Goal: Task Accomplishment & Management: Complete application form

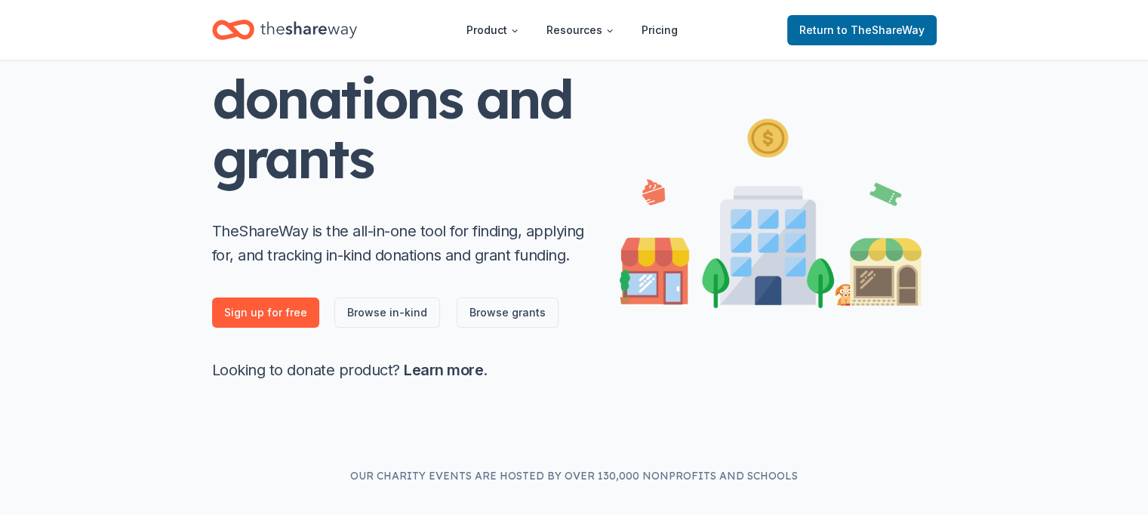
scroll to position [151, 0]
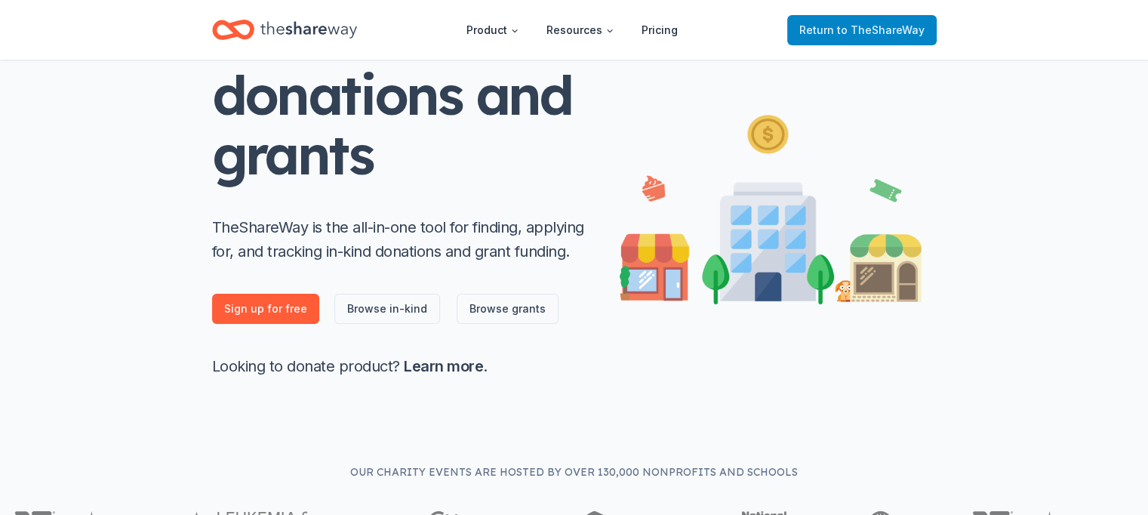
click at [810, 30] on span "Return to TheShareWay" at bounding box center [862, 30] width 125 height 18
click at [815, 31] on span "Return to TheShareWay" at bounding box center [862, 30] width 125 height 18
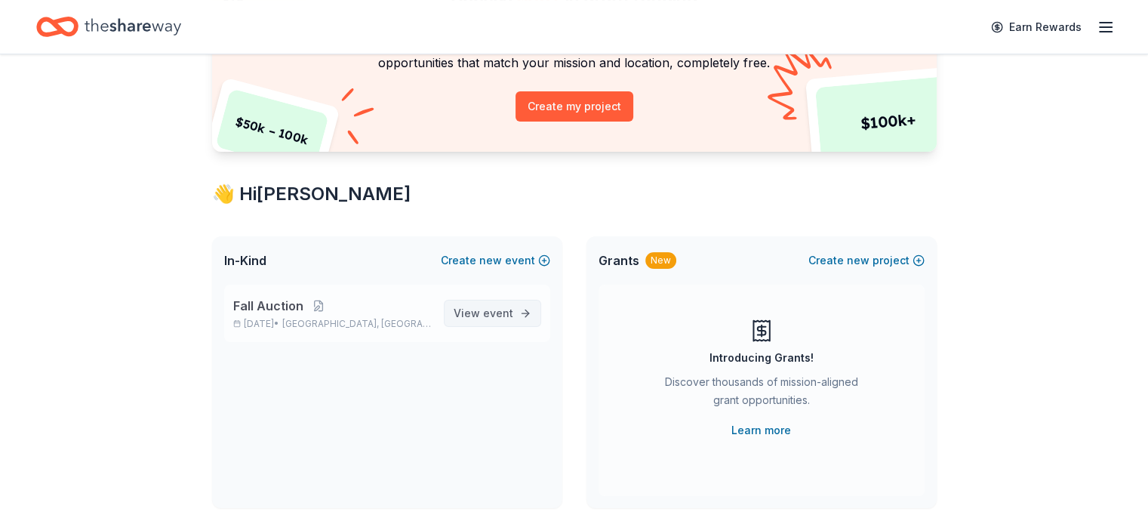
click at [497, 304] on span "View event" at bounding box center [484, 313] width 60 height 18
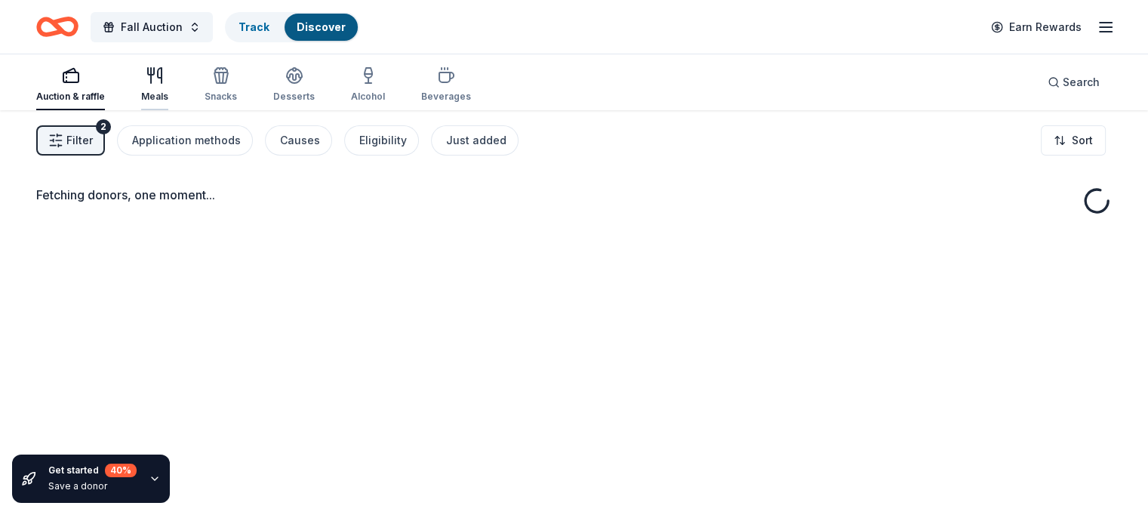
click at [164, 76] on icon "button" at bounding box center [155, 75] width 18 height 18
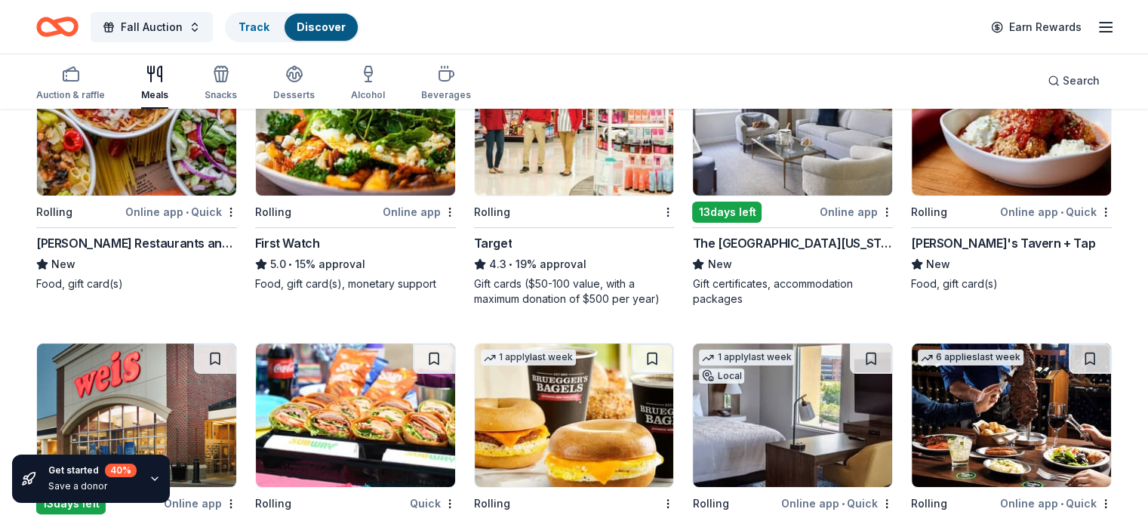
scroll to position [151, 0]
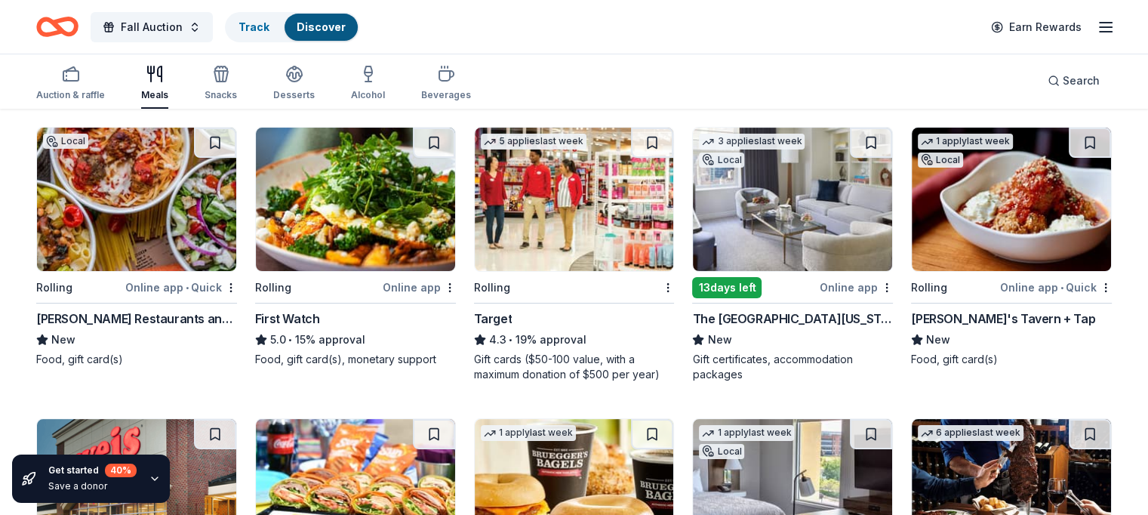
click at [521, 251] on img at bounding box center [574, 199] width 199 height 143
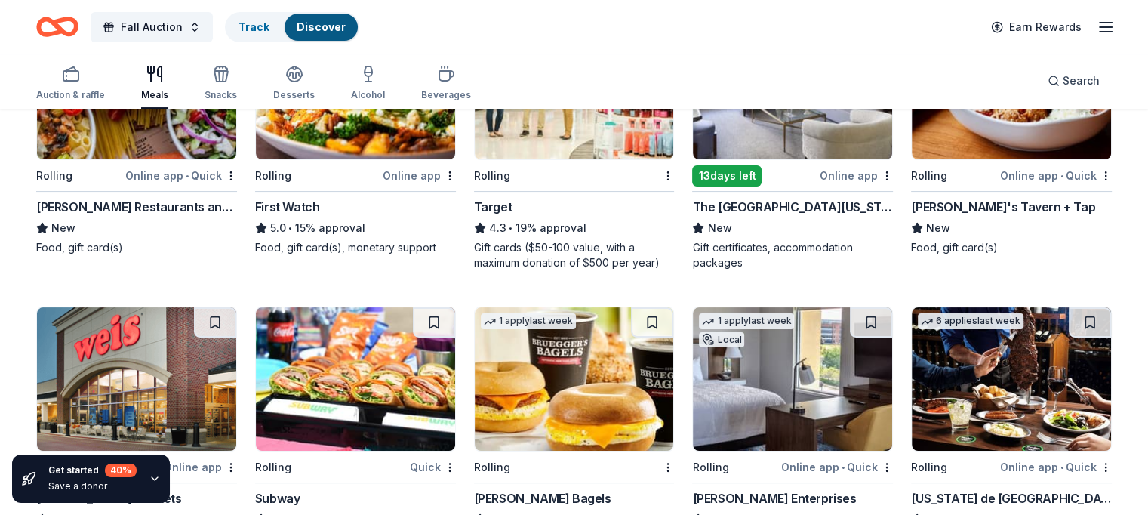
scroll to position [227, 0]
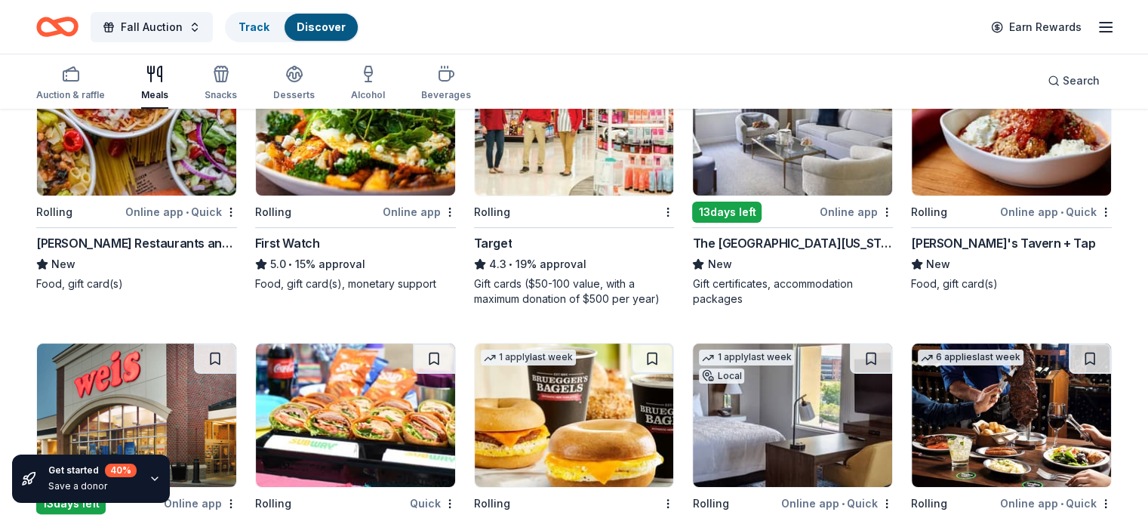
click at [948, 239] on div "Tommy's Tavern + Tap" at bounding box center [1003, 243] width 184 height 18
click at [149, 478] on icon "button" at bounding box center [155, 479] width 12 height 12
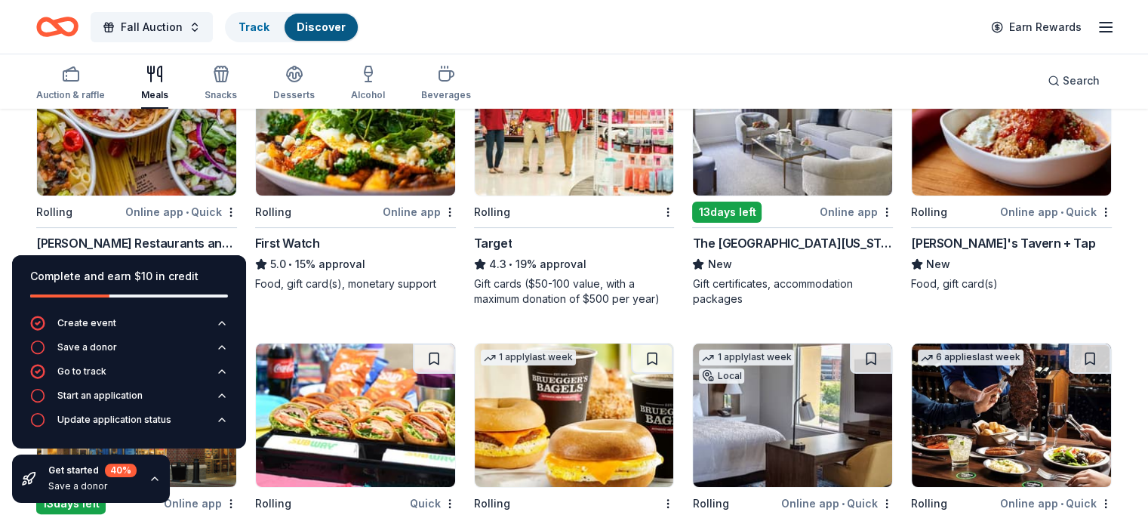
drag, startPoint x: 148, startPoint y: 478, endPoint x: 103, endPoint y: 468, distance: 46.4
click at [103, 469] on div "Get started 40 % Save a donor" at bounding box center [91, 479] width 158 height 48
click at [98, 461] on div "Get started 40 % Save a donor" at bounding box center [91, 479] width 158 height 48
click at [93, 467] on div "Get started 40 %" at bounding box center [92, 471] width 88 height 14
click at [91, 346] on div "Save a donor" at bounding box center [87, 347] width 60 height 12
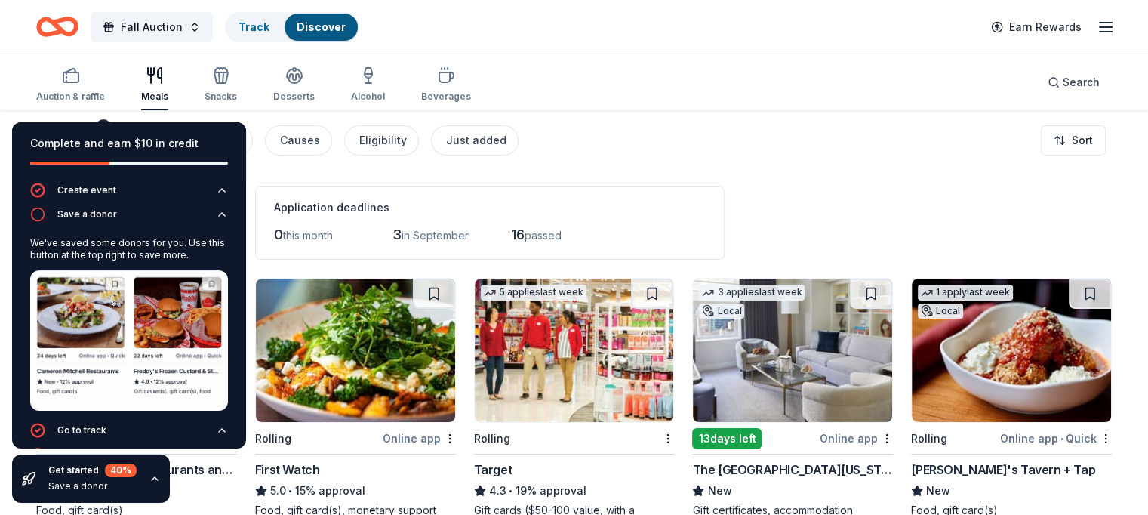
scroll to position [76, 0]
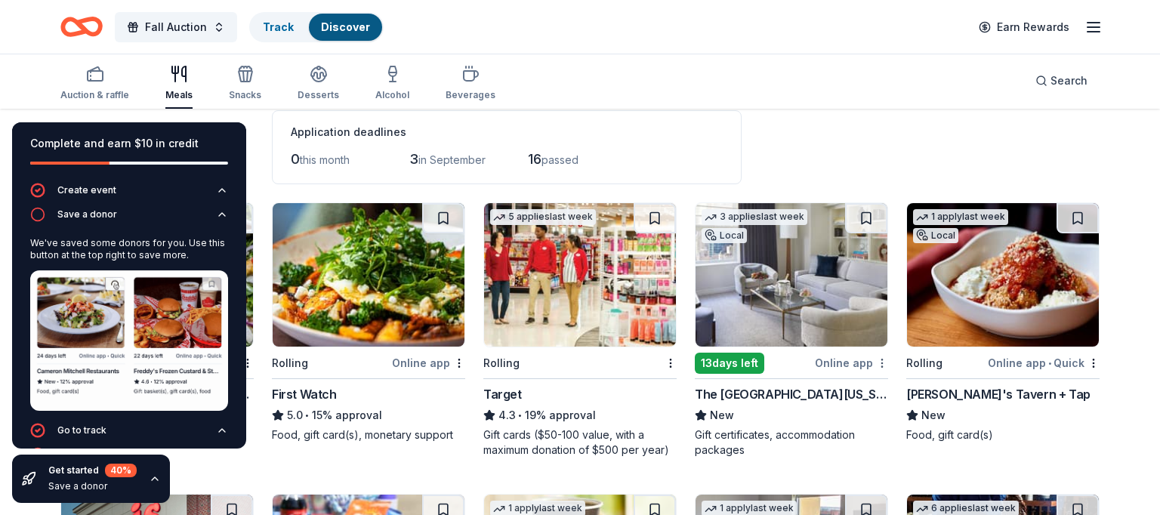
click at [874, 366] on html "Fall Auction Track Discover Earn Rewards Auction & raffle Meals Snacks Desserts…" at bounding box center [580, 181] width 1160 height 515
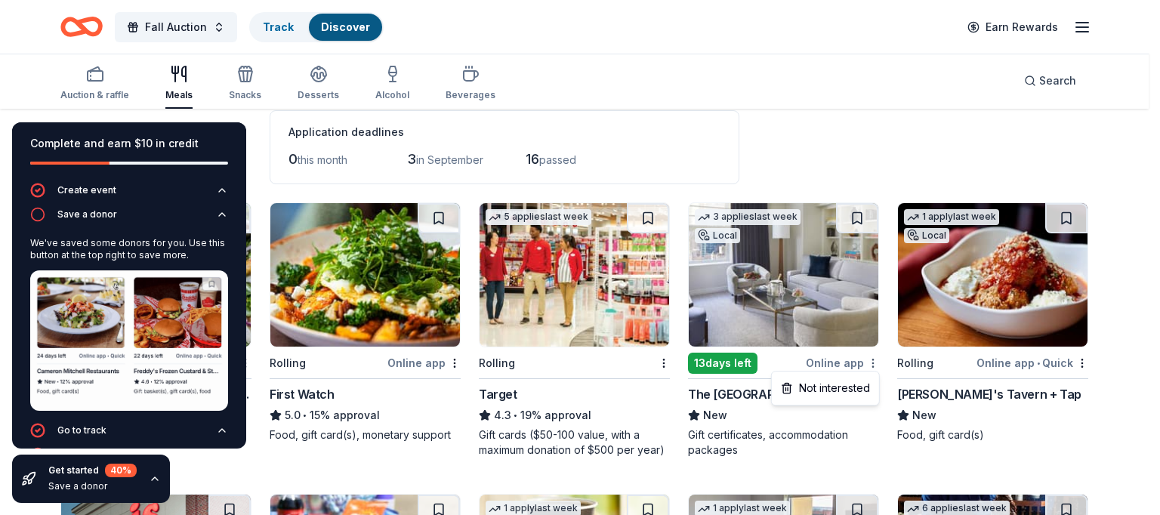
click at [871, 363] on html "Fall Auction Track Discover Earn Rewards Auction & raffle Meals Snacks Desserts…" at bounding box center [580, 181] width 1160 height 515
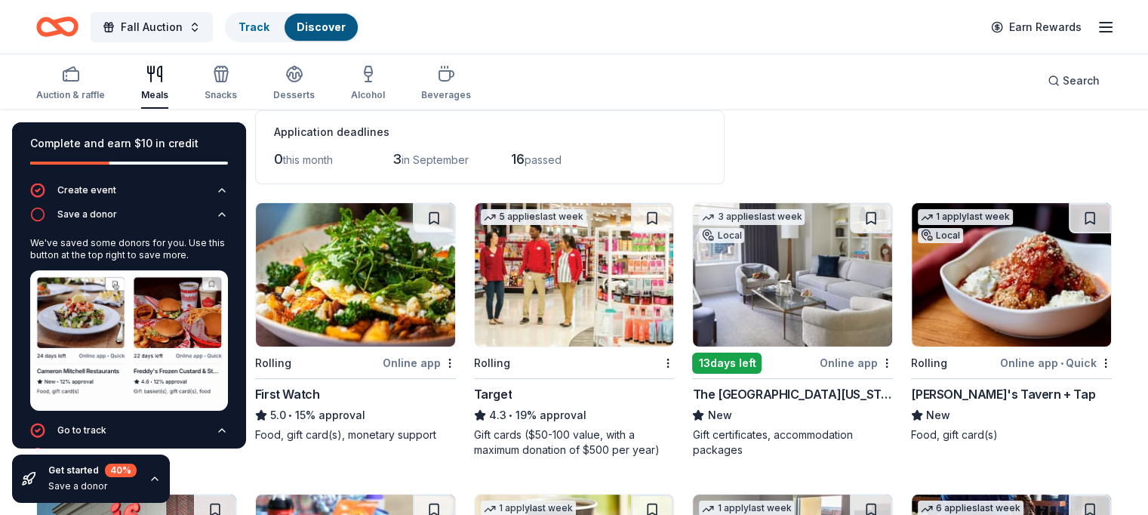
click at [720, 282] on img at bounding box center [792, 274] width 199 height 143
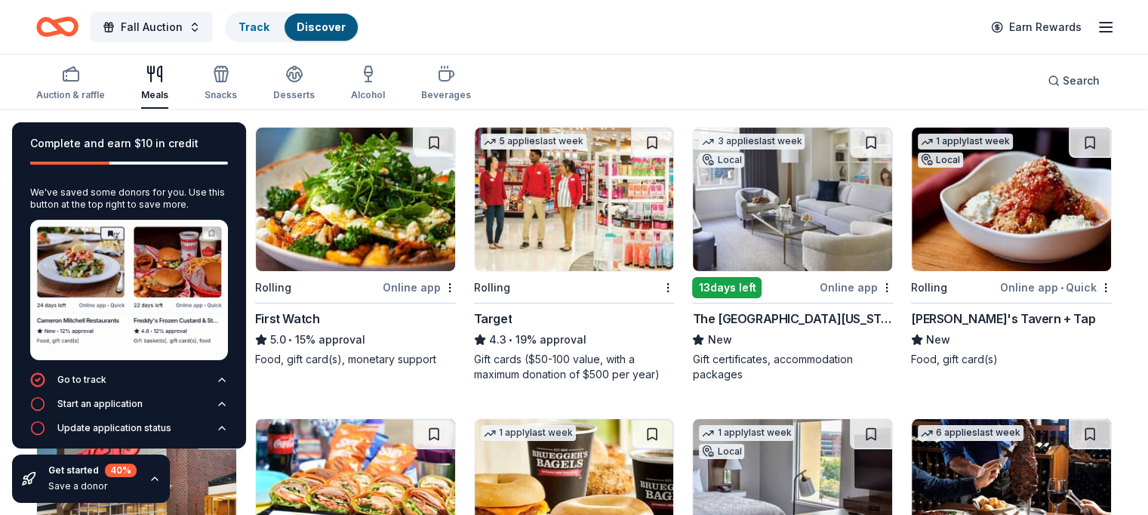
scroll to position [0, 0]
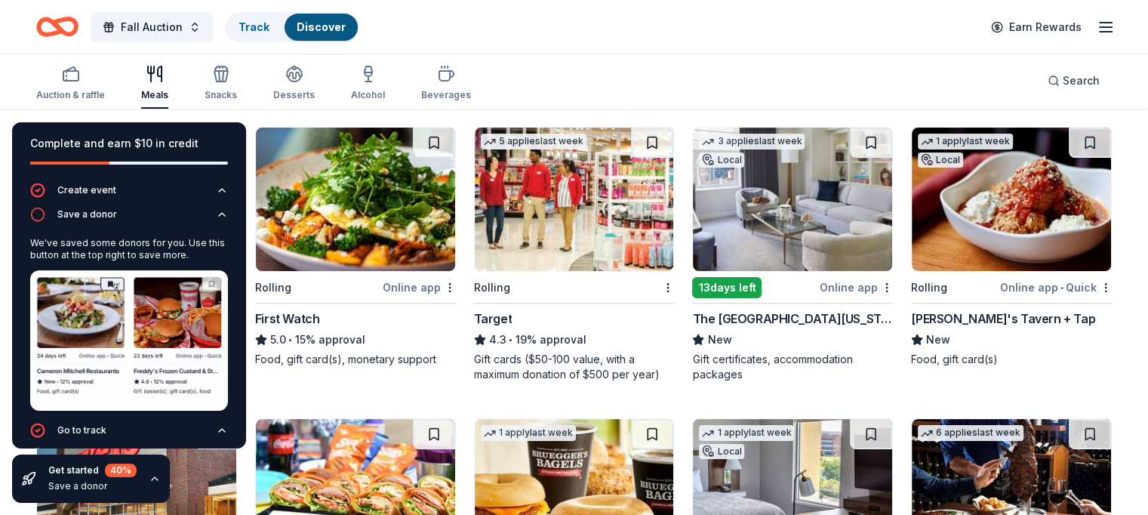
click at [592, 72] on div "Auction & raffle Meals Snacks Desserts Alcohol Beverages Search" at bounding box center [574, 81] width 1076 height 56
click at [149, 479] on icon "button" at bounding box center [155, 479] width 12 height 12
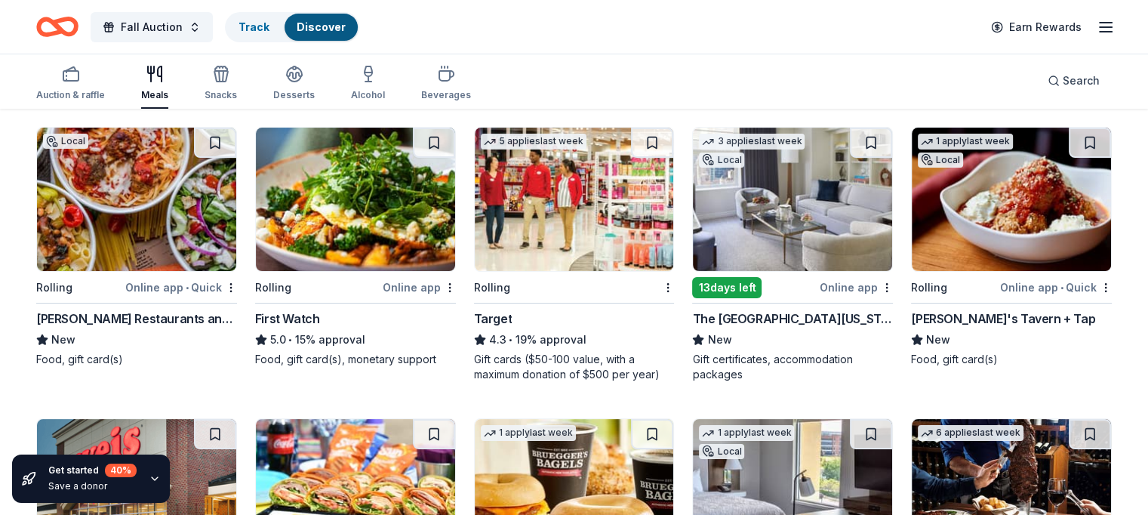
drag, startPoint x: 24, startPoint y: 478, endPoint x: 14, endPoint y: 143, distance: 335.4
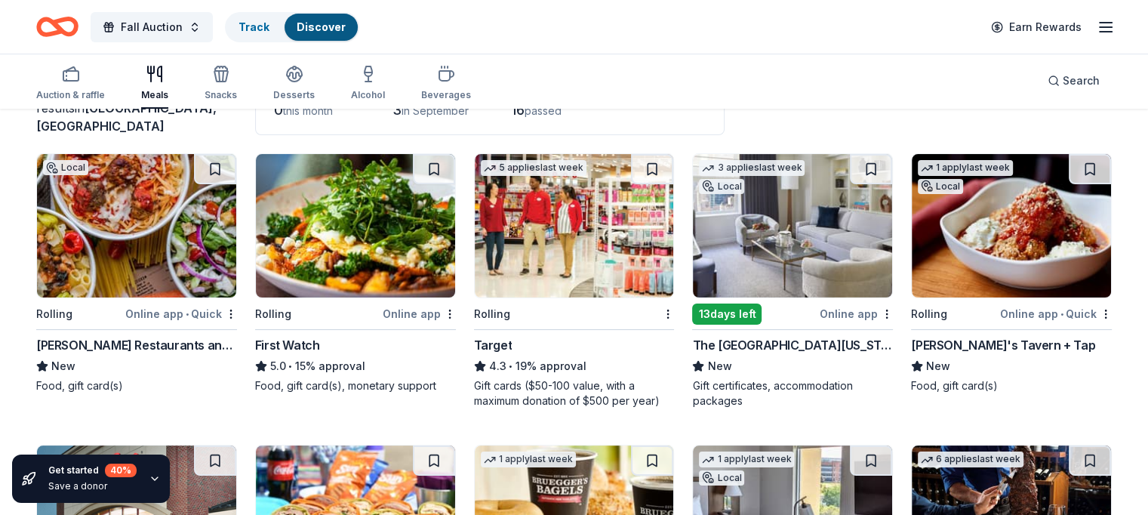
scroll to position [151, 0]
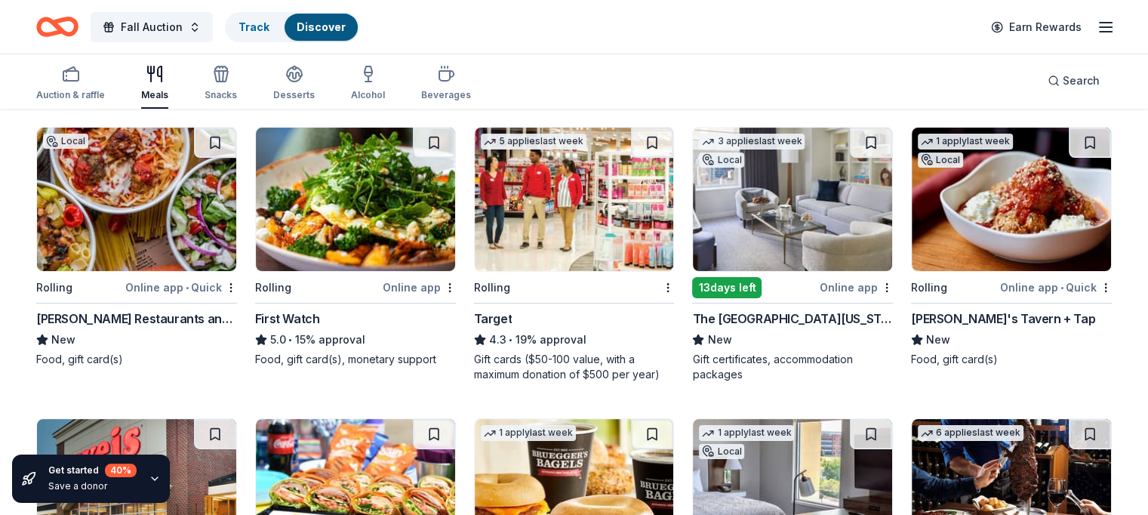
click at [137, 317] on div "Marrello Restaurants and Catering" at bounding box center [136, 319] width 201 height 18
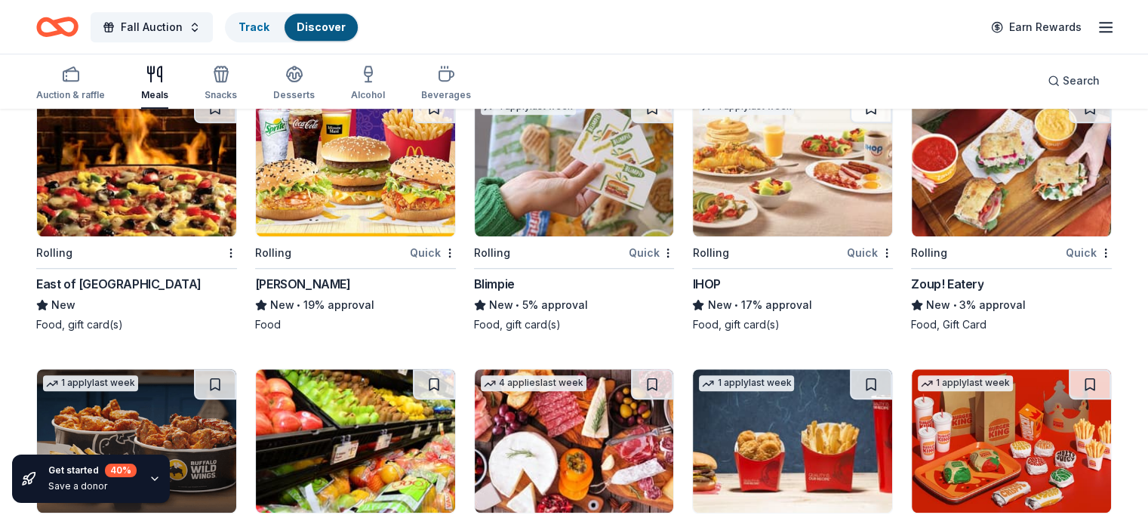
scroll to position [1057, 0]
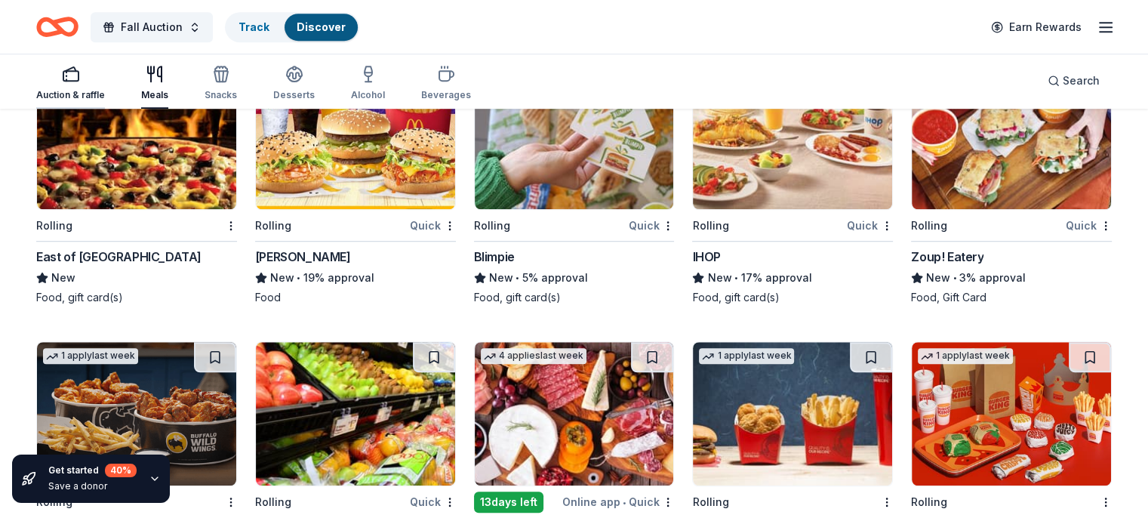
click at [94, 84] on div "Auction & raffle" at bounding box center [70, 83] width 69 height 36
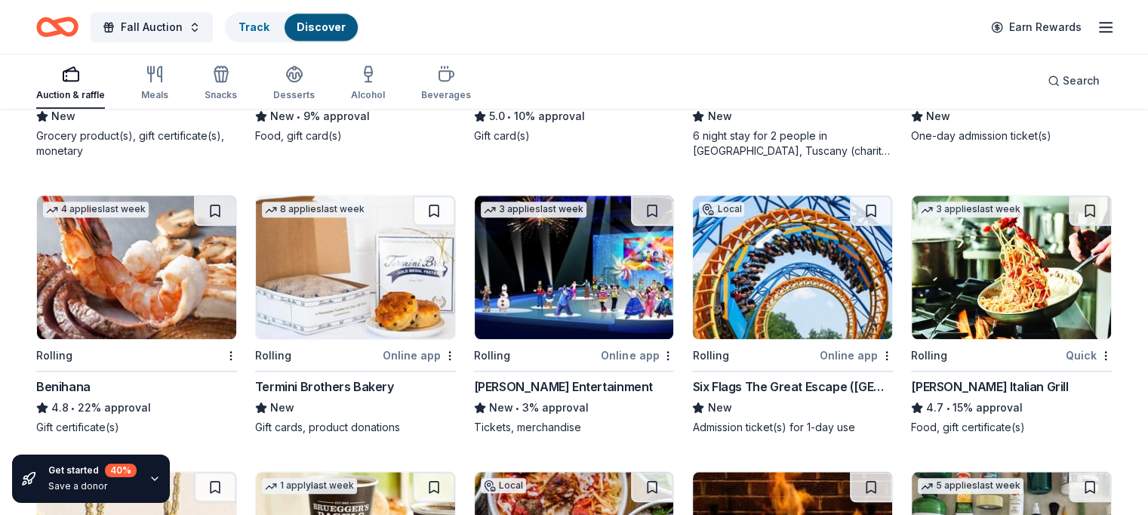
scroll to position [1586, 0]
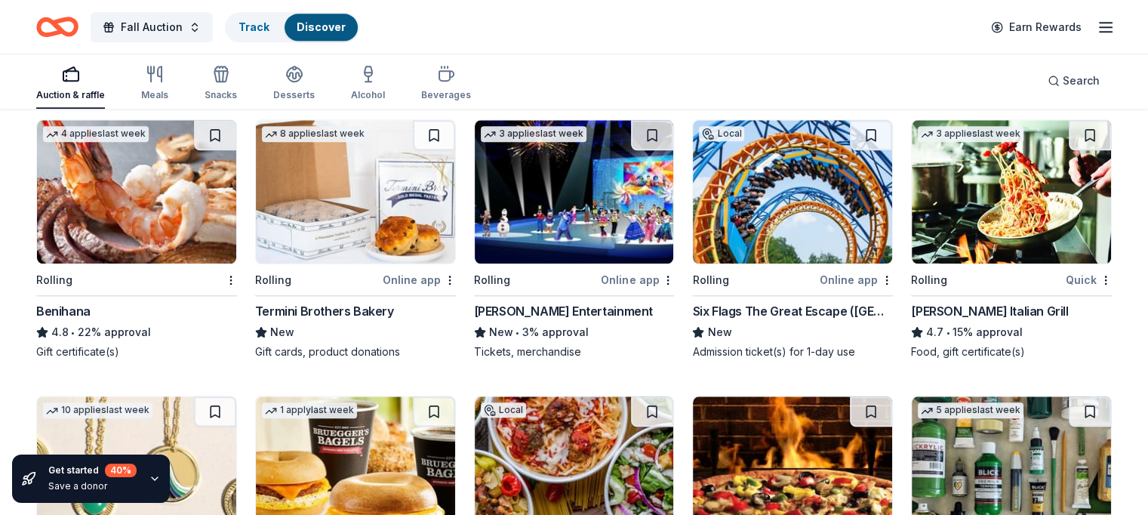
click at [91, 305] on div "Benihana" at bounding box center [63, 311] width 54 height 18
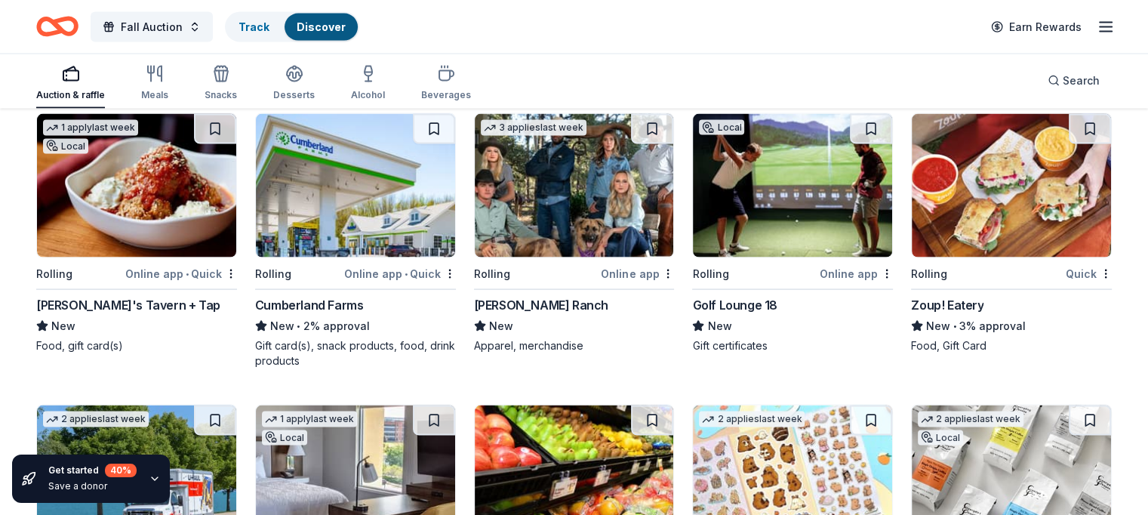
scroll to position [2981, 0]
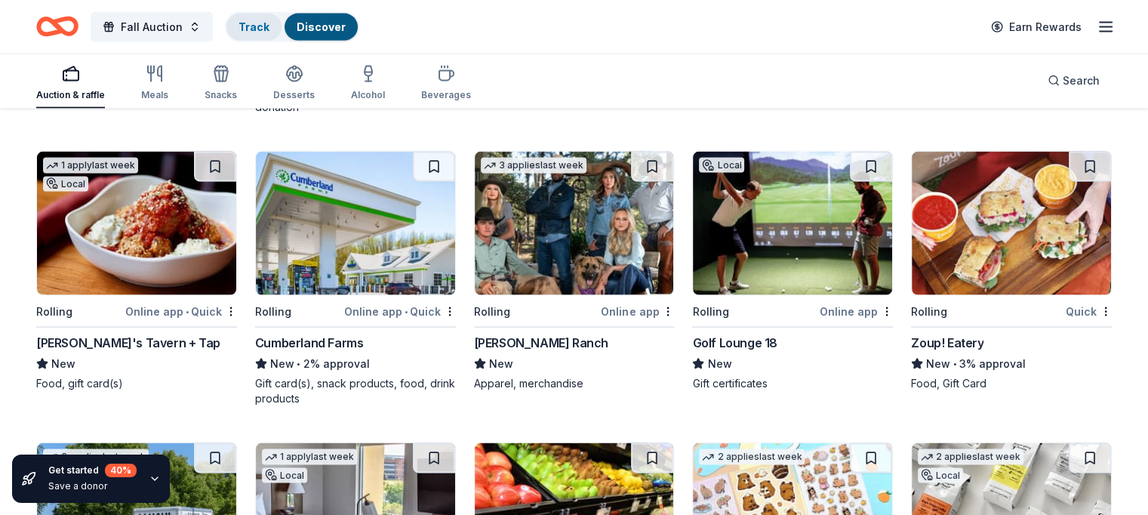
click at [270, 30] on link "Track" at bounding box center [254, 26] width 31 height 13
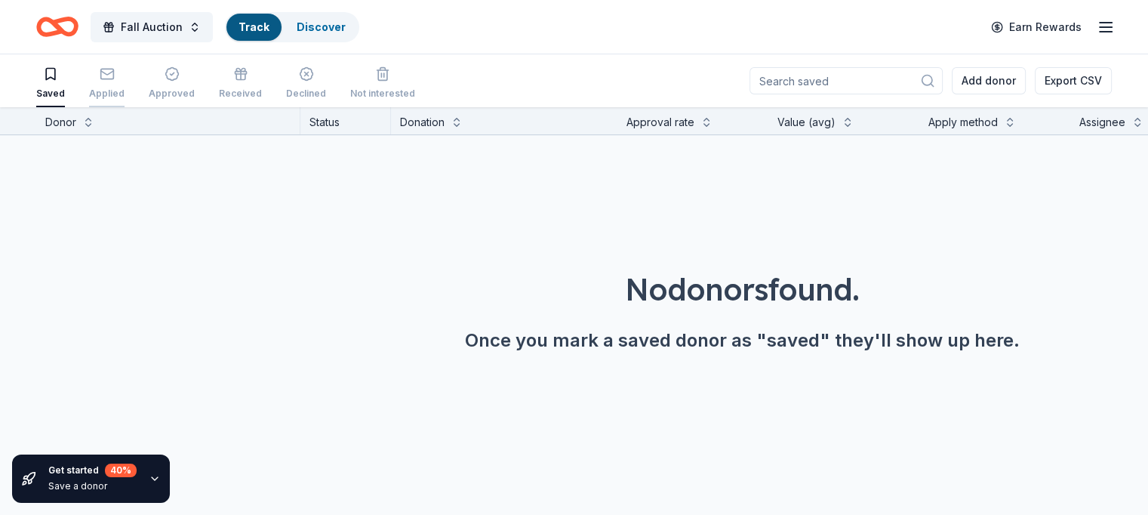
click at [121, 81] on div "Applied" at bounding box center [106, 82] width 35 height 33
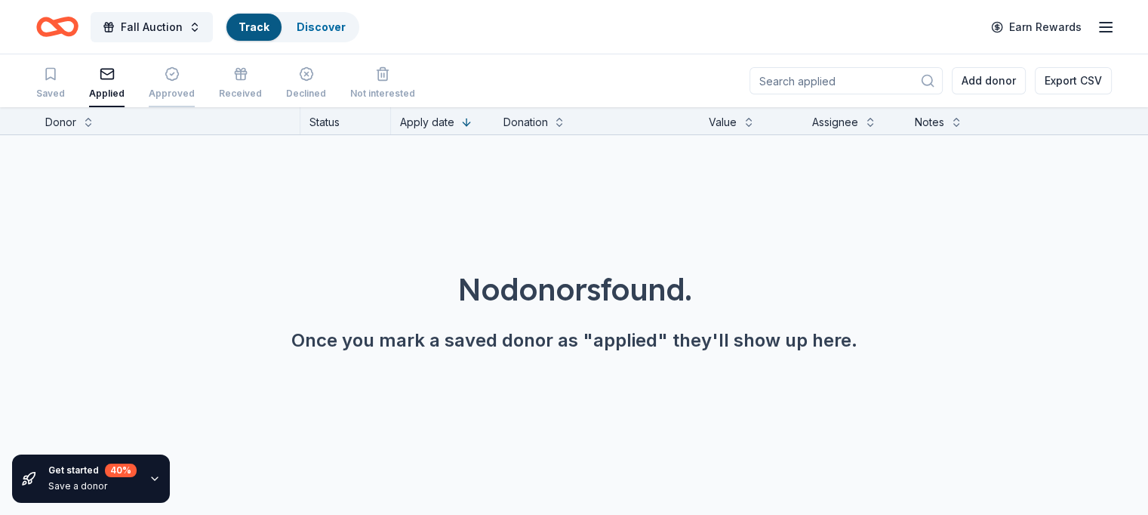
click at [180, 76] on icon "button" at bounding box center [172, 73] width 15 height 15
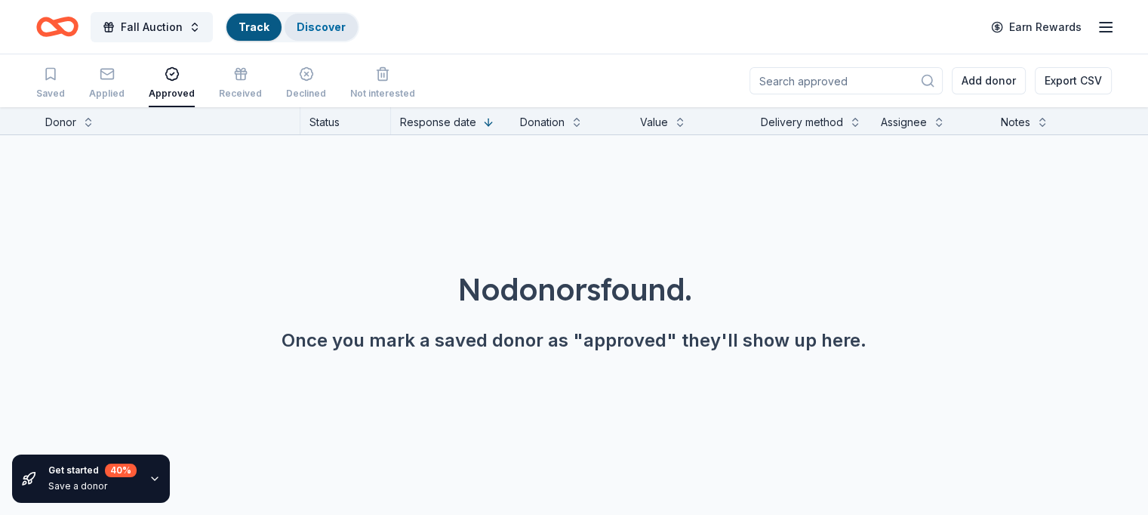
click at [313, 29] on div "Discover" at bounding box center [321, 27] width 73 height 27
click at [183, 21] on span "Fall Auction" at bounding box center [152, 27] width 62 height 18
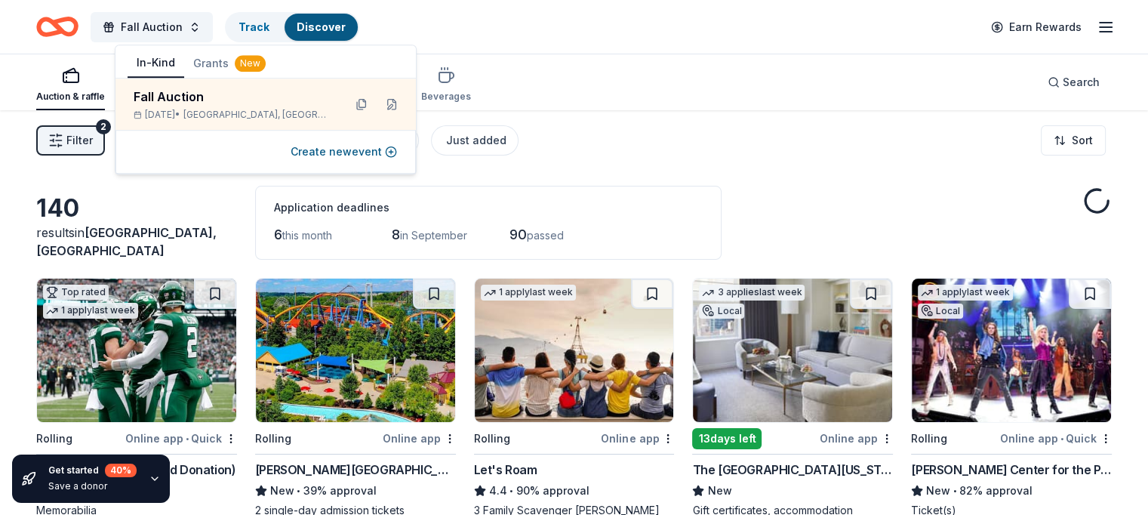
click at [680, 151] on div "Filter 2 Application methods Causes Eligibility Just added Sort" at bounding box center [574, 140] width 1148 height 60
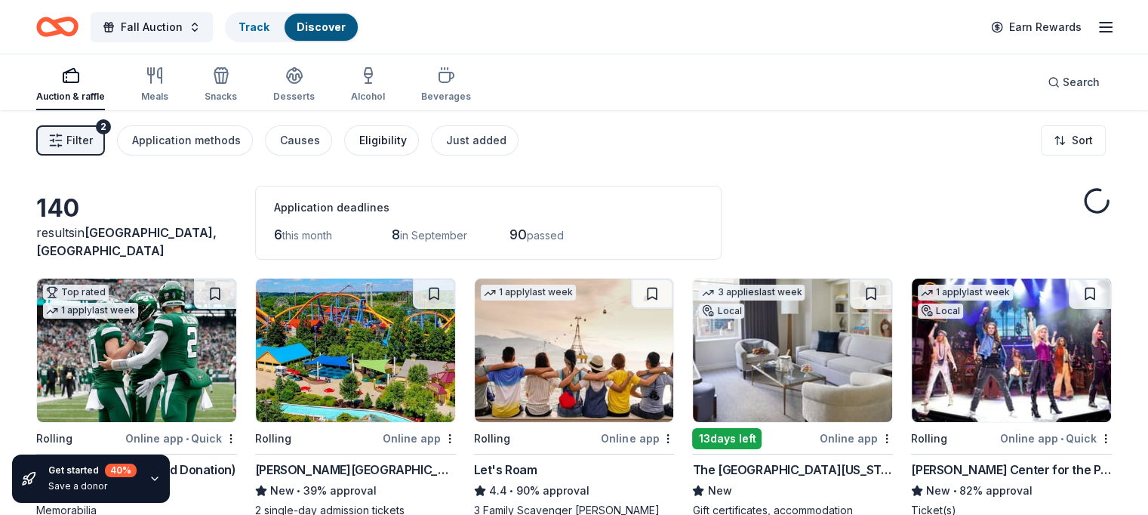
click at [406, 143] on div "Eligibility" at bounding box center [383, 140] width 48 height 18
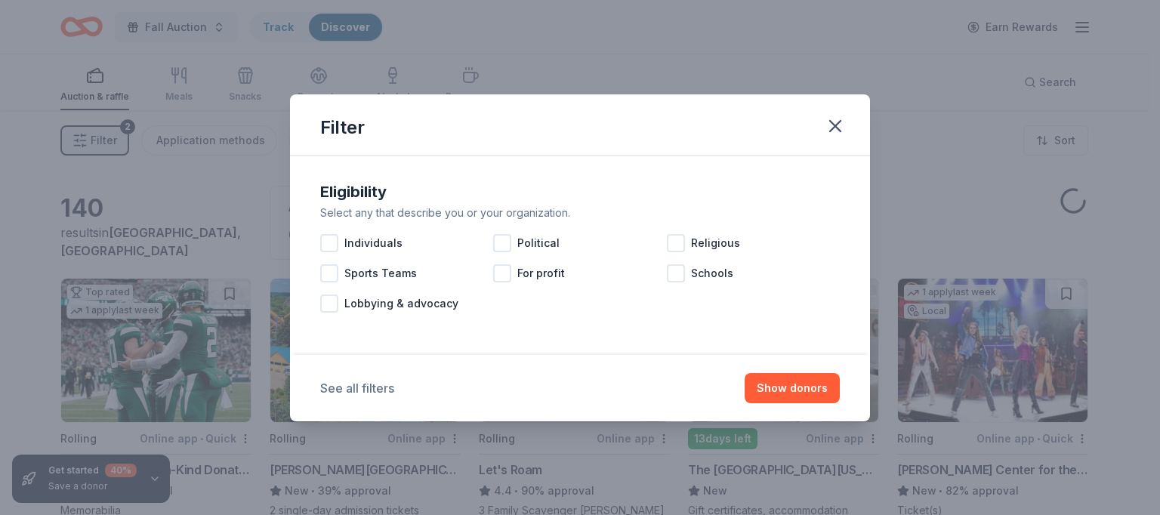
click at [378, 380] on button "See all filters" at bounding box center [357, 388] width 74 height 18
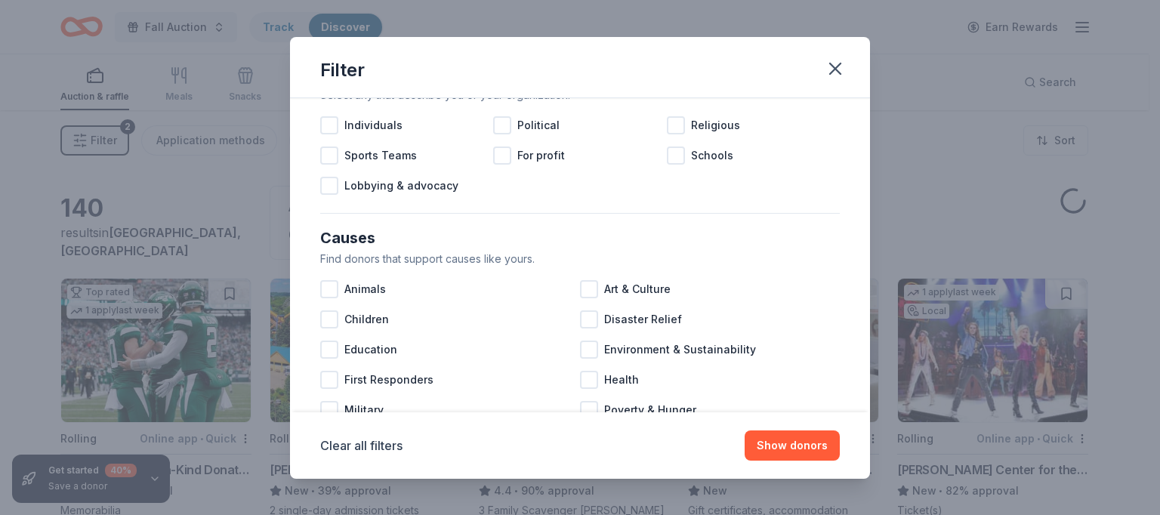
scroll to position [151, 0]
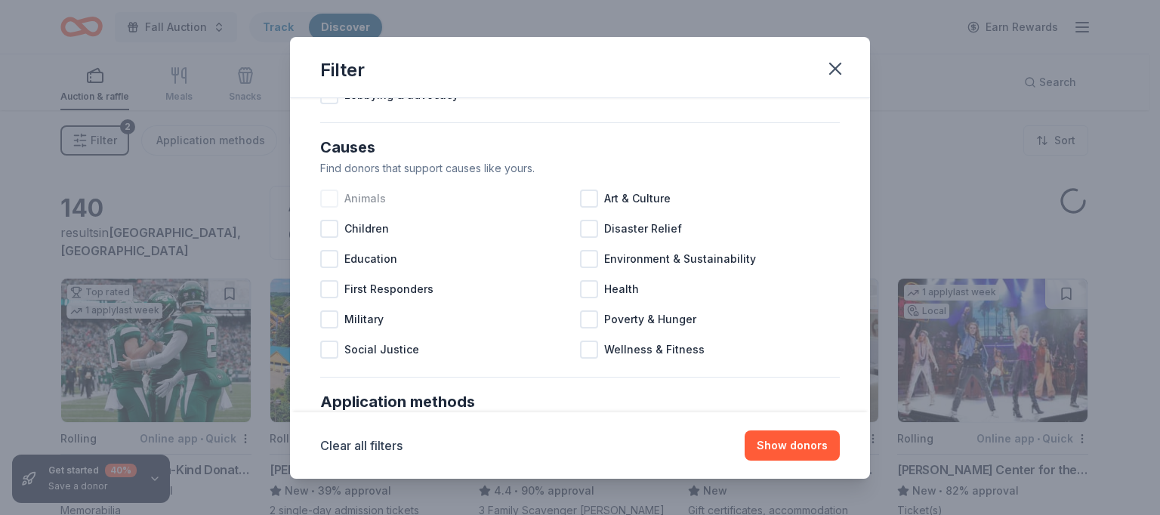
click at [331, 203] on div at bounding box center [329, 199] width 18 height 18
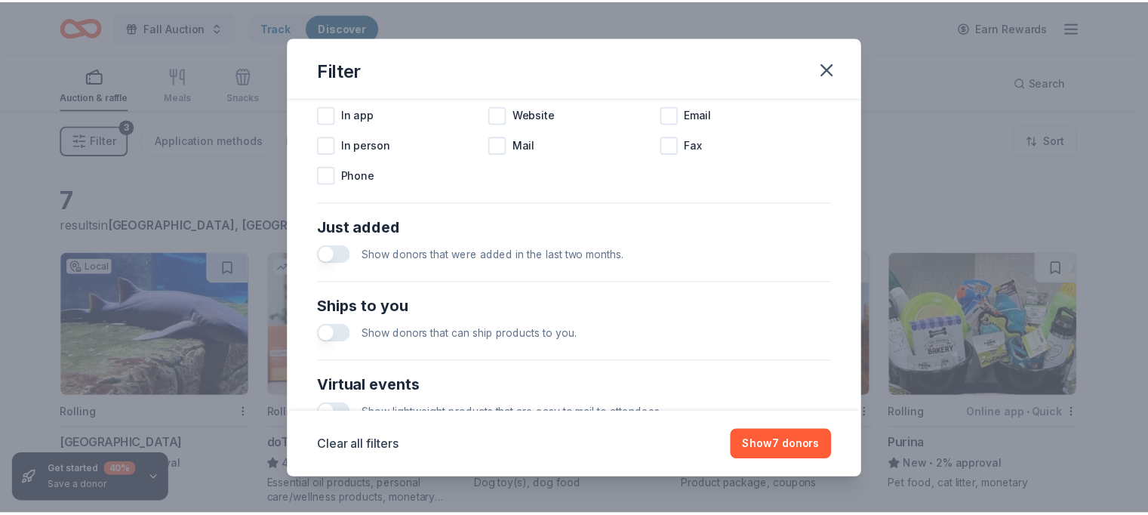
scroll to position [529, 0]
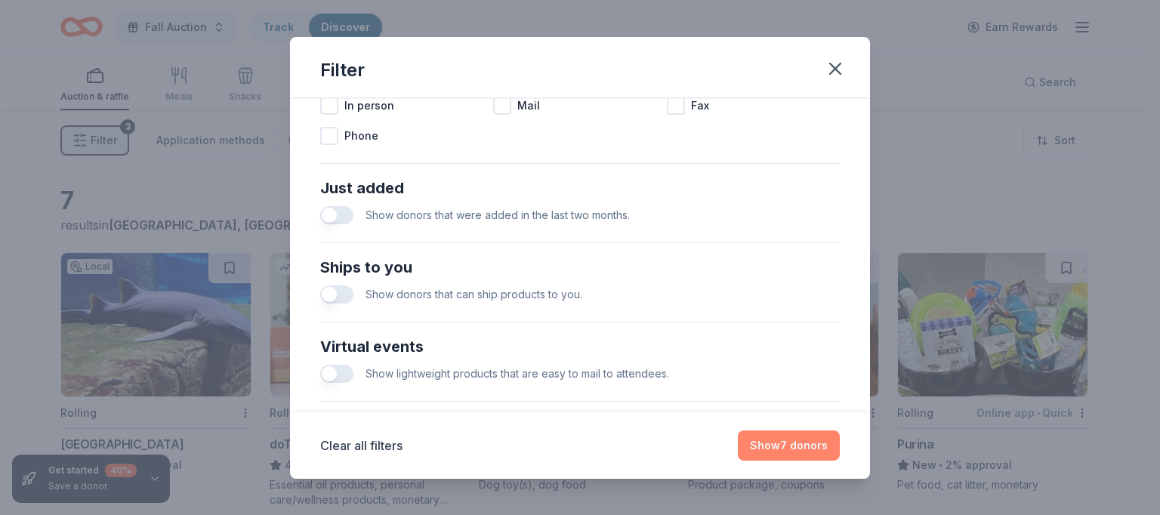
click at [788, 444] on button "Show 7 donors" at bounding box center [789, 445] width 102 height 30
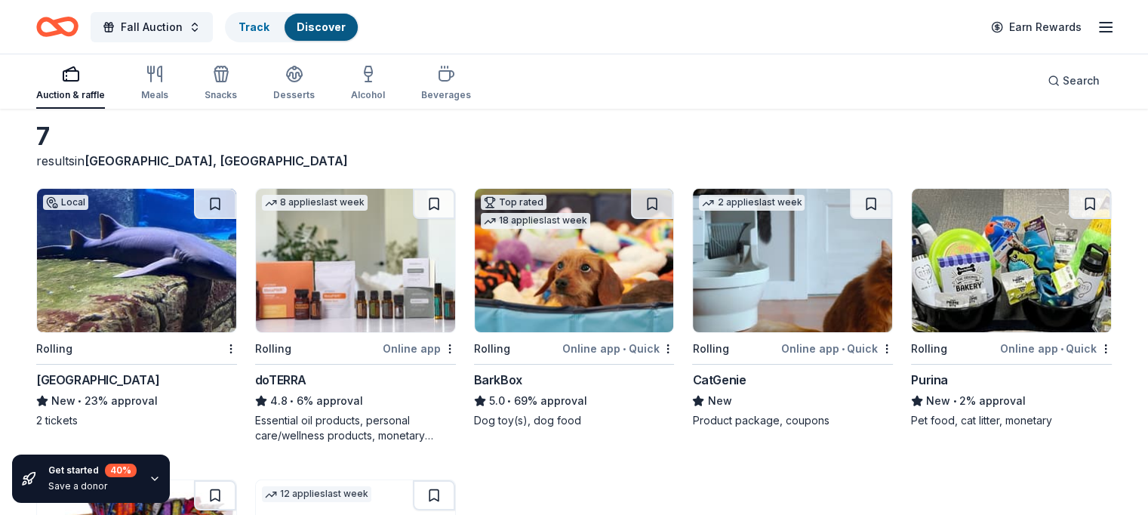
scroll to position [151, 0]
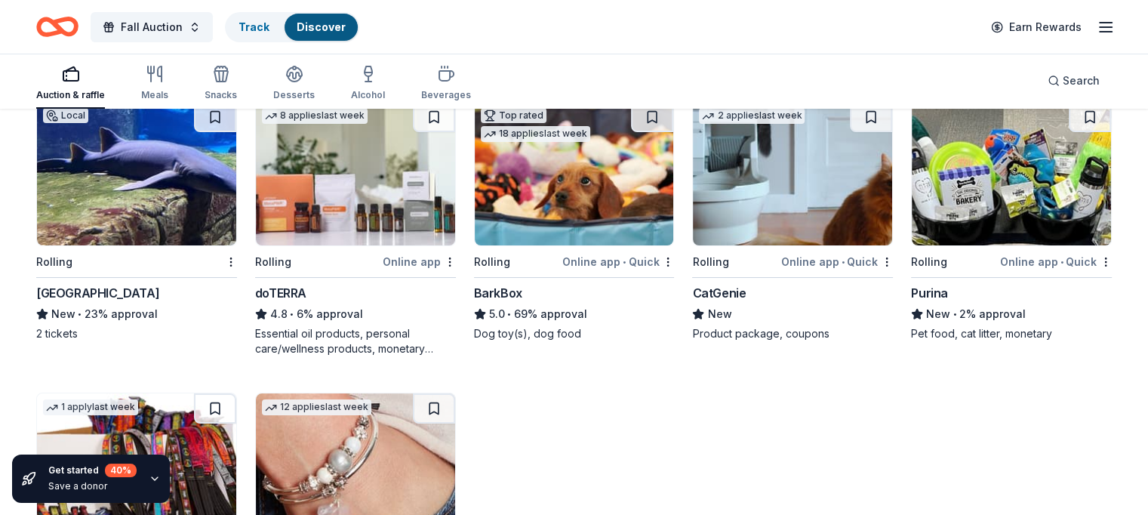
click at [914, 293] on div "Purina" at bounding box center [929, 293] width 37 height 18
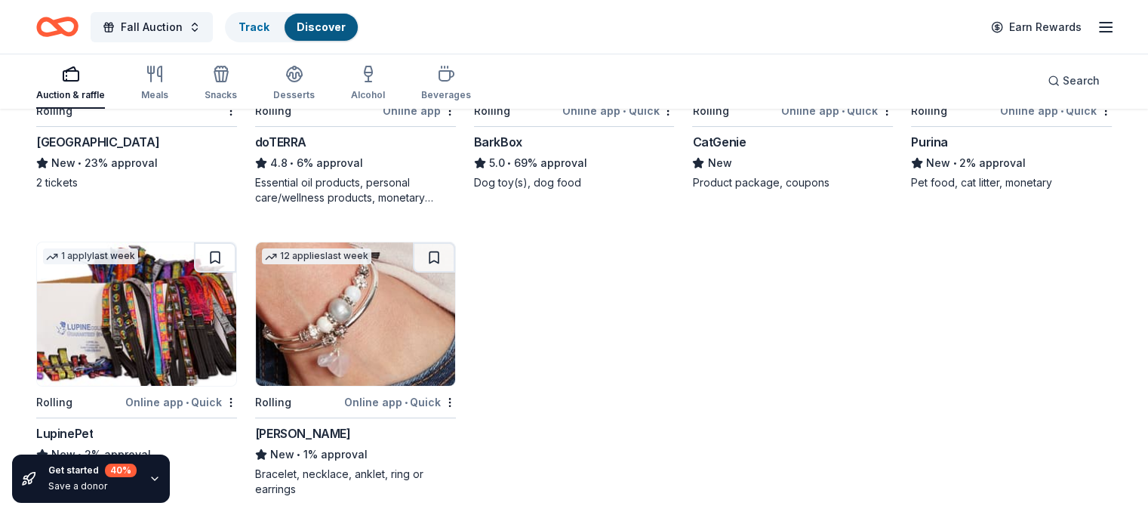
scroll to position [313, 0]
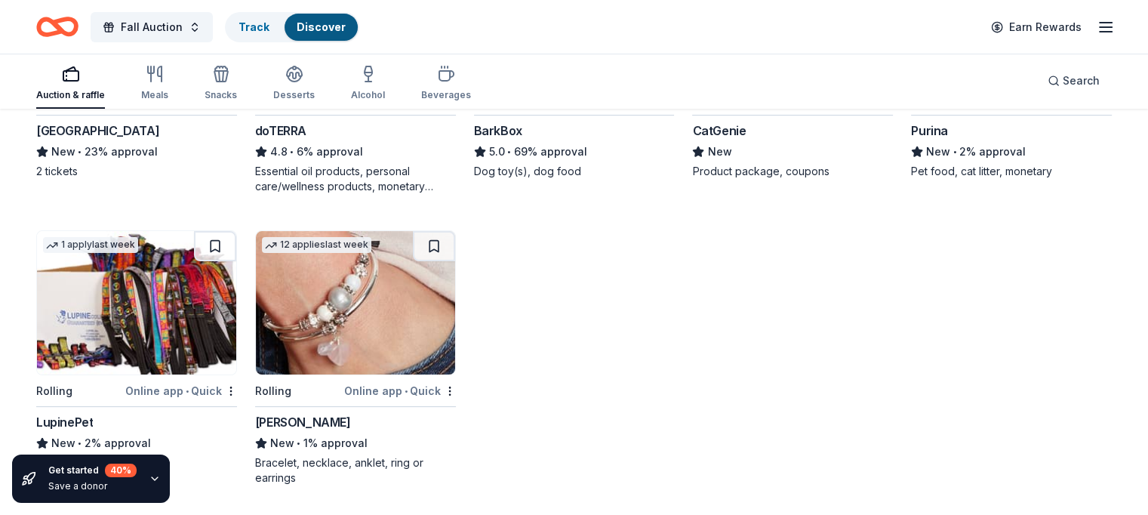
click at [87, 416] on div "LupinePet" at bounding box center [64, 422] width 57 height 18
click at [319, 322] on img at bounding box center [355, 302] width 199 height 143
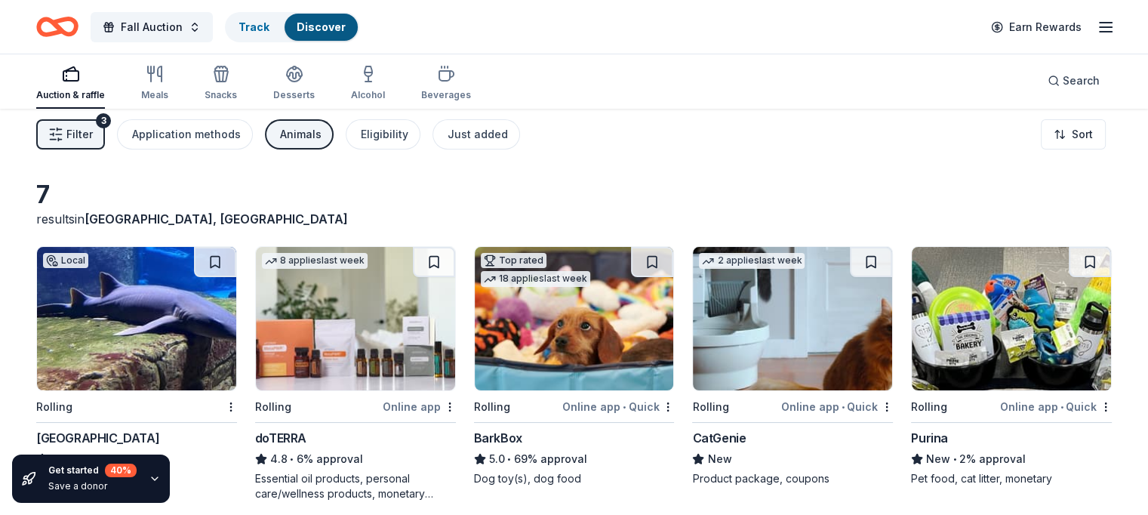
scroll to position [0, 0]
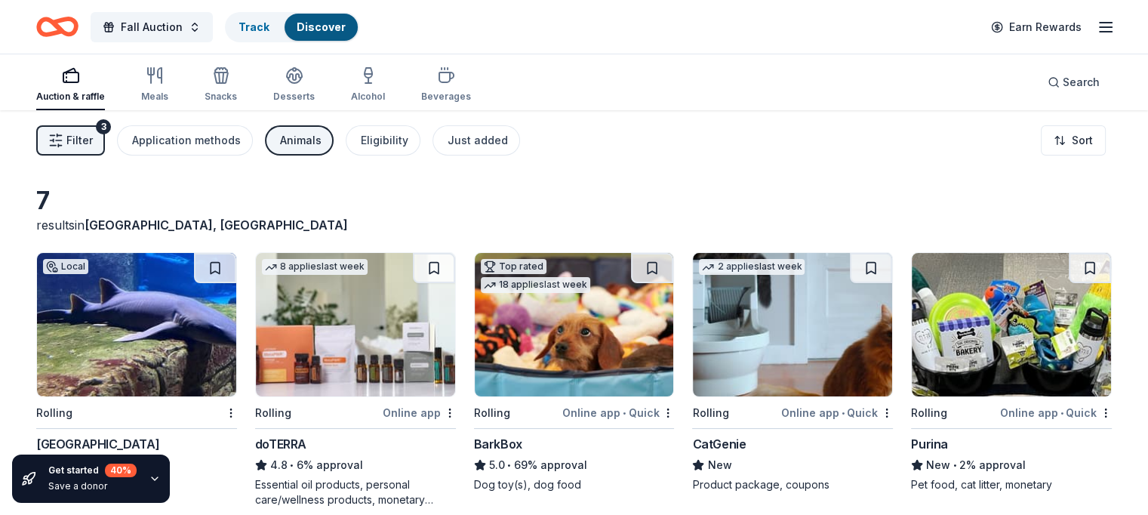
click at [763, 316] on img at bounding box center [792, 324] width 199 height 143
click at [313, 143] on div "Animals" at bounding box center [301, 140] width 42 height 18
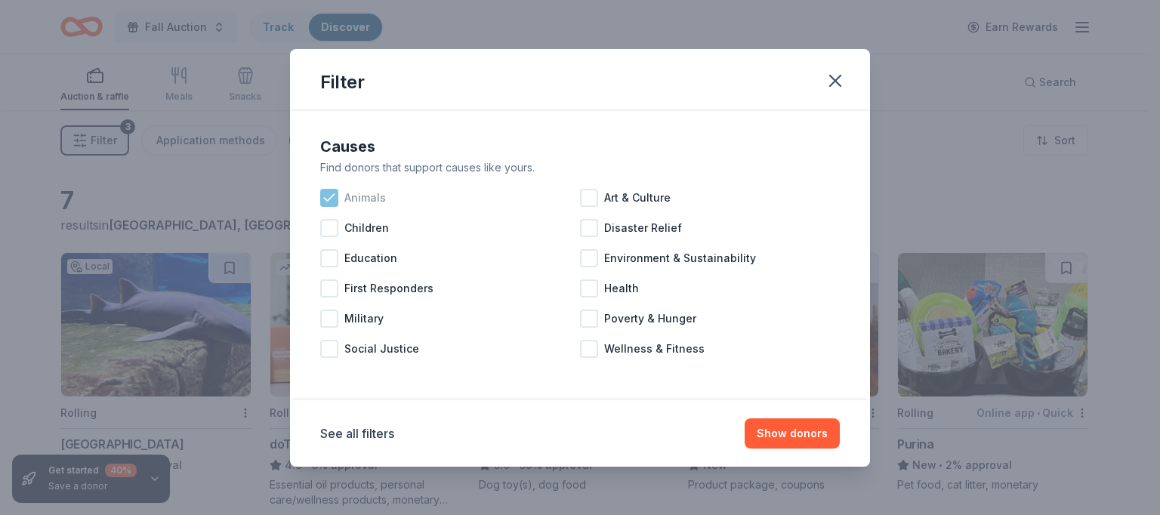
click at [325, 194] on icon at bounding box center [329, 197] width 15 height 15
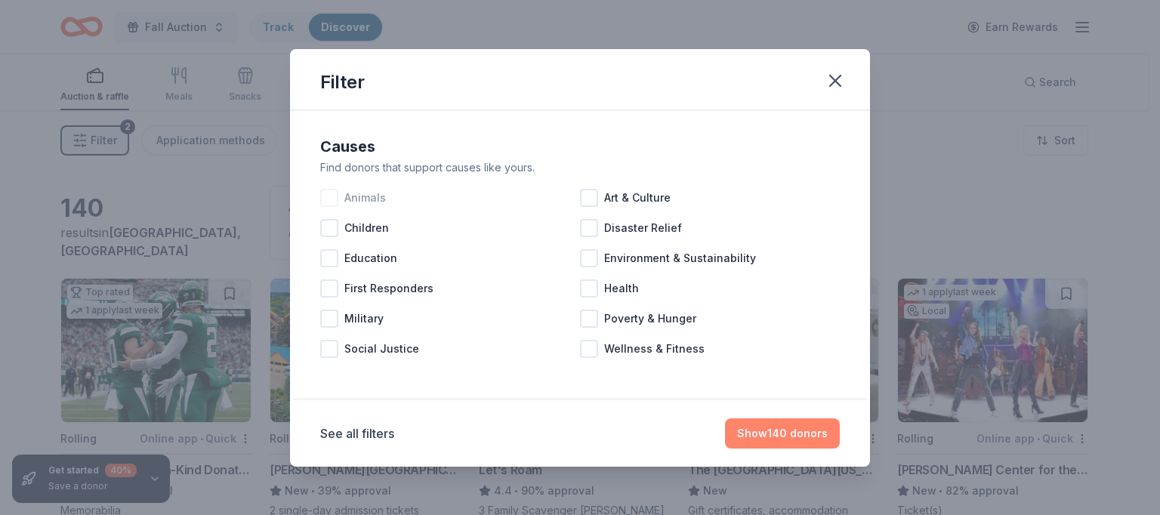
click at [733, 433] on button "Show 140 donors" at bounding box center [782, 433] width 115 height 30
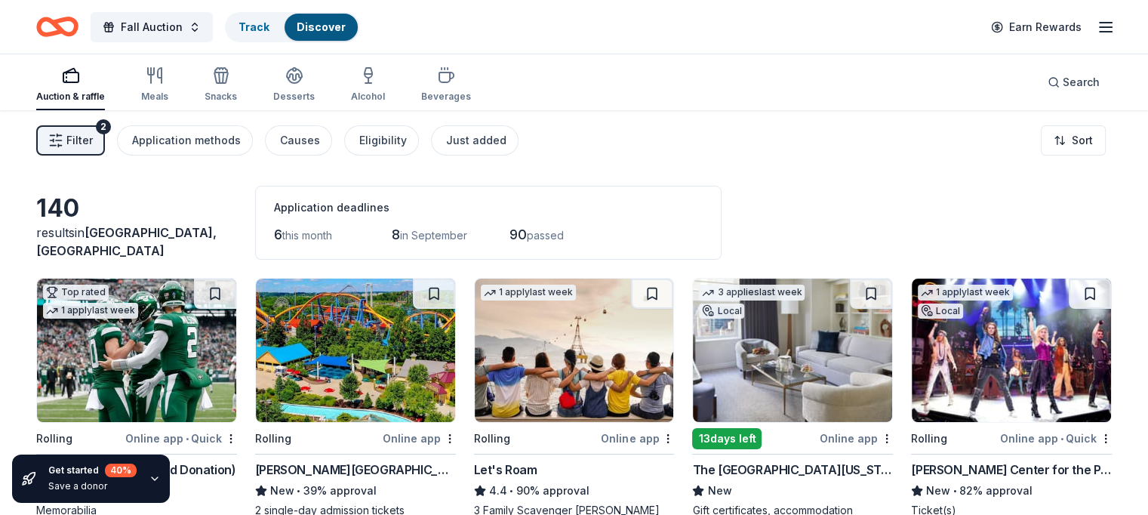
click at [312, 236] on span "this month" at bounding box center [307, 235] width 50 height 13
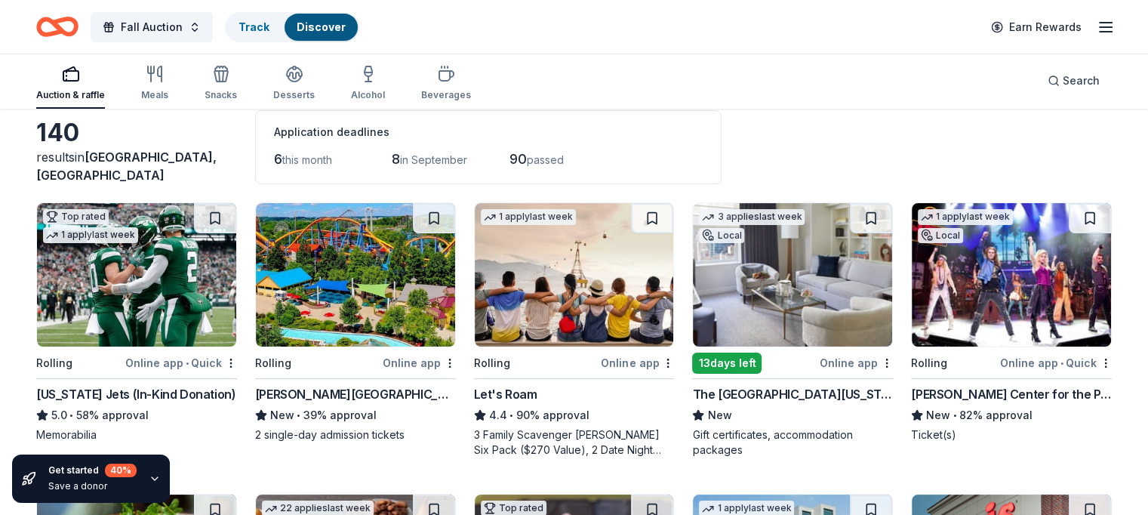
scroll to position [151, 0]
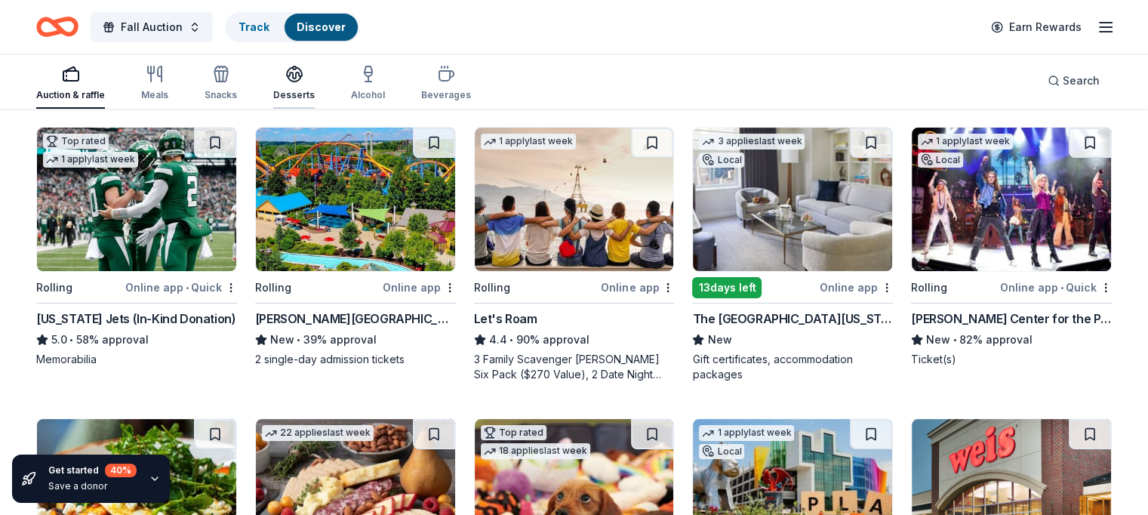
click at [304, 79] on icon "button" at bounding box center [294, 74] width 18 height 18
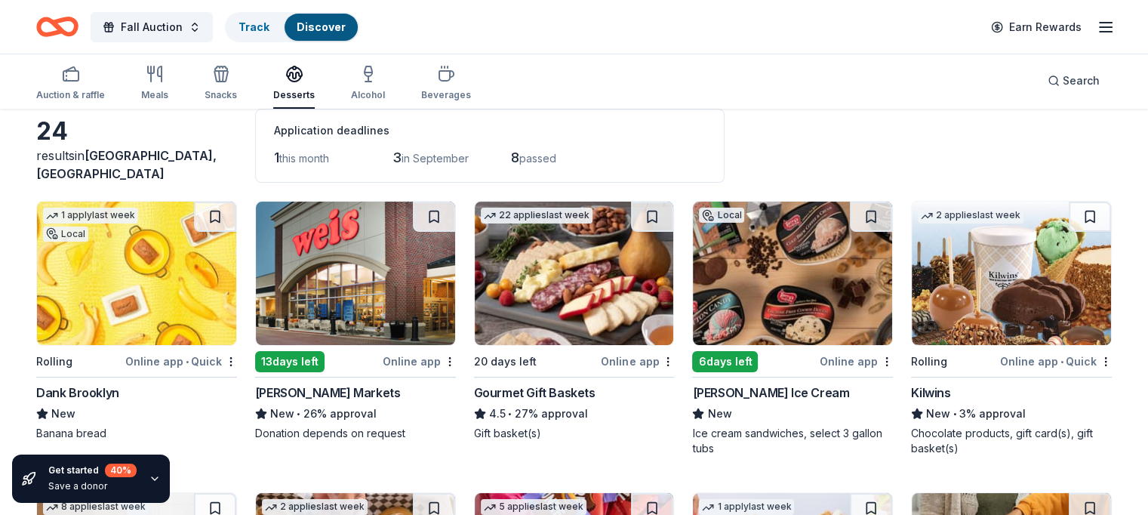
scroll to position [151, 0]
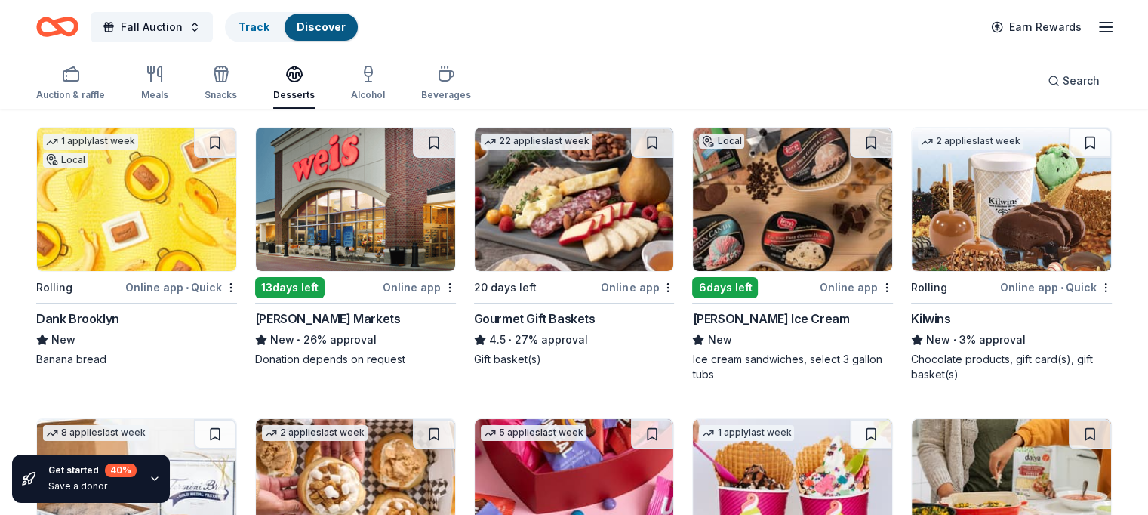
click at [109, 316] on div "Dank Brooklyn" at bounding box center [77, 319] width 83 height 18
click at [544, 315] on div "Gourmet Gift Baskets" at bounding box center [535, 319] width 122 height 18
click at [760, 312] on div "Perry's Ice Cream" at bounding box center [770, 319] width 157 height 18
click at [915, 319] on div "Kilwins" at bounding box center [930, 319] width 39 height 18
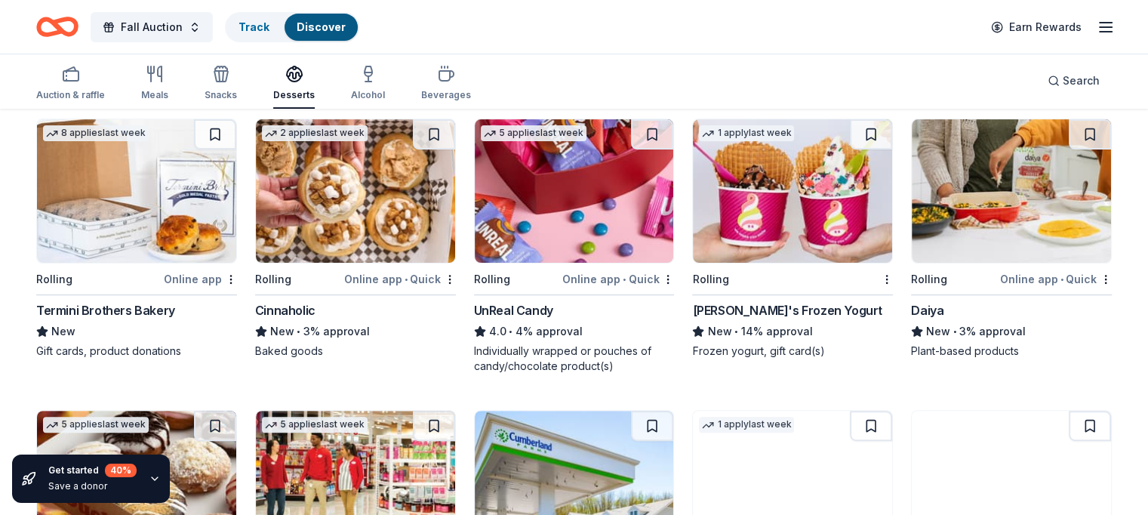
scroll to position [453, 0]
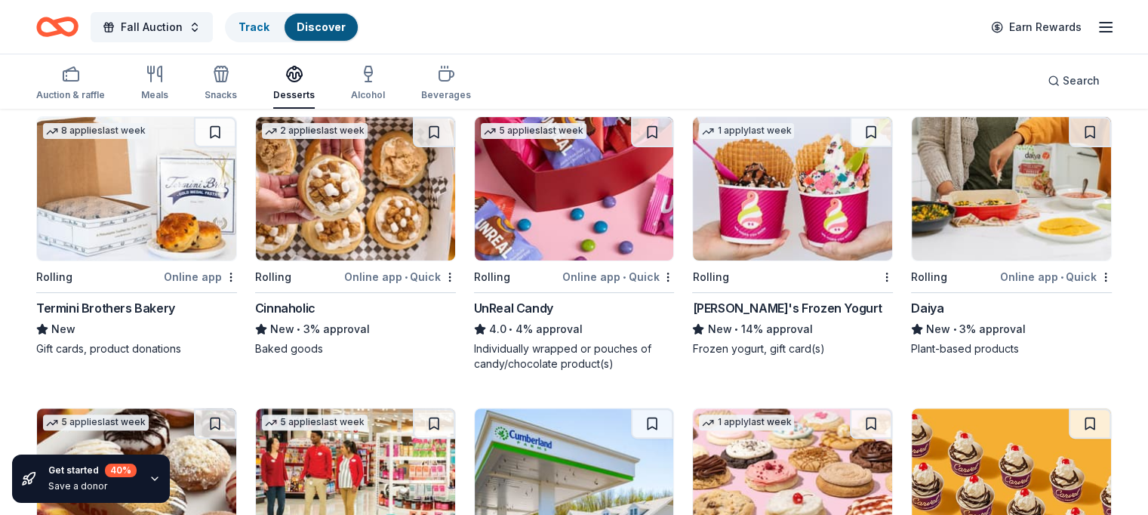
click at [295, 306] on div "Cinnaholic" at bounding box center [285, 308] width 60 height 18
click at [555, 185] on img at bounding box center [574, 188] width 199 height 143
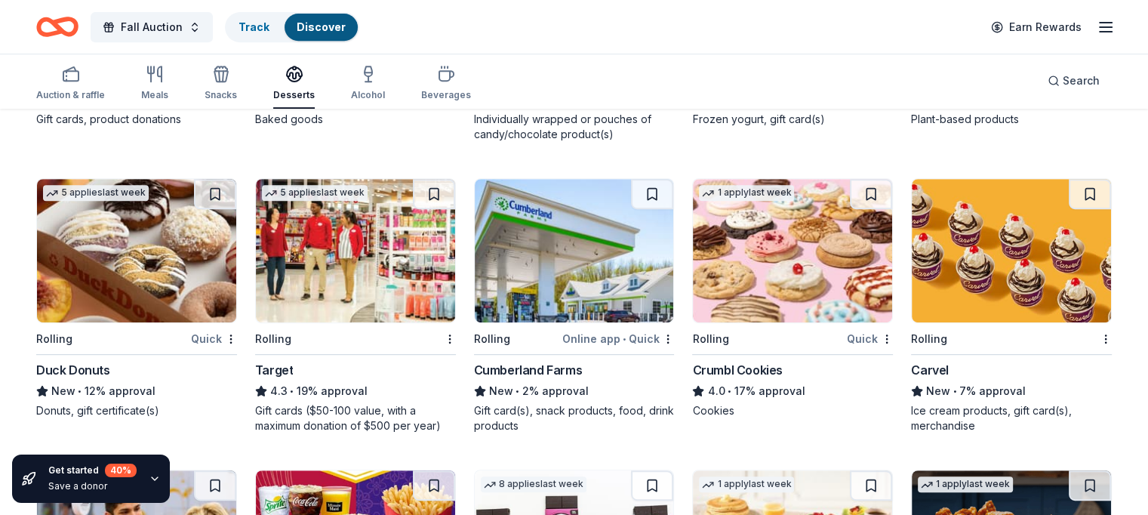
scroll to position [755, 0]
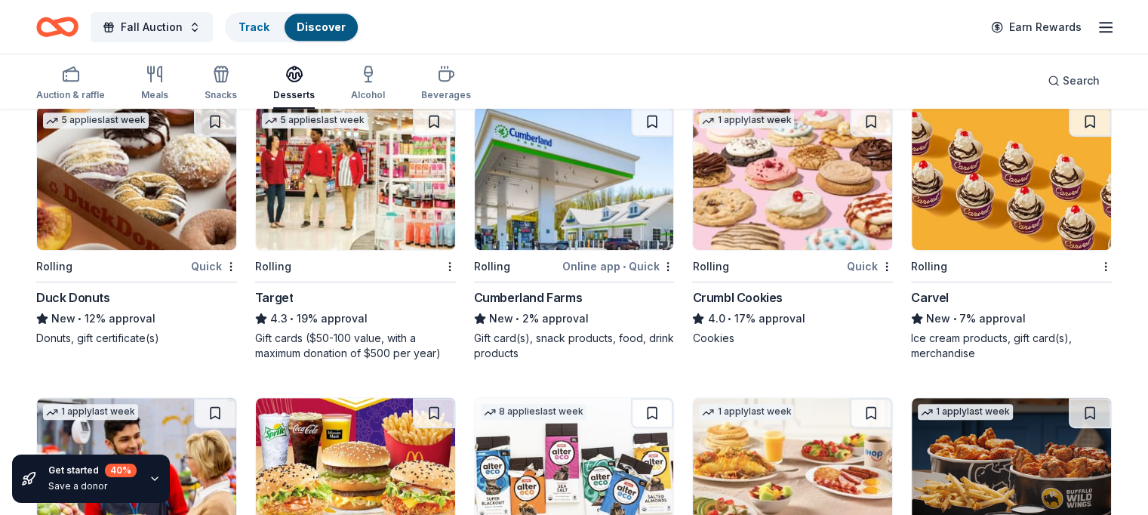
click at [752, 291] on div "Crumbl Cookies" at bounding box center [737, 297] width 90 height 18
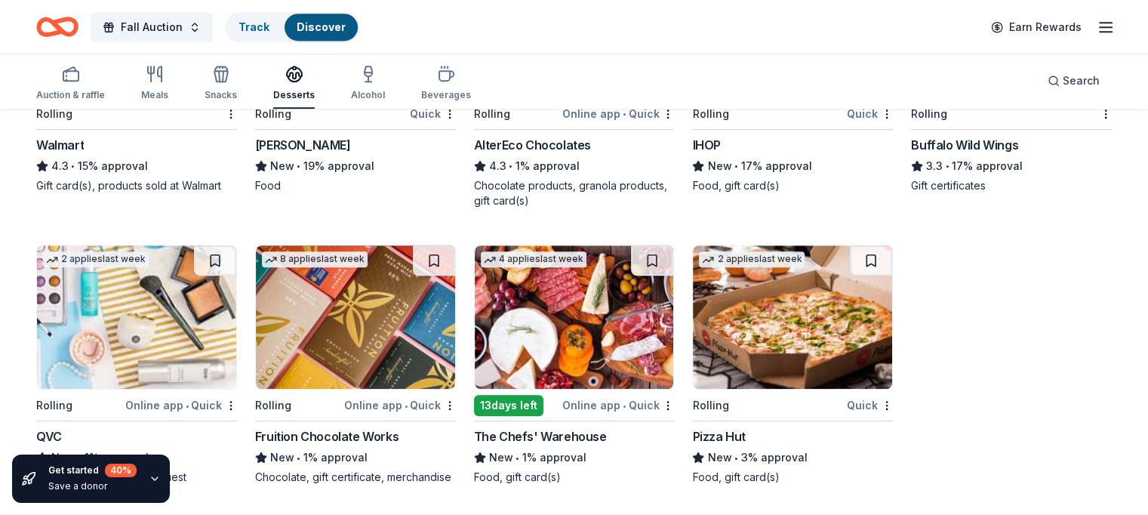
scroll to position [1213, 0]
click at [233, 71] on div "button" at bounding box center [221, 74] width 32 height 18
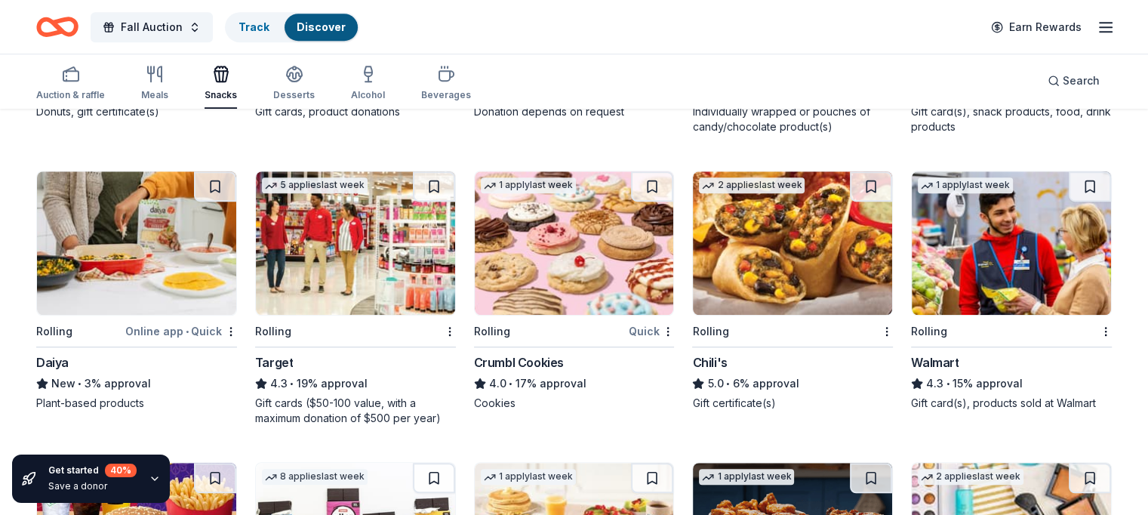
scroll to position [1057, 0]
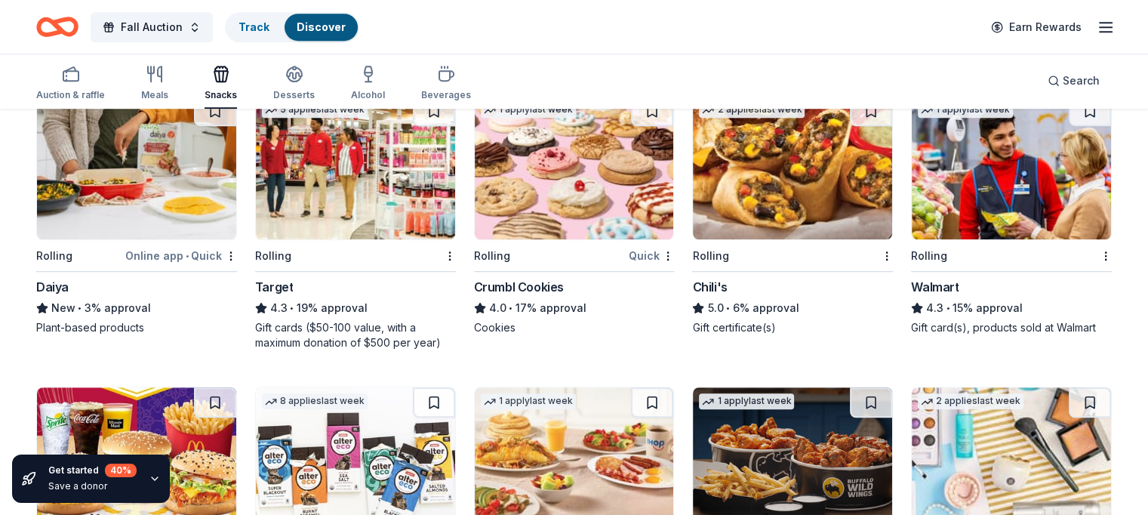
click at [769, 193] on img at bounding box center [792, 167] width 199 height 143
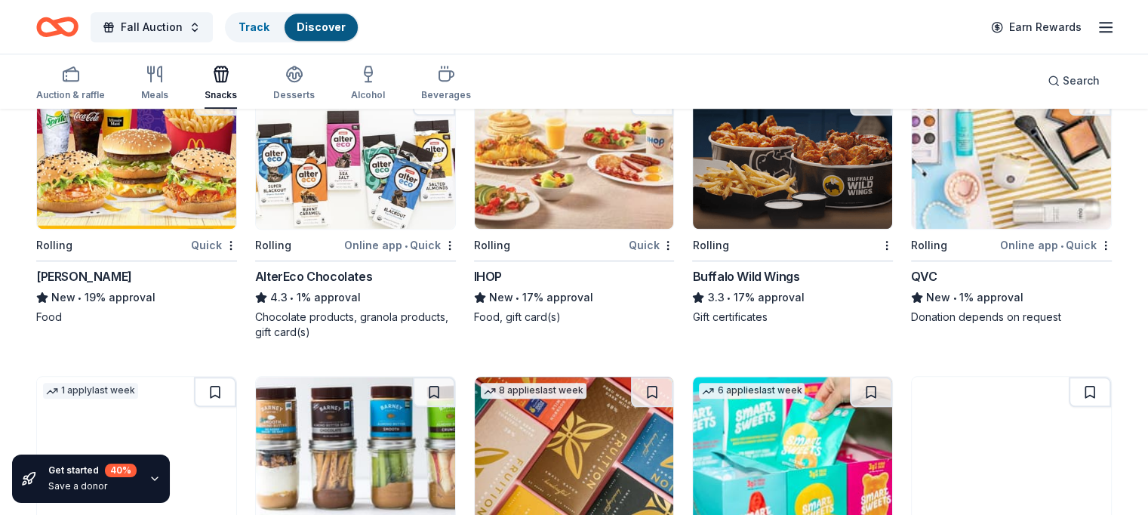
scroll to position [1586, 0]
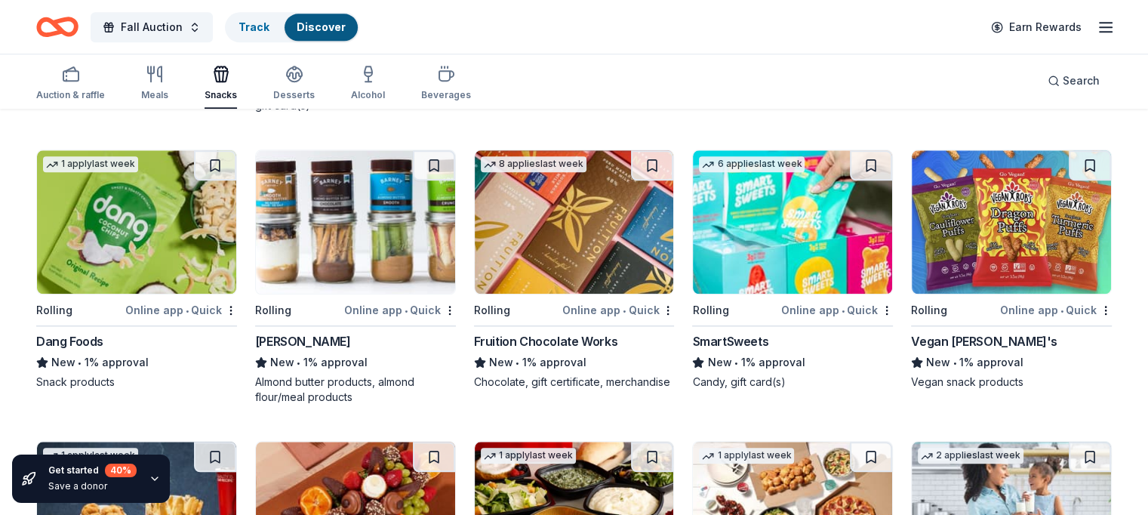
click at [577, 335] on div "Fruition Chocolate Works" at bounding box center [545, 341] width 143 height 18
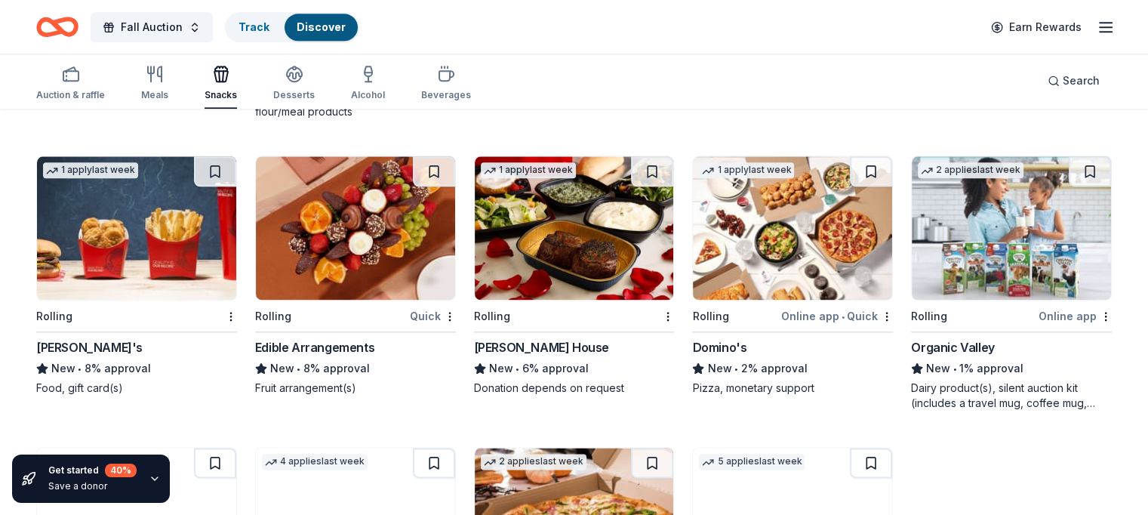
scroll to position [1888, 0]
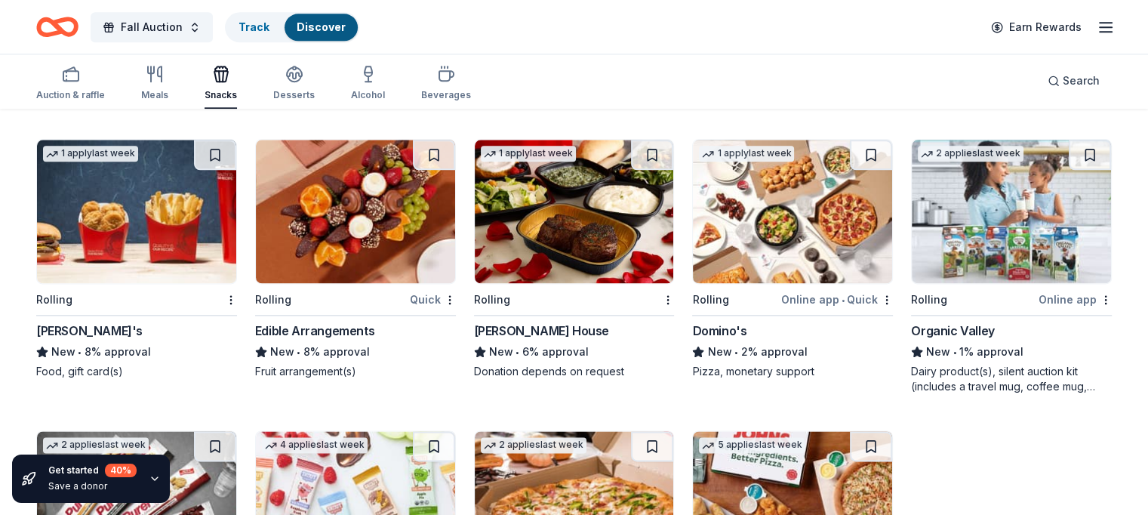
click at [549, 324] on div "[PERSON_NAME] House" at bounding box center [541, 331] width 135 height 18
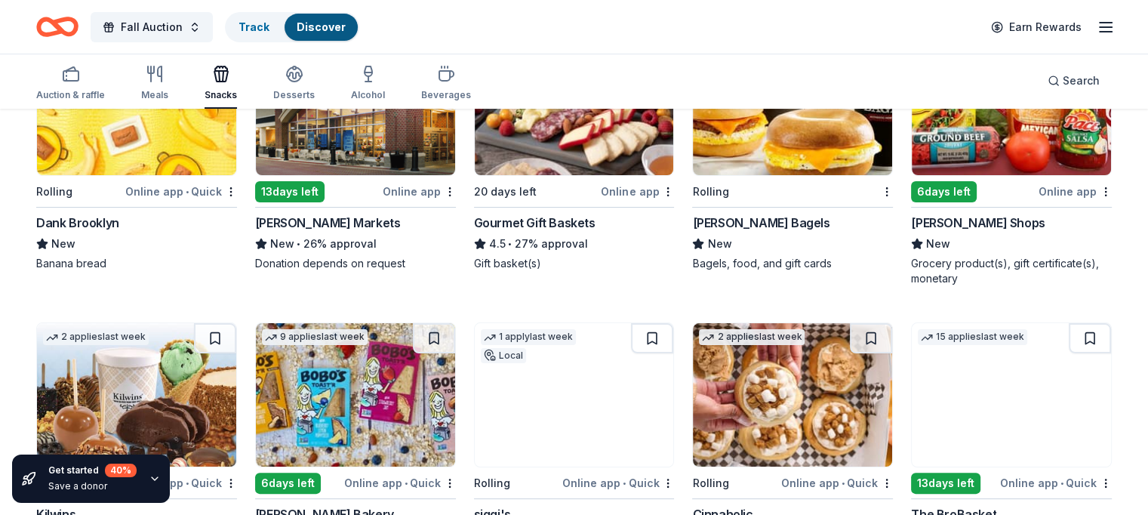
scroll to position [0, 0]
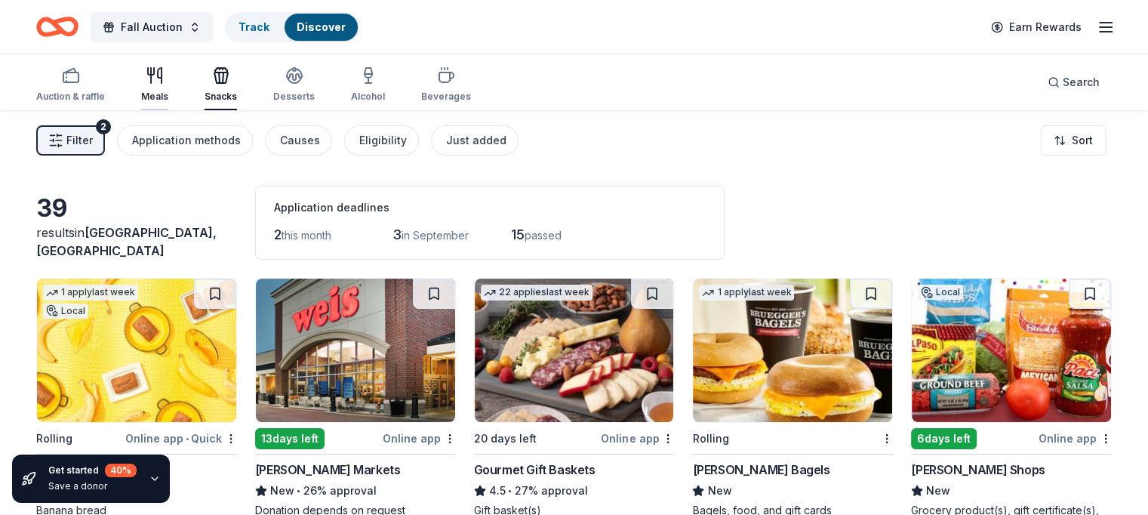
click at [164, 75] on icon "button" at bounding box center [155, 75] width 18 height 18
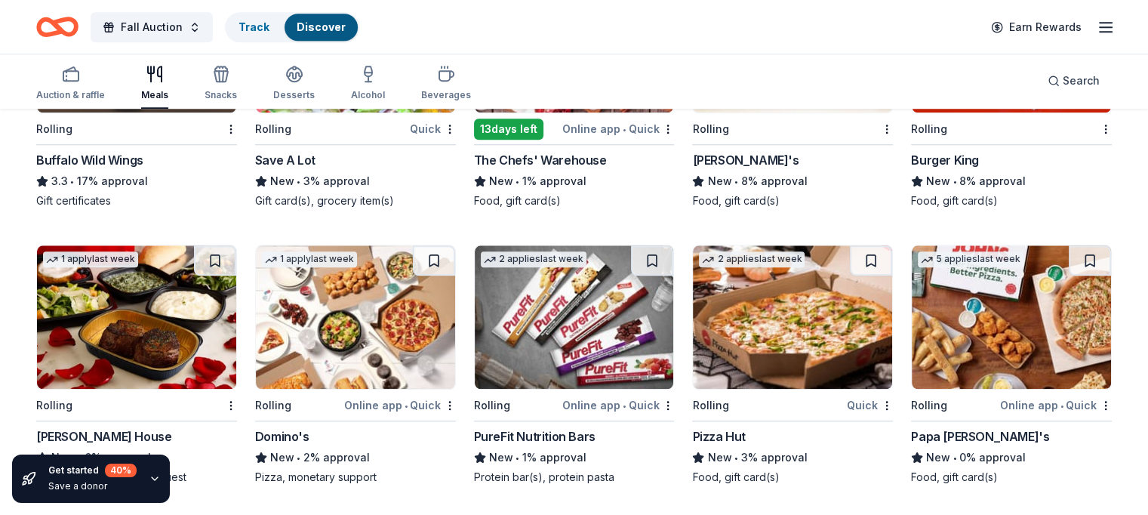
scroll to position [1444, 0]
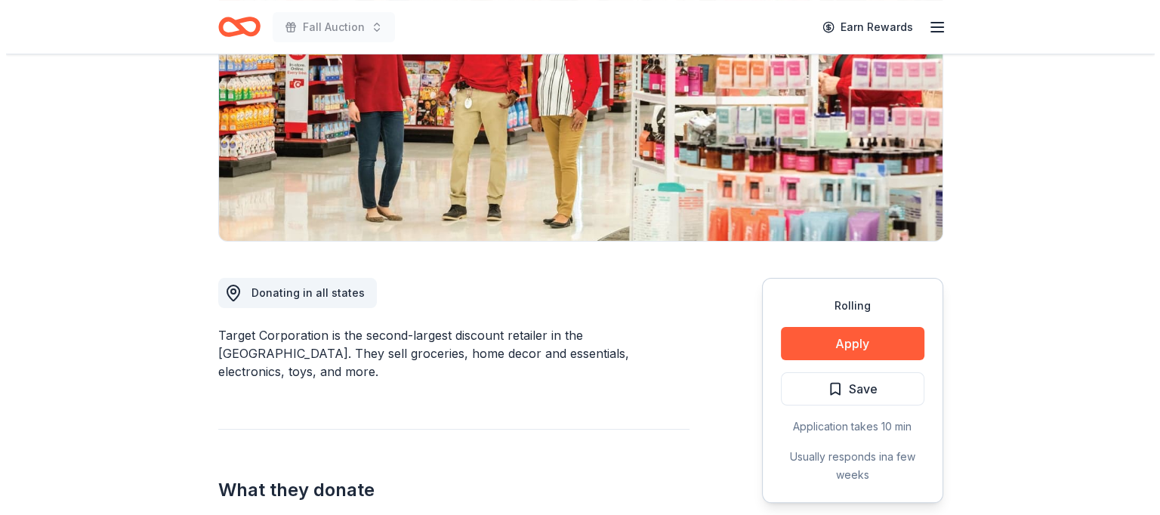
scroll to position [227, 0]
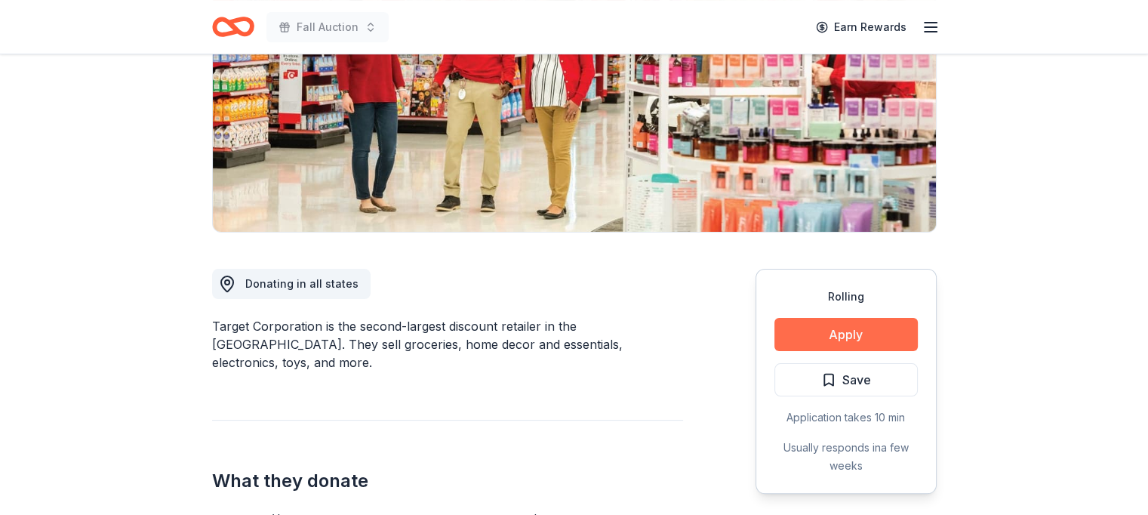
click at [814, 343] on button "Apply" at bounding box center [846, 334] width 143 height 33
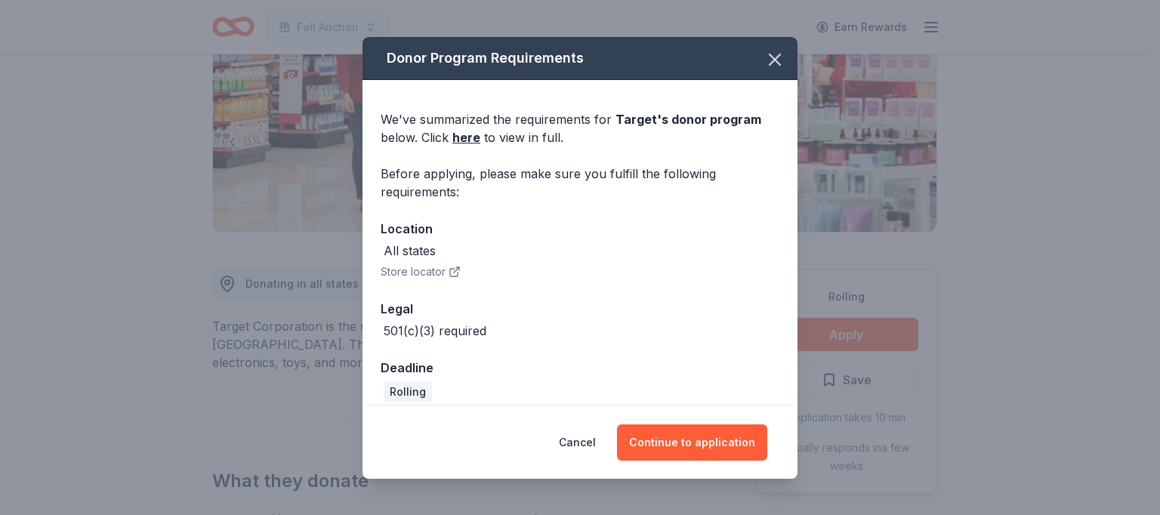
click at [649, 421] on div "Cancel Continue to application" at bounding box center [579, 442] width 435 height 72
click at [680, 442] on button "Continue to application" at bounding box center [692, 442] width 150 height 36
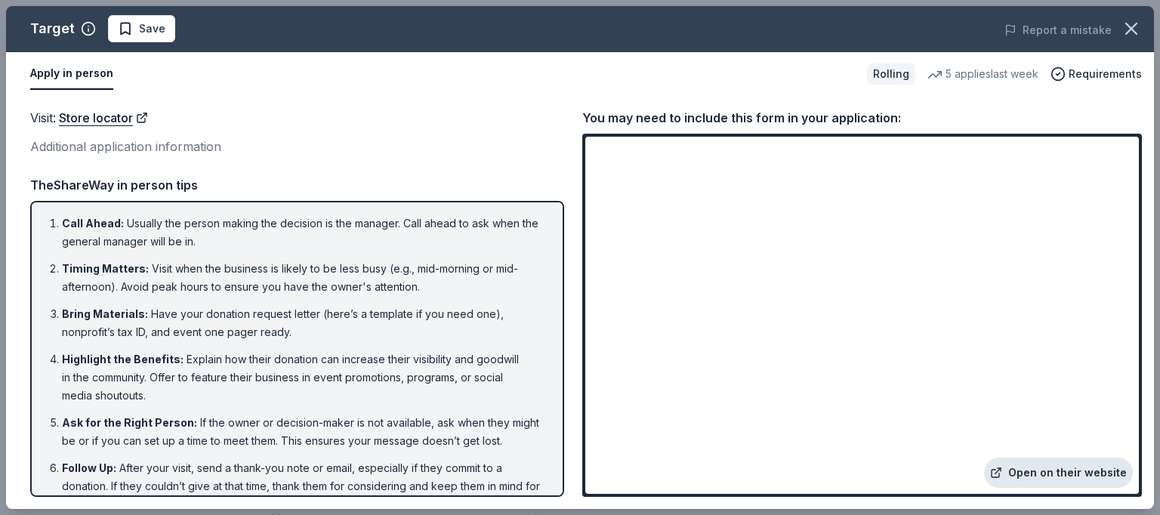
click at [1032, 468] on link "Open on their website" at bounding box center [1058, 473] width 149 height 30
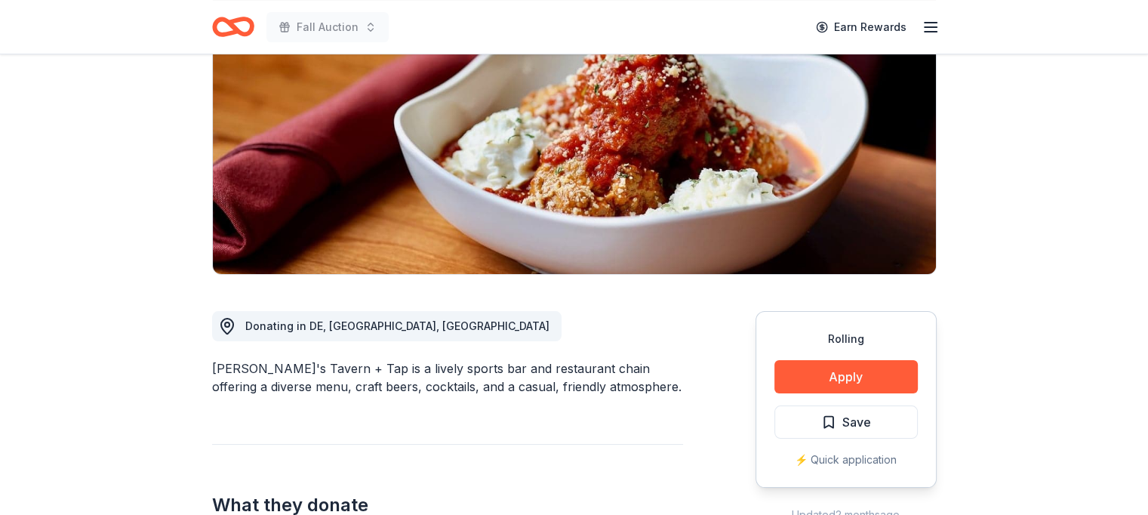
scroll to position [302, 0]
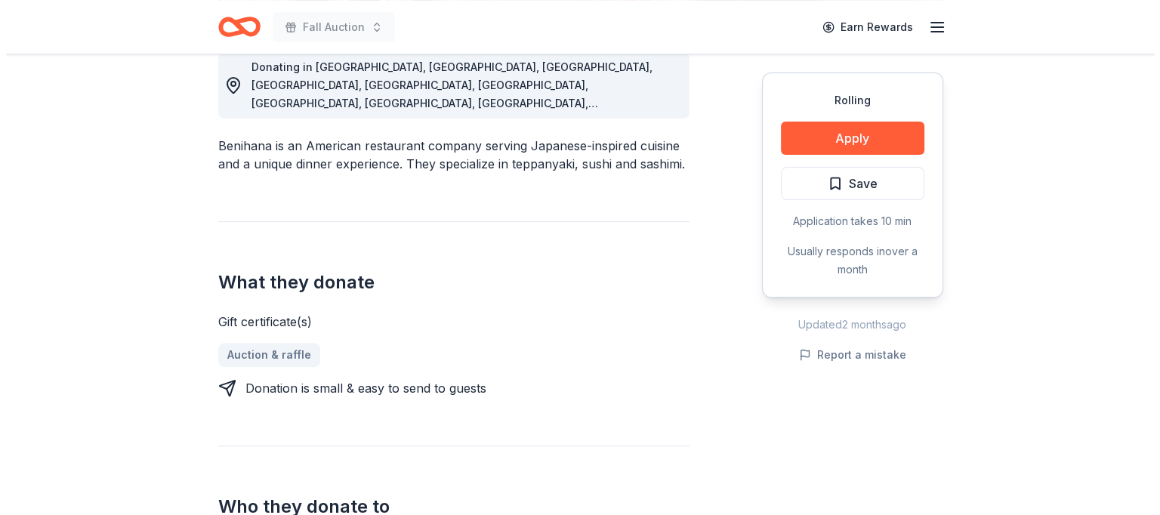
scroll to position [453, 0]
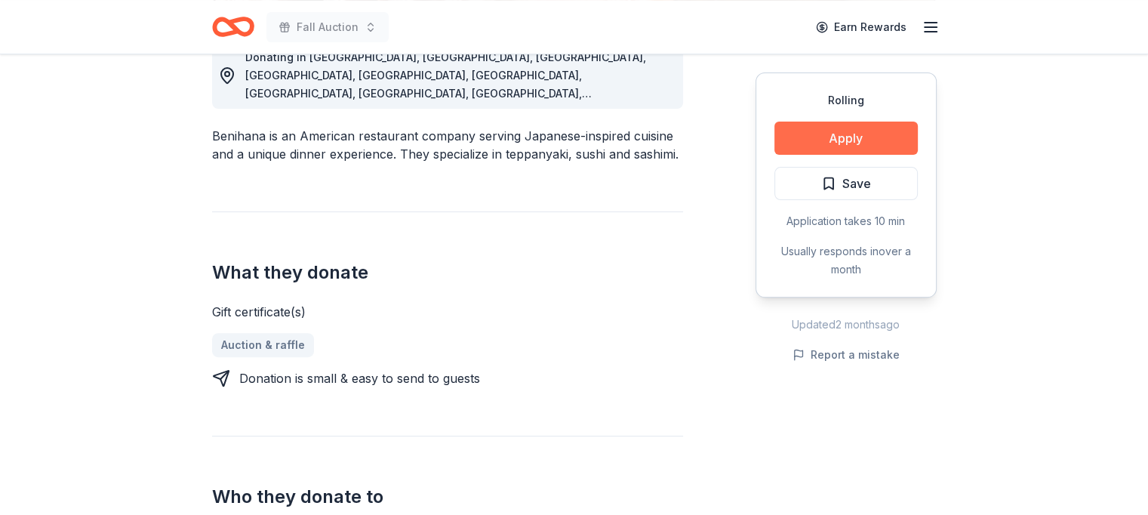
click at [831, 134] on button "Apply" at bounding box center [846, 138] width 143 height 33
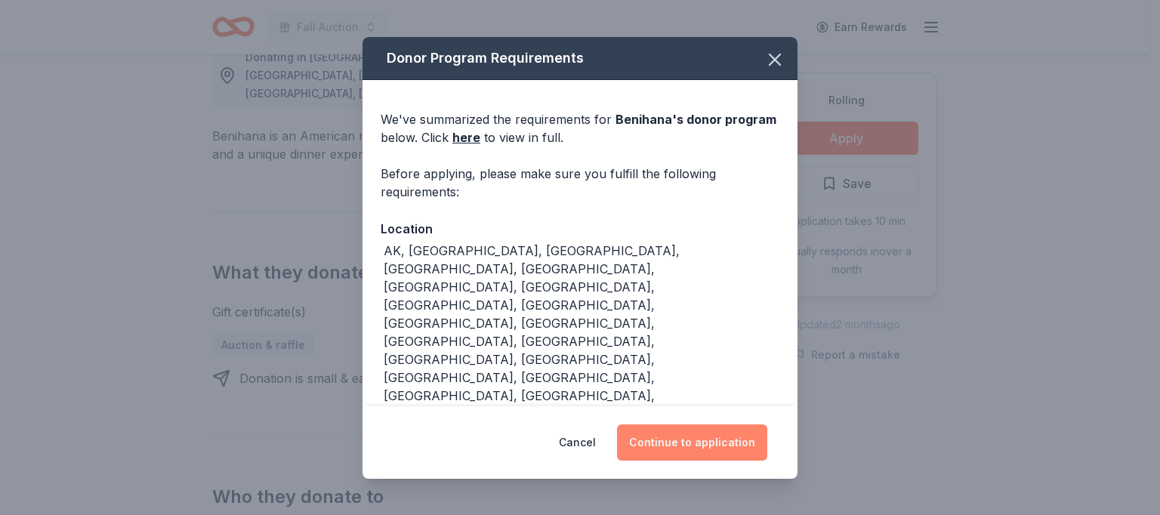
click at [677, 439] on button "Continue to application" at bounding box center [692, 442] width 150 height 36
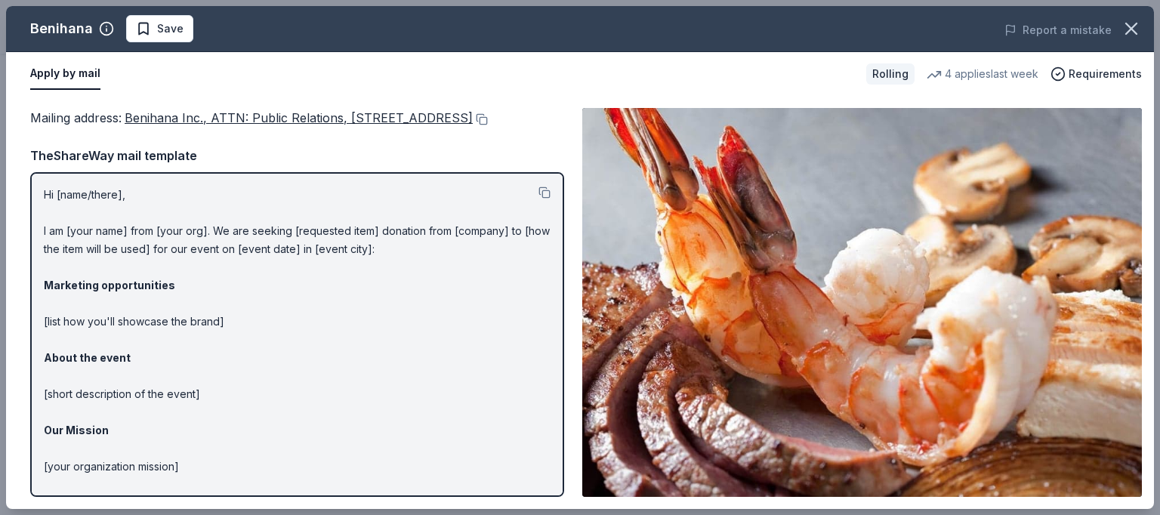
click at [847, 301] on img at bounding box center [861, 302] width 559 height 389
click at [84, 79] on button "Apply by mail" at bounding box center [65, 74] width 70 height 32
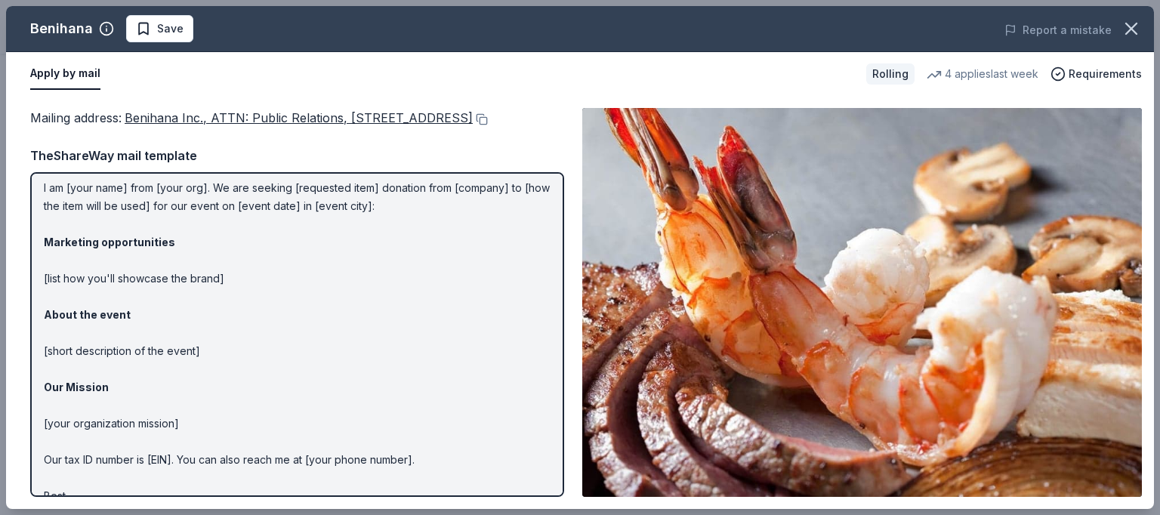
scroll to position [0, 0]
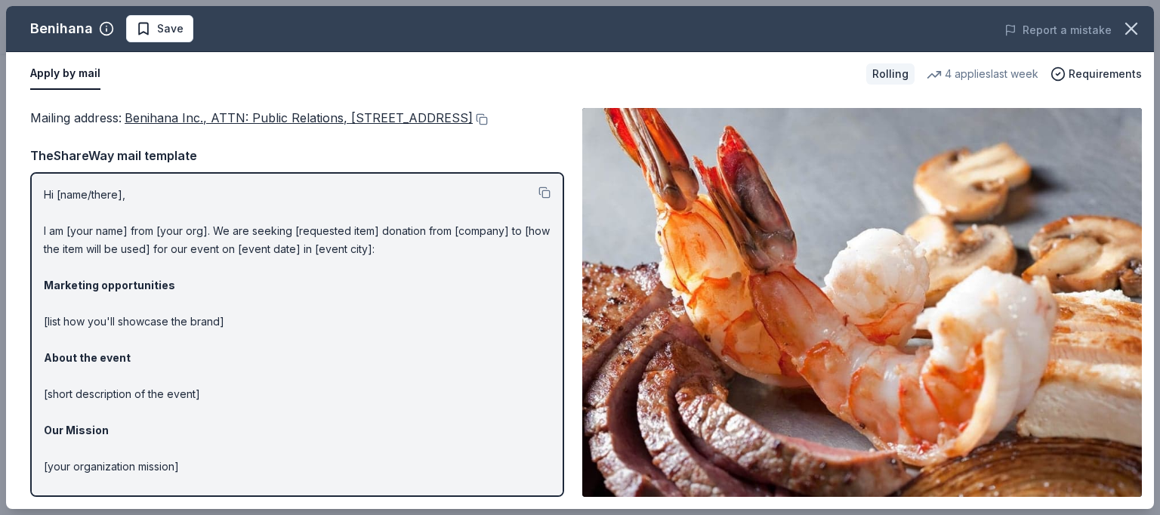
click at [69, 60] on button "Apply by mail" at bounding box center [65, 74] width 70 height 32
click at [74, 70] on button "Apply by mail" at bounding box center [65, 74] width 70 height 32
click at [146, 116] on span "Benihana Inc., ATTN: Public Relations, 21500 Biscayne Blvd., STE 900, Aventura,…" at bounding box center [299, 117] width 348 height 15
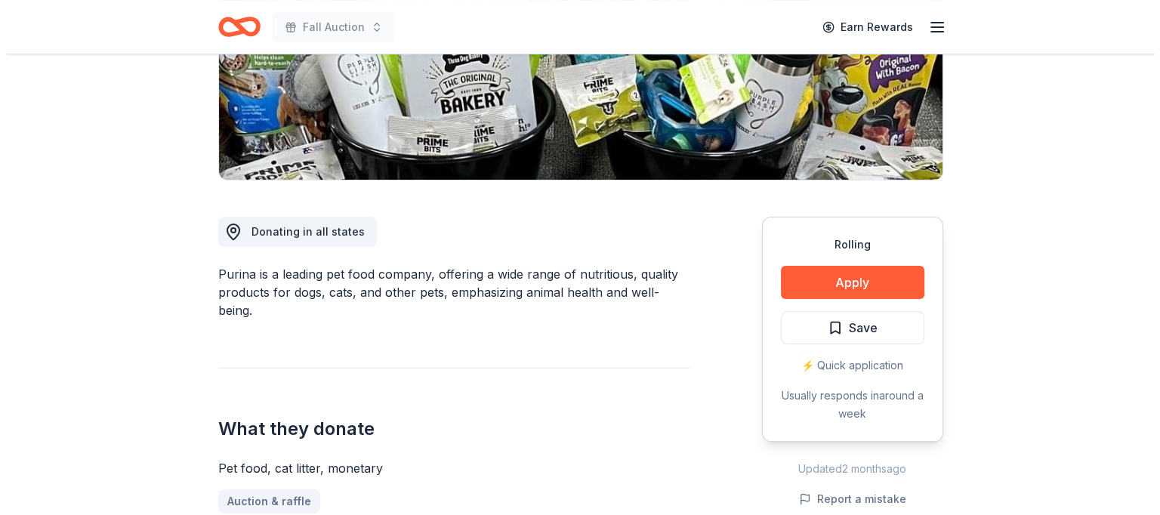
scroll to position [302, 0]
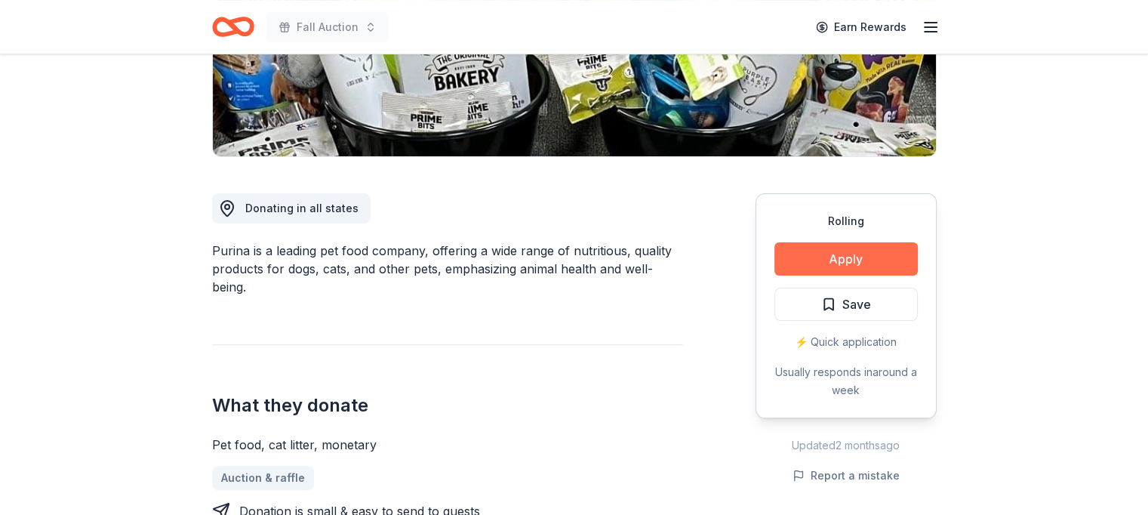
click at [840, 255] on button "Apply" at bounding box center [846, 258] width 143 height 33
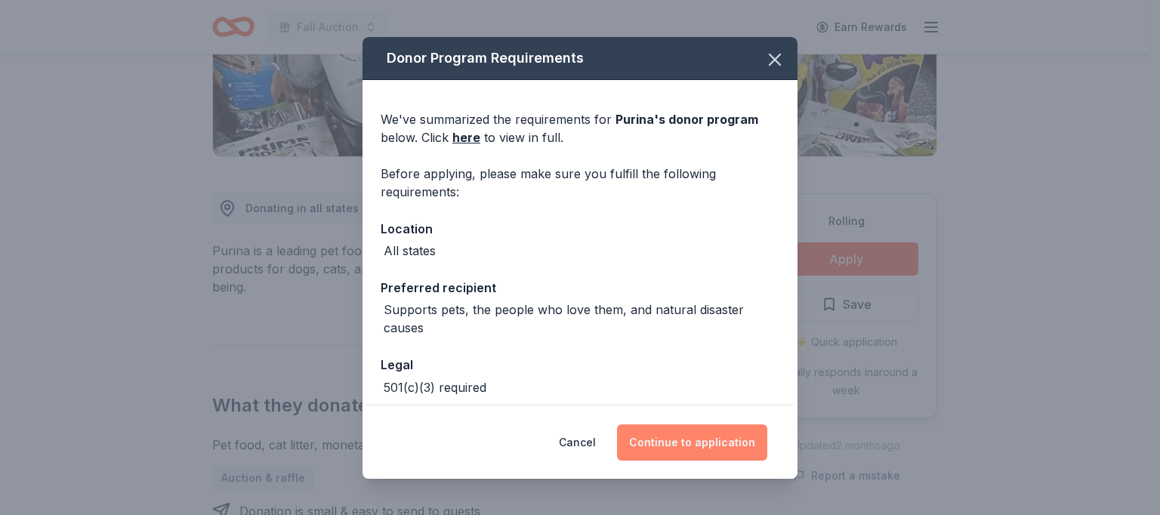
click at [669, 433] on button "Continue to application" at bounding box center [692, 442] width 150 height 36
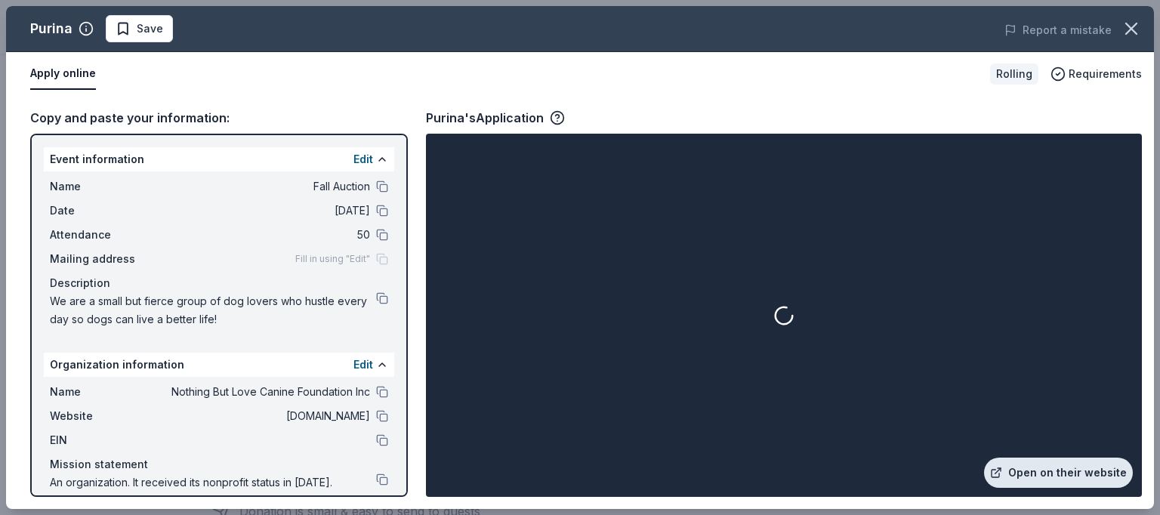
click at [1037, 472] on link "Open on their website" at bounding box center [1058, 473] width 149 height 30
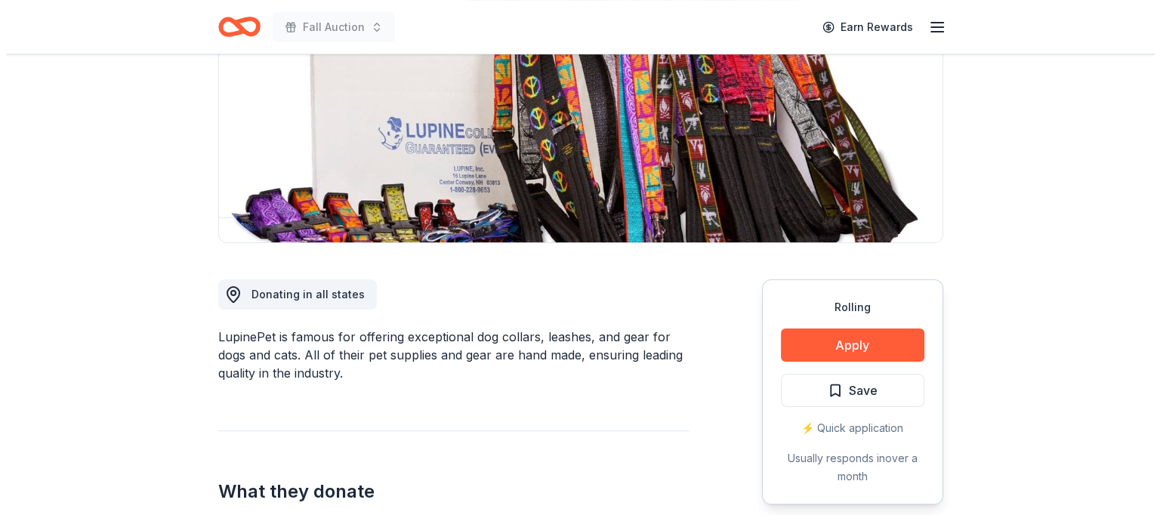
scroll to position [227, 0]
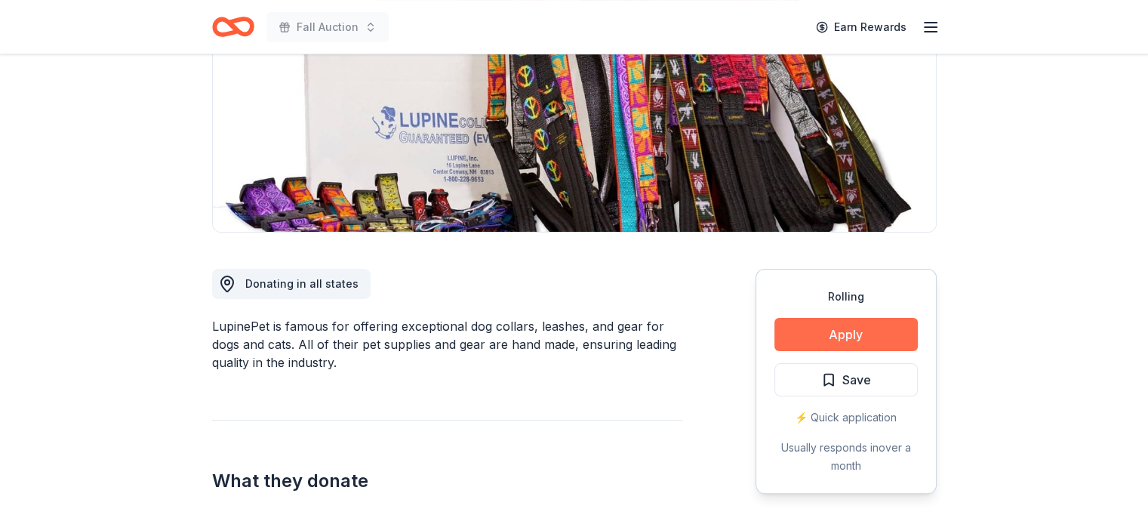
click at [825, 333] on button "Apply" at bounding box center [846, 334] width 143 height 33
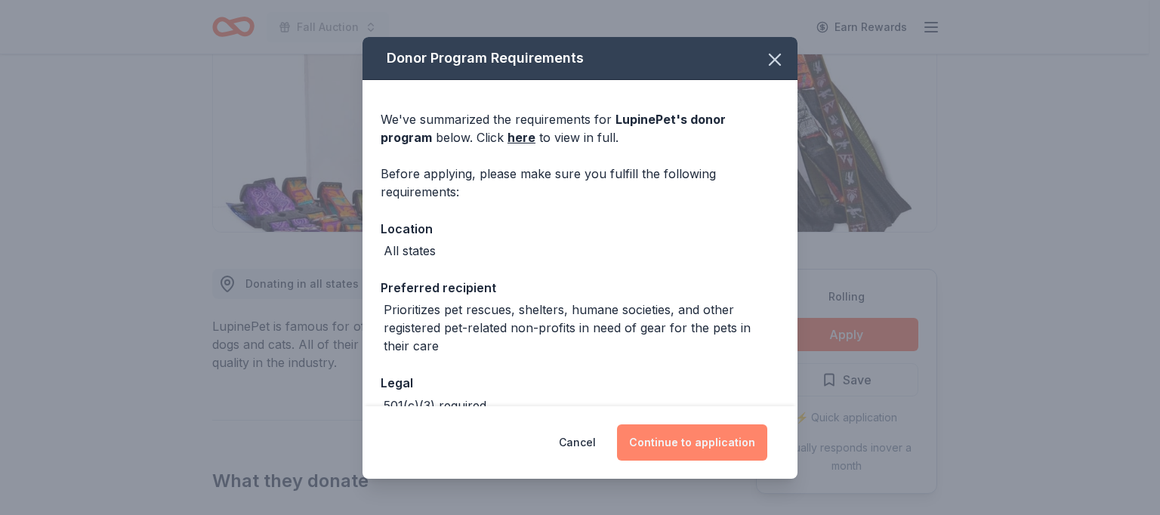
click at [716, 427] on button "Continue to application" at bounding box center [692, 442] width 150 height 36
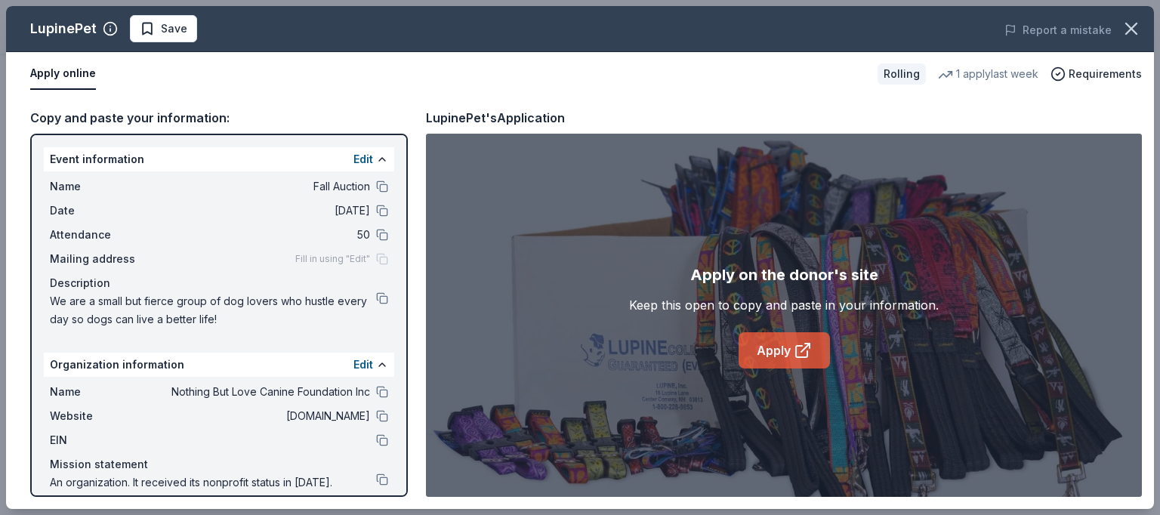
click at [778, 356] on link "Apply" at bounding box center [783, 350] width 91 height 36
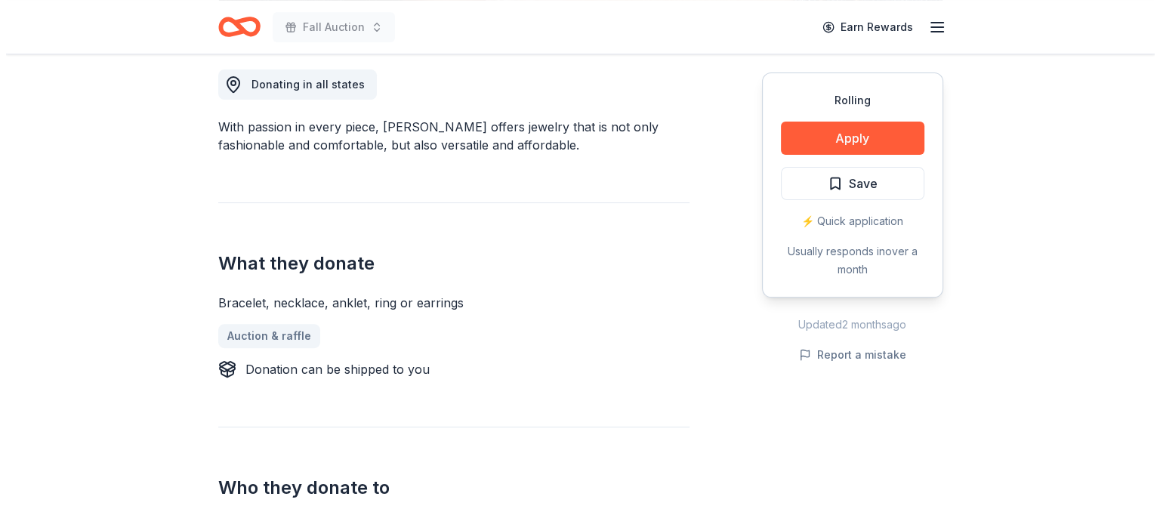
scroll to position [453, 0]
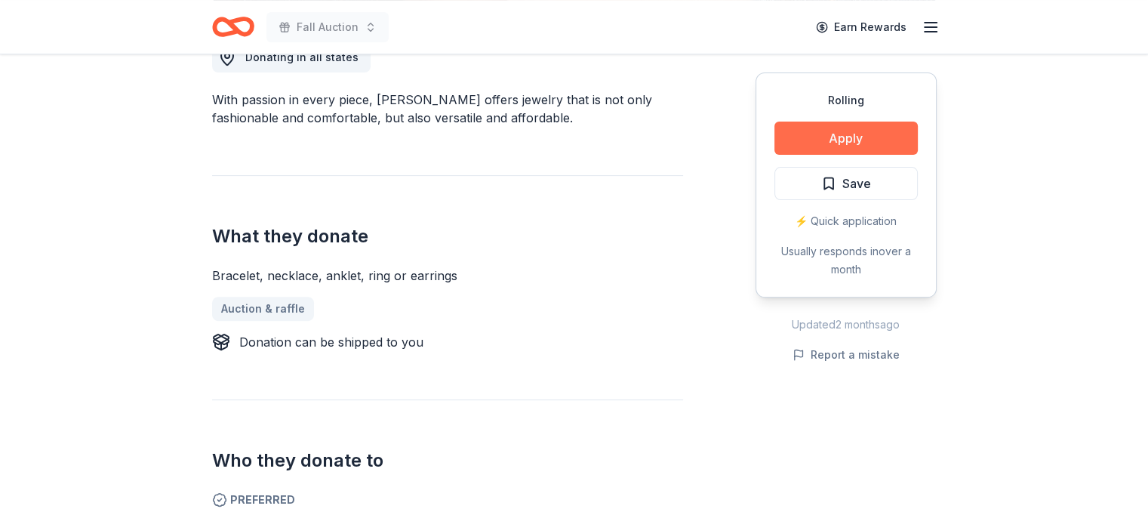
click at [862, 140] on button "Apply" at bounding box center [846, 138] width 143 height 33
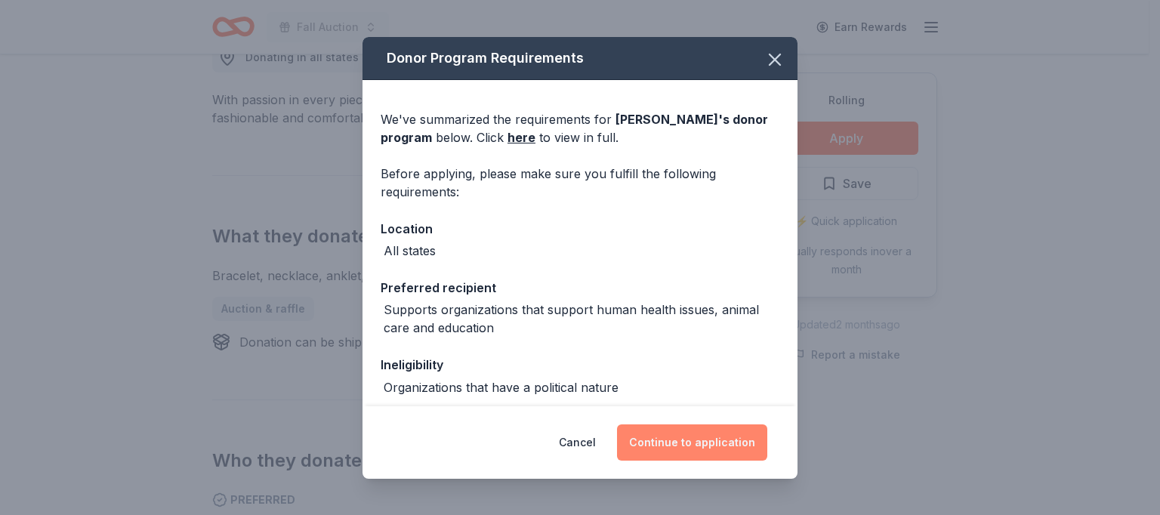
click at [680, 433] on button "Continue to application" at bounding box center [692, 442] width 150 height 36
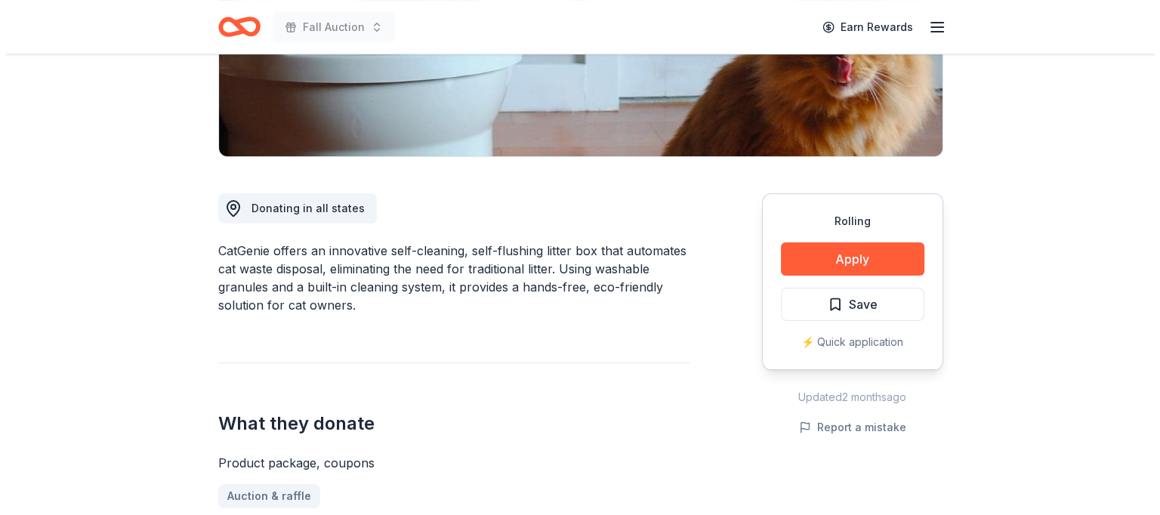
scroll to position [378, 0]
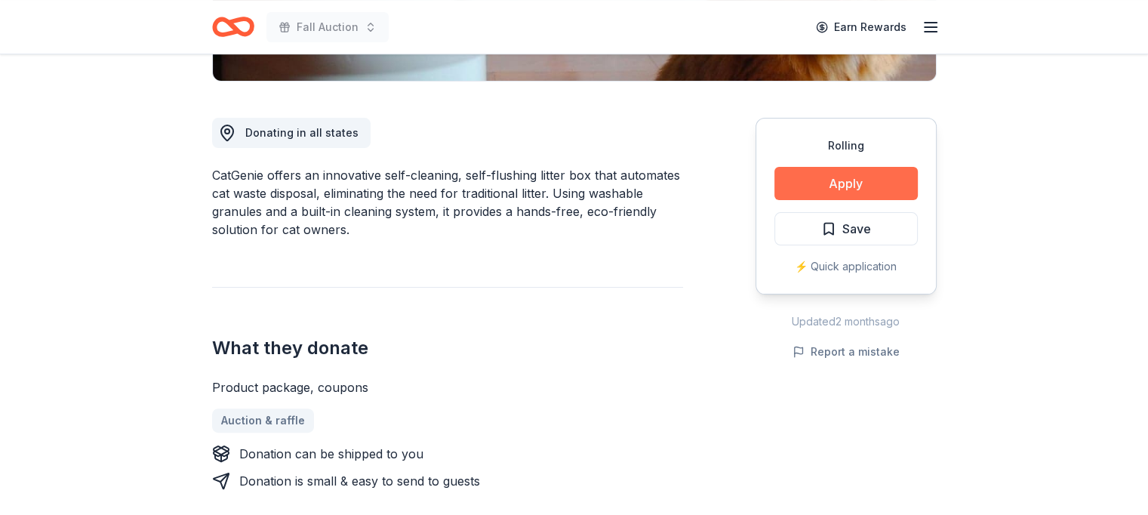
click at [833, 182] on button "Apply" at bounding box center [846, 183] width 143 height 33
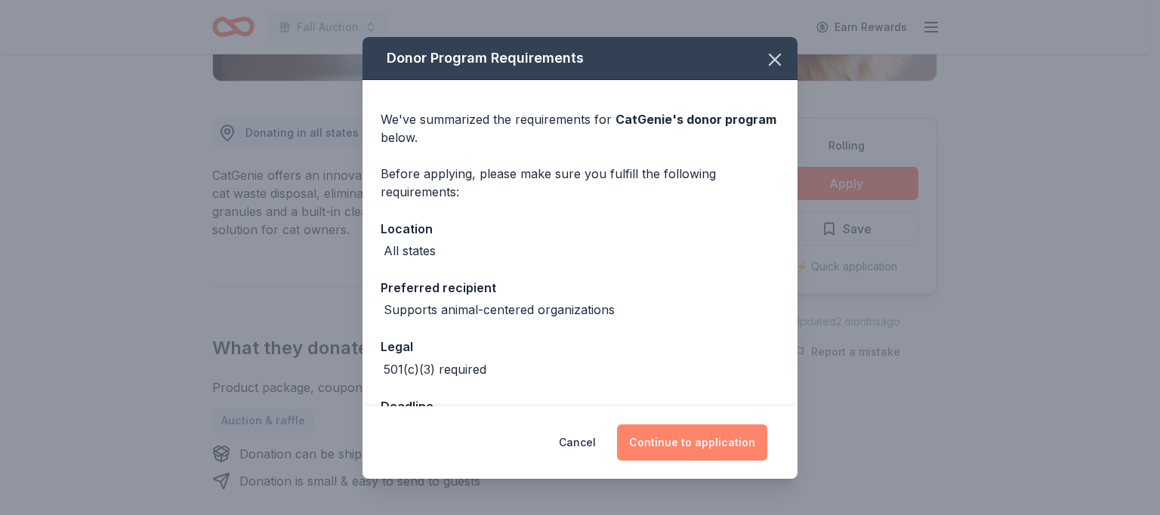
click at [667, 439] on button "Continue to application" at bounding box center [692, 442] width 150 height 36
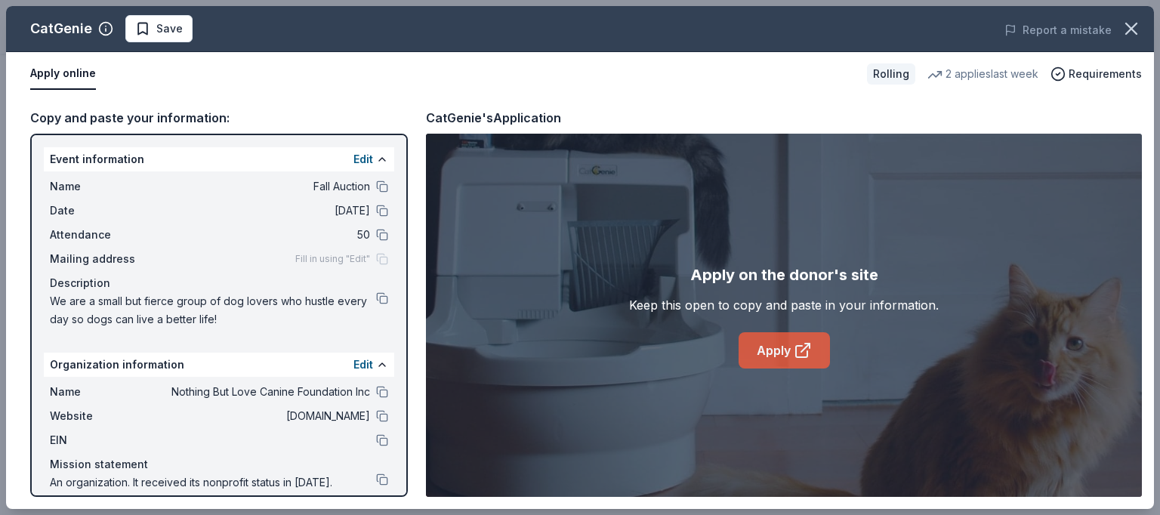
click at [801, 348] on icon at bounding box center [803, 350] width 18 height 18
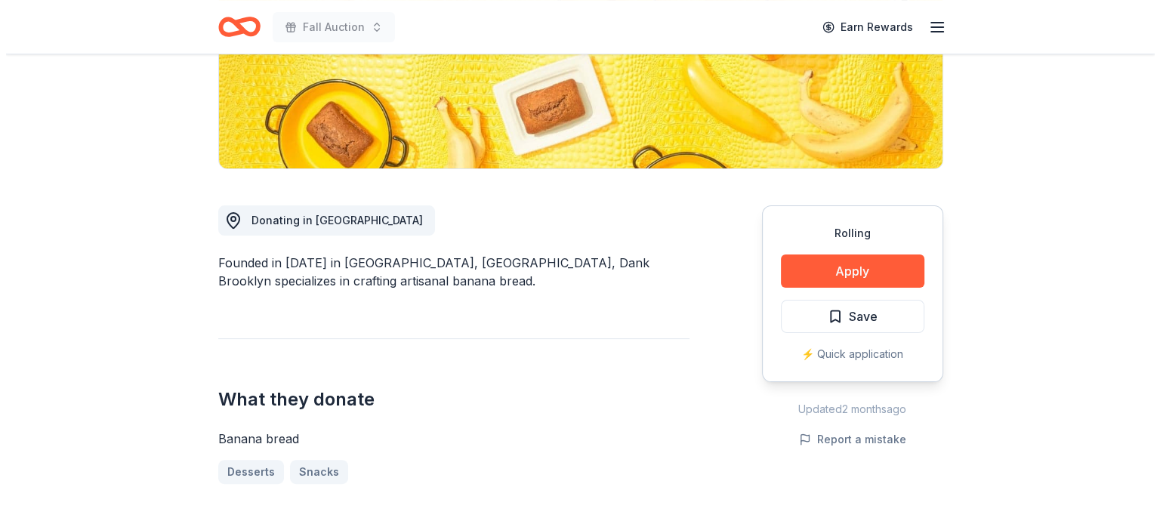
scroll to position [302, 0]
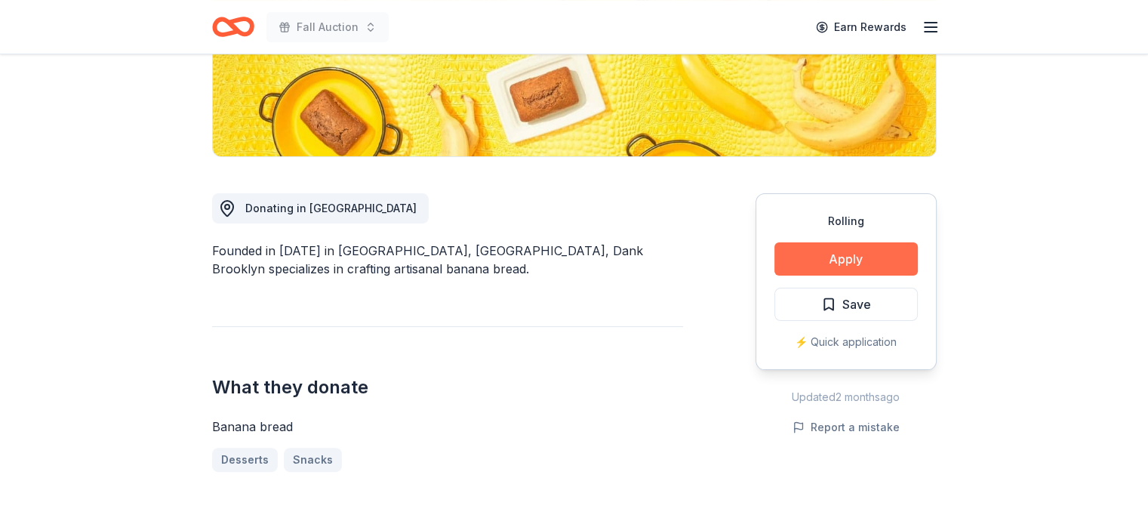
click at [803, 251] on button "Apply" at bounding box center [846, 258] width 143 height 33
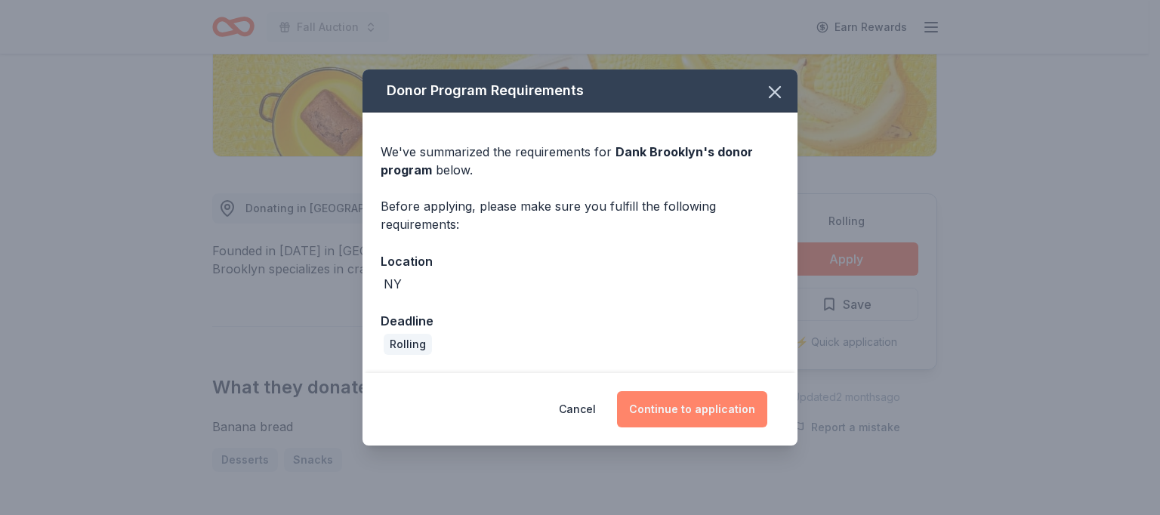
click at [697, 396] on button "Continue to application" at bounding box center [692, 409] width 150 height 36
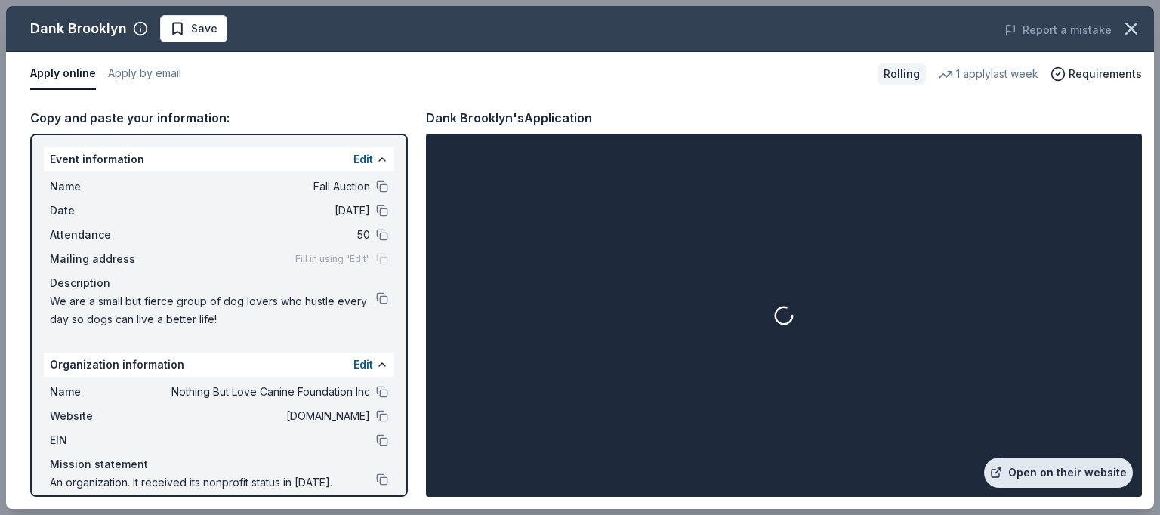
click at [1031, 470] on link "Open on their website" at bounding box center [1058, 473] width 149 height 30
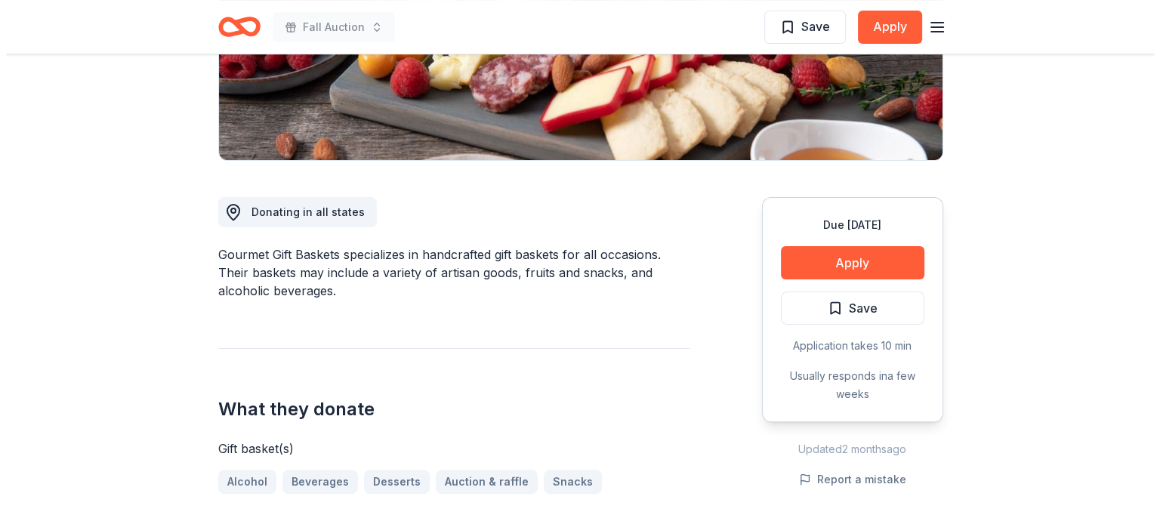
scroll to position [378, 0]
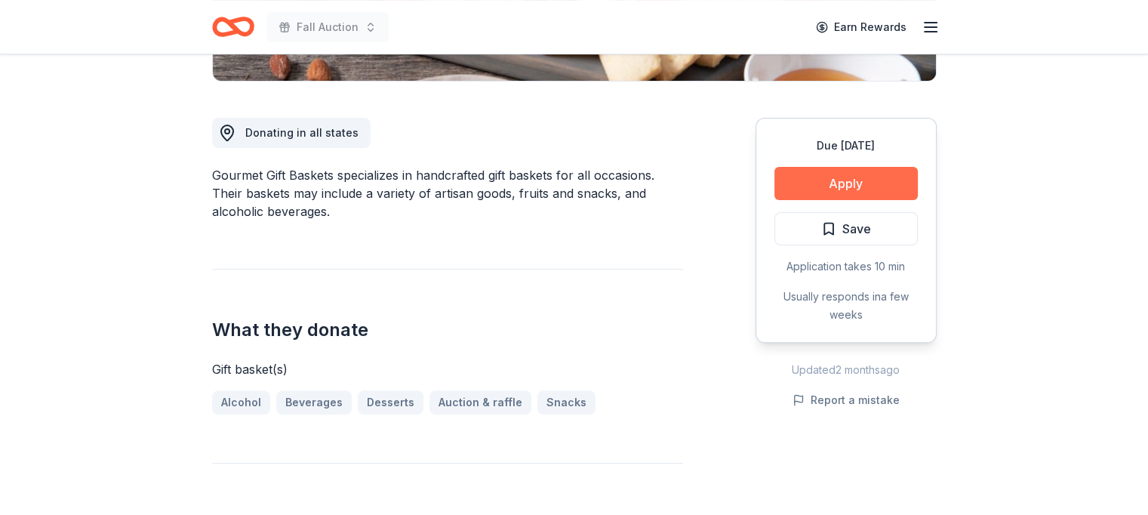
click at [819, 181] on button "Apply" at bounding box center [846, 183] width 143 height 33
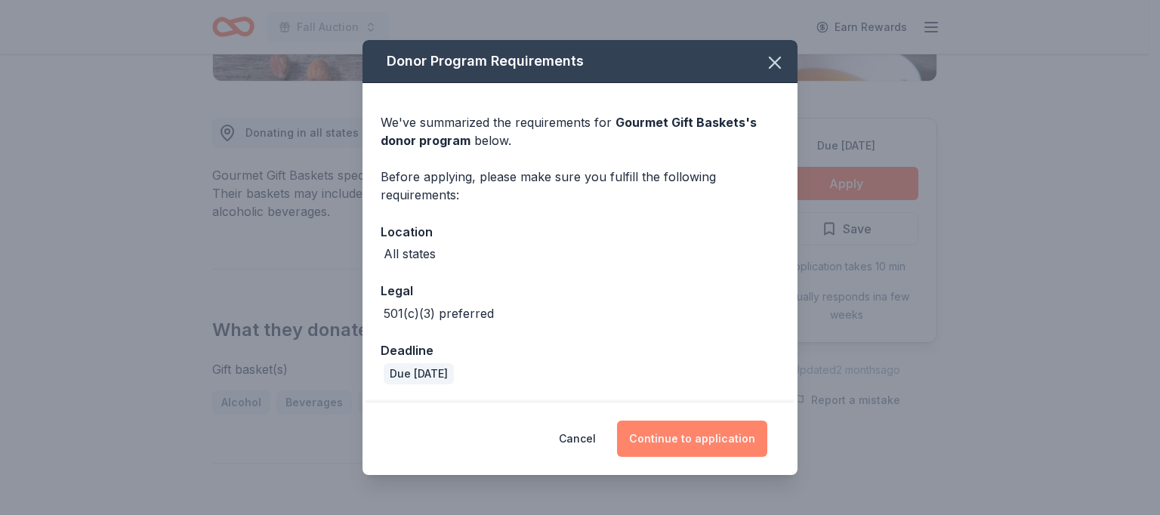
click at [728, 439] on button "Continue to application" at bounding box center [692, 439] width 150 height 36
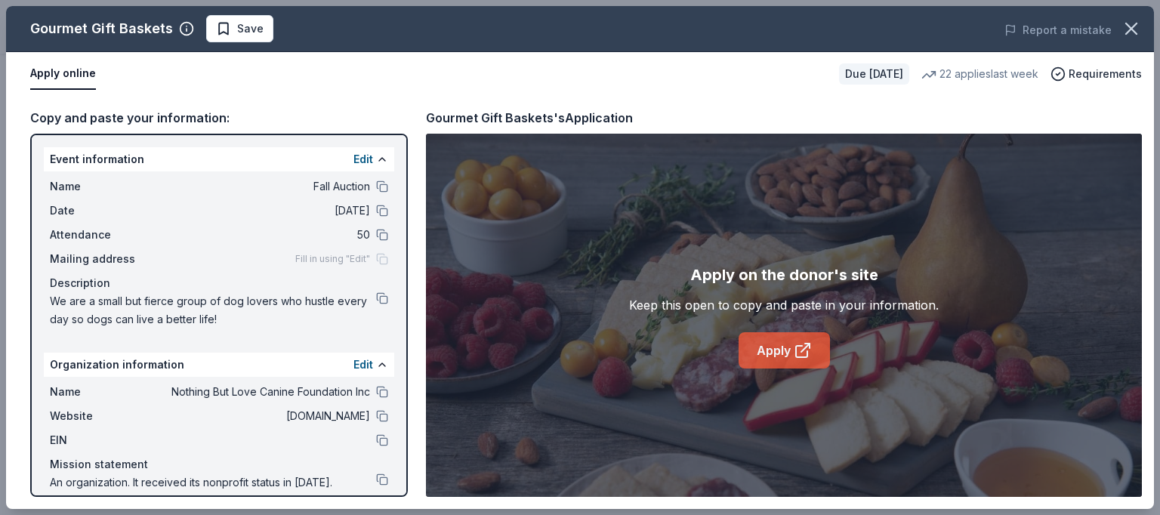
click at [797, 360] on link "Apply" at bounding box center [783, 350] width 91 height 36
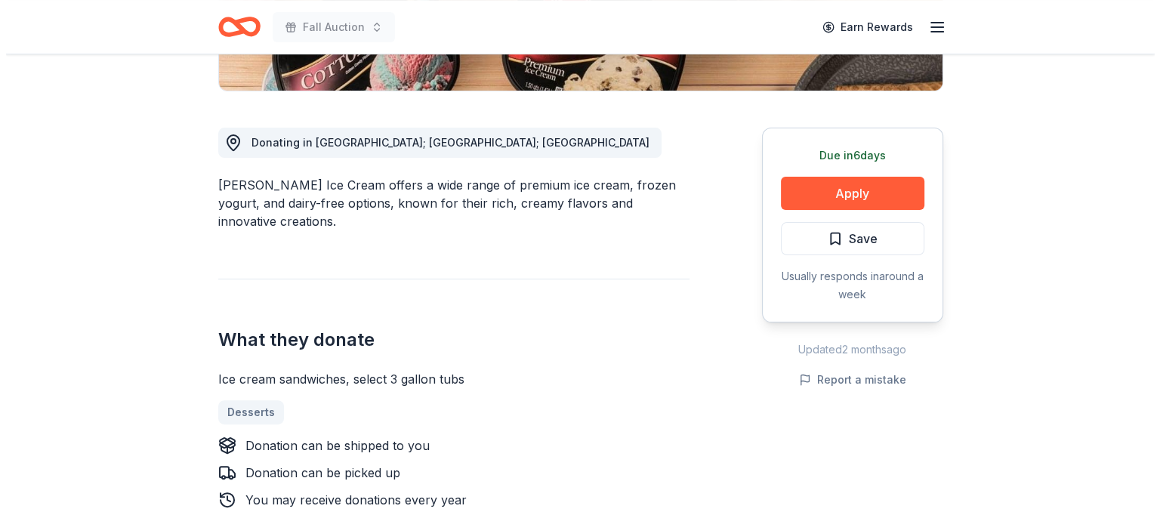
scroll to position [378, 0]
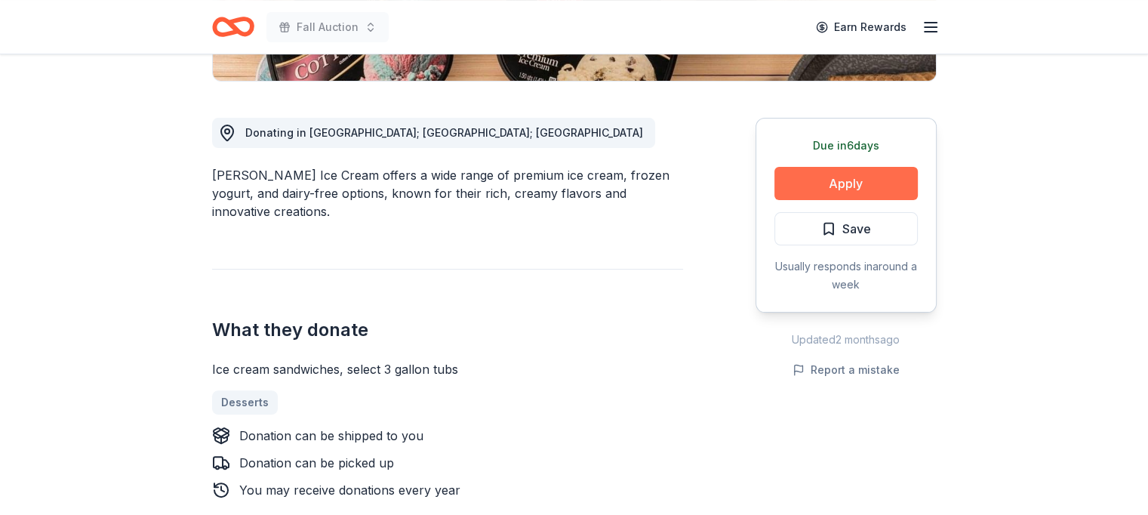
click at [818, 187] on button "Apply" at bounding box center [846, 183] width 143 height 33
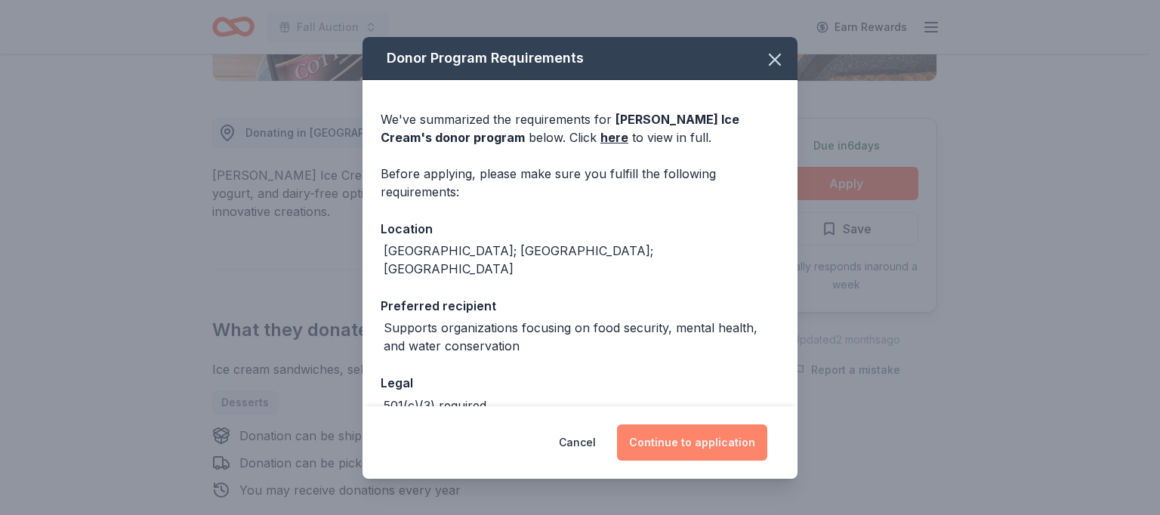
click at [685, 445] on button "Continue to application" at bounding box center [692, 442] width 150 height 36
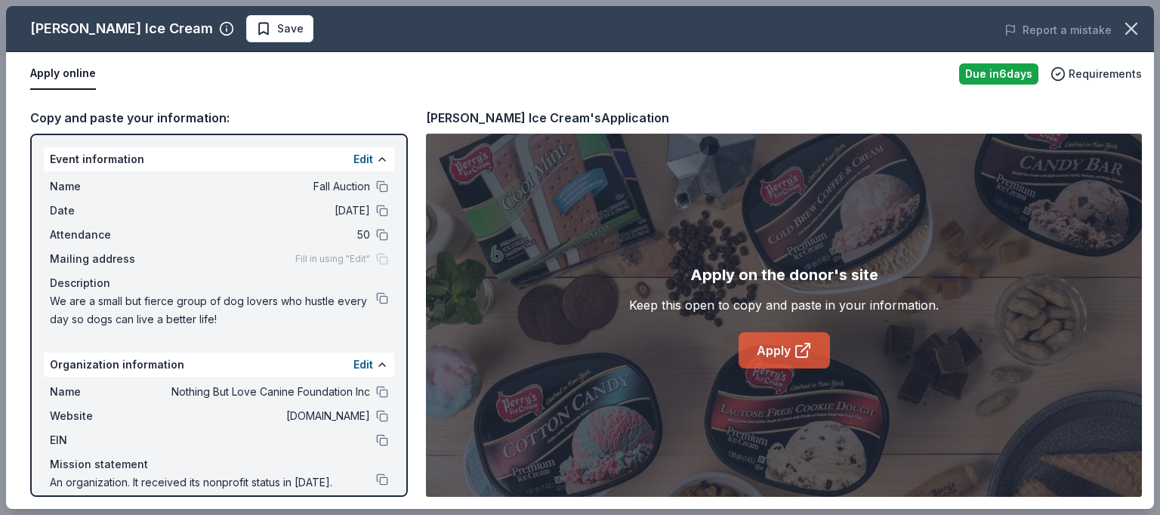
click at [779, 341] on link "Apply" at bounding box center [783, 350] width 91 height 36
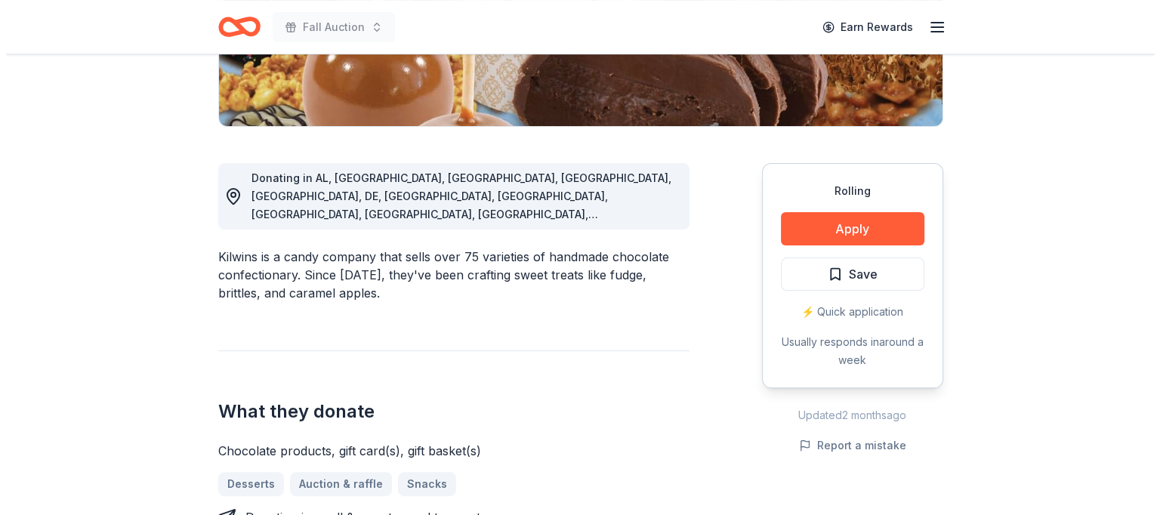
scroll to position [378, 0]
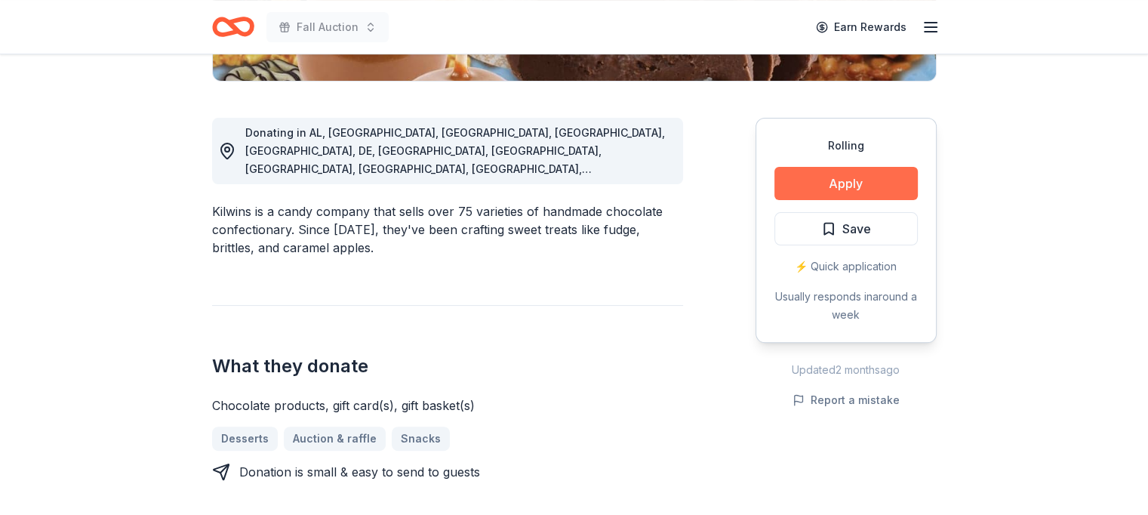
click at [815, 185] on button "Apply" at bounding box center [846, 183] width 143 height 33
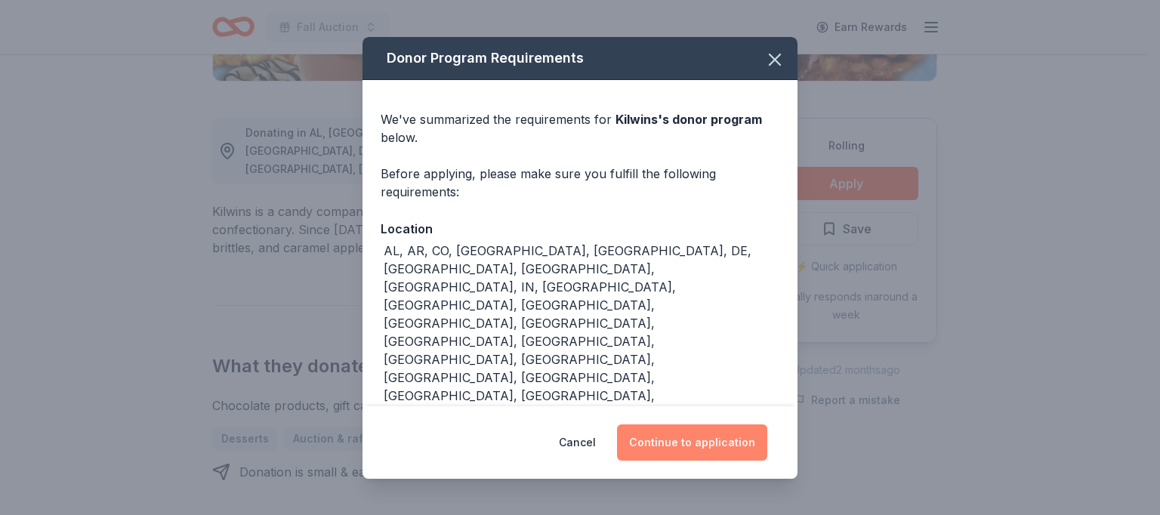
click at [688, 427] on button "Continue to application" at bounding box center [692, 442] width 150 height 36
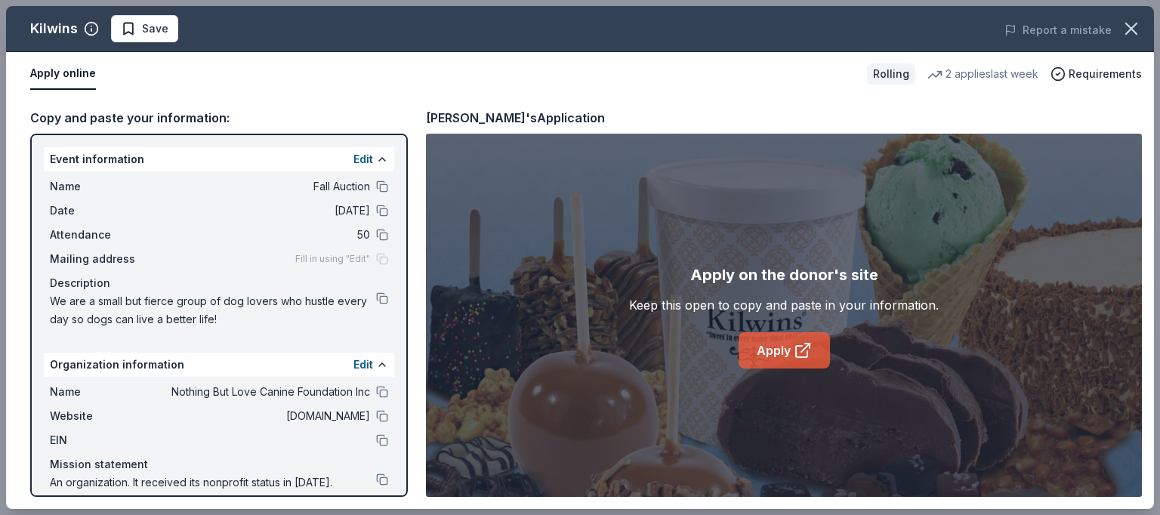
click at [788, 359] on link "Apply" at bounding box center [783, 350] width 91 height 36
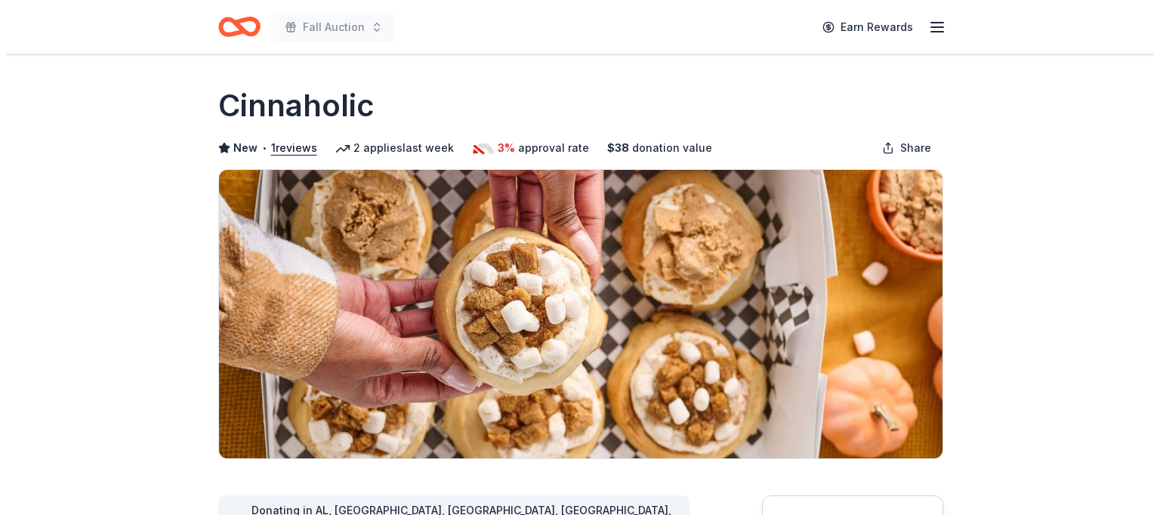
scroll to position [227, 0]
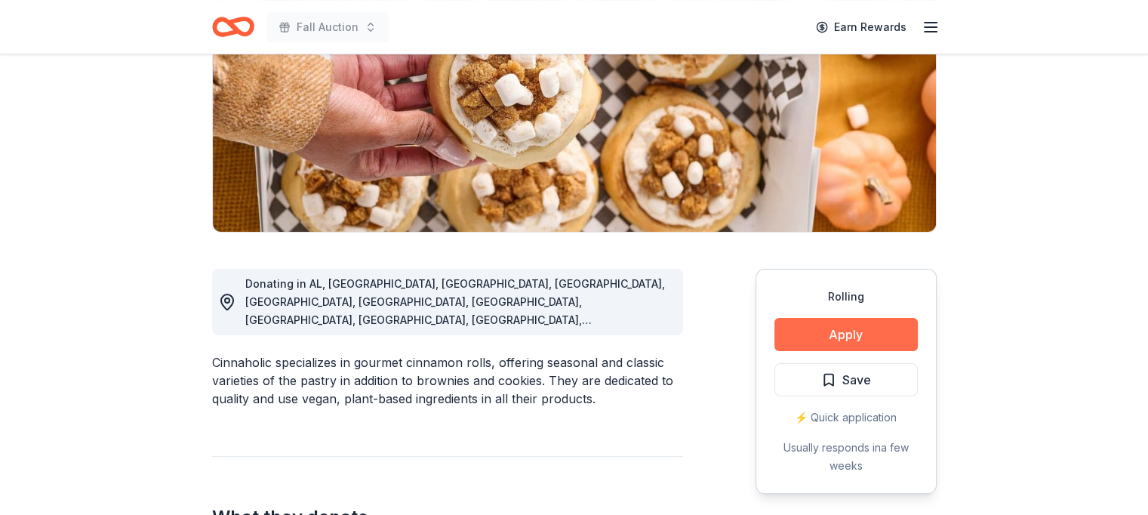
click at [815, 325] on button "Apply" at bounding box center [846, 334] width 143 height 33
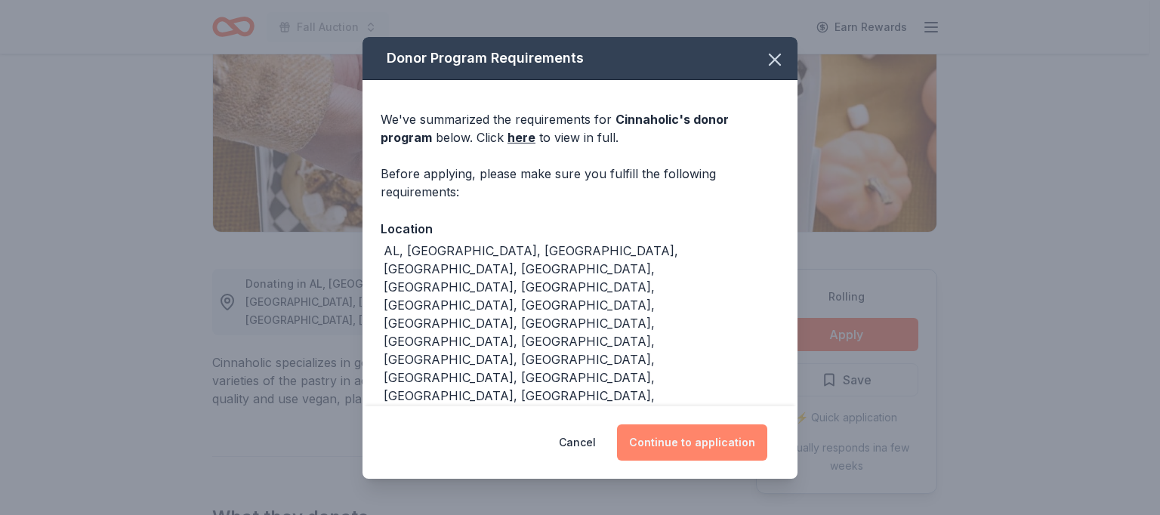
click at [708, 424] on button "Continue to application" at bounding box center [692, 442] width 150 height 36
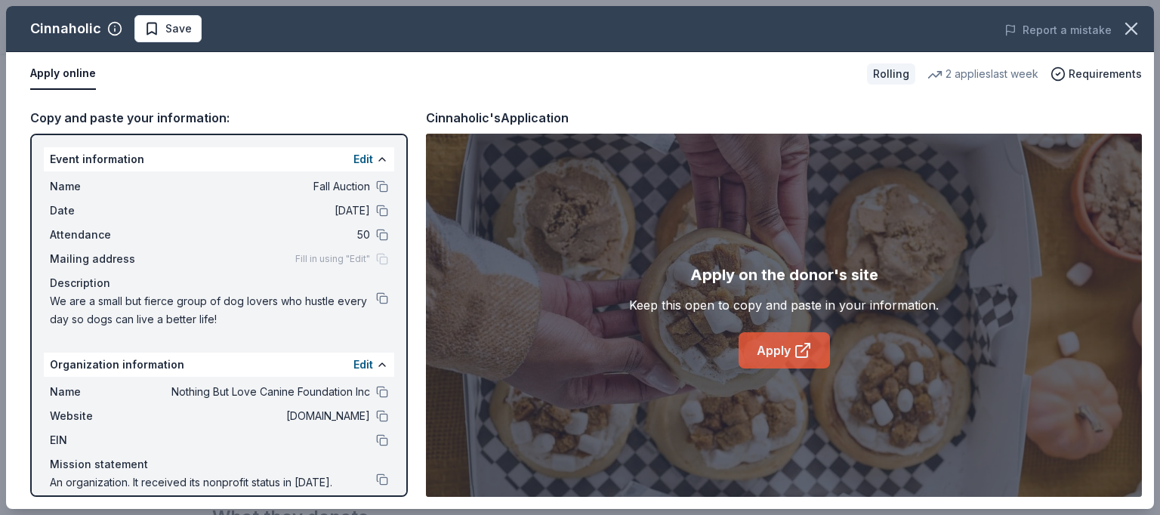
click at [773, 348] on link "Apply" at bounding box center [783, 350] width 91 height 36
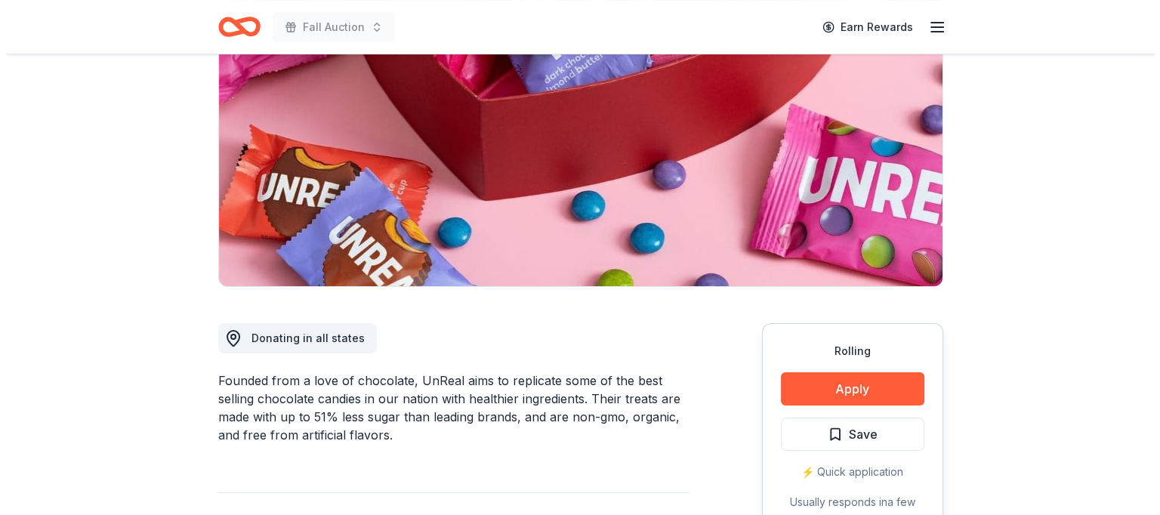
scroll to position [227, 0]
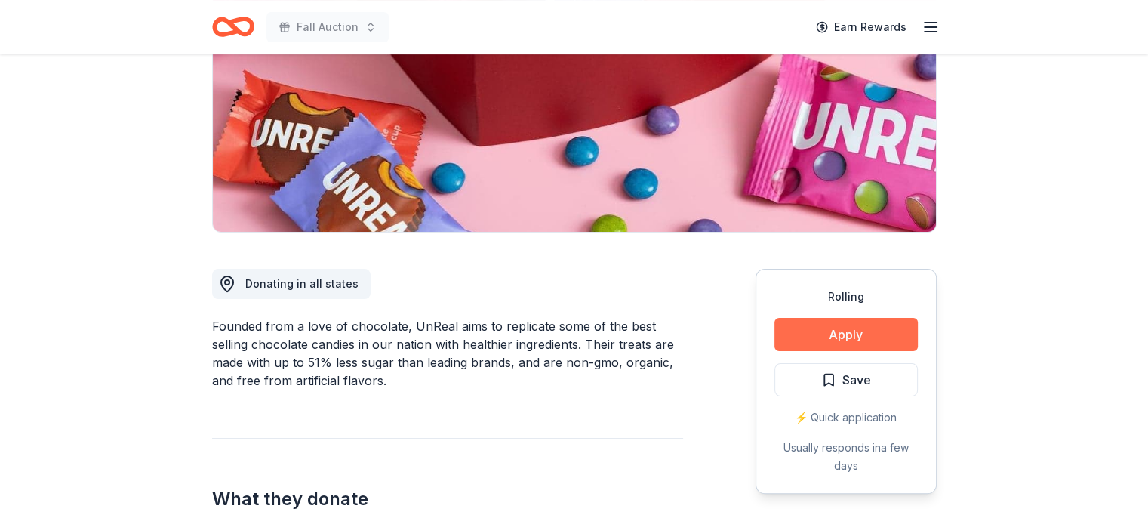
click at [821, 339] on button "Apply" at bounding box center [846, 334] width 143 height 33
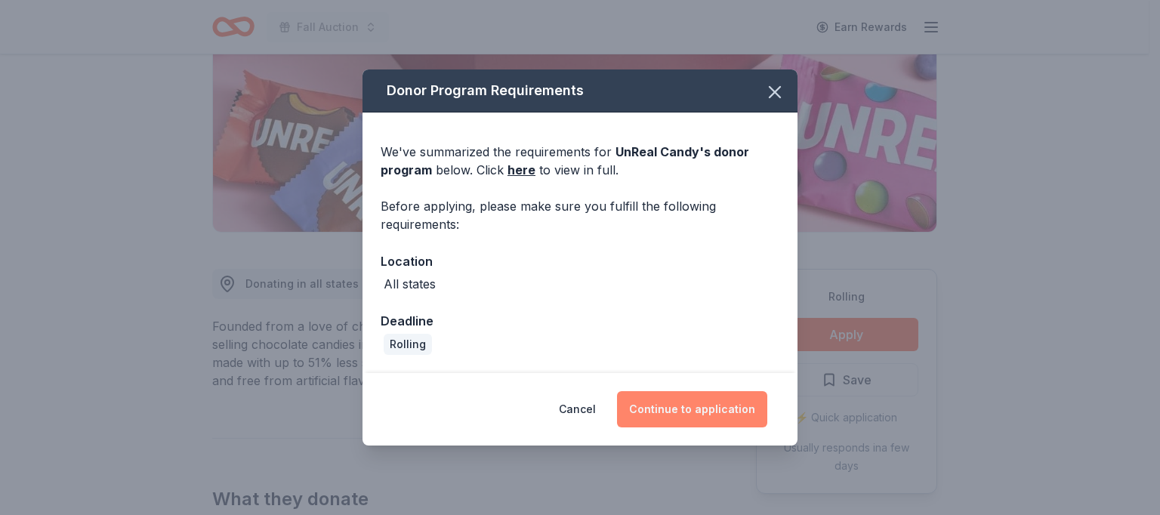
click at [698, 400] on button "Continue to application" at bounding box center [692, 409] width 150 height 36
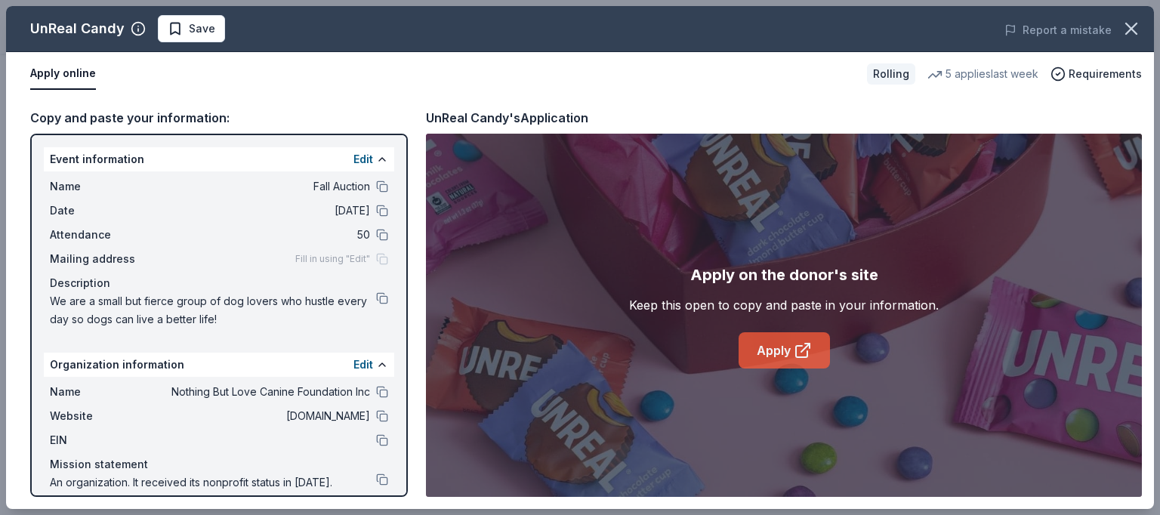
click at [751, 351] on link "Apply" at bounding box center [783, 350] width 91 height 36
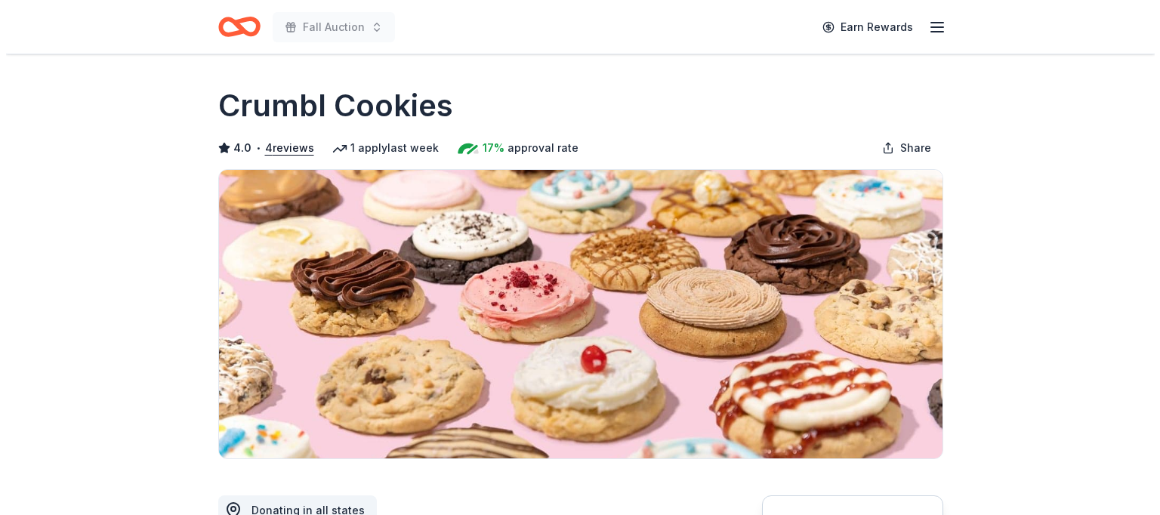
scroll to position [227, 0]
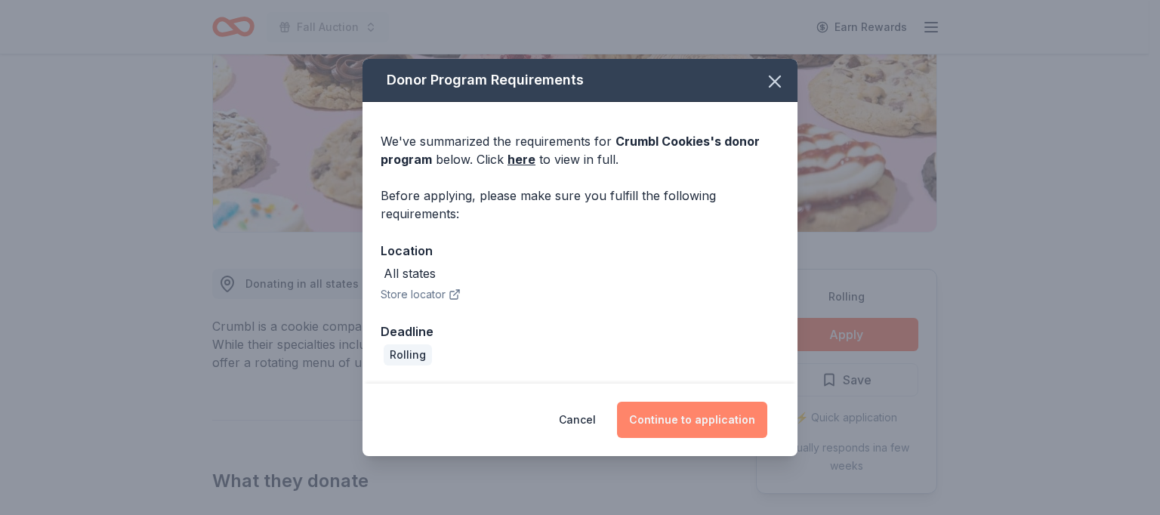
click at [677, 414] on button "Continue to application" at bounding box center [692, 420] width 150 height 36
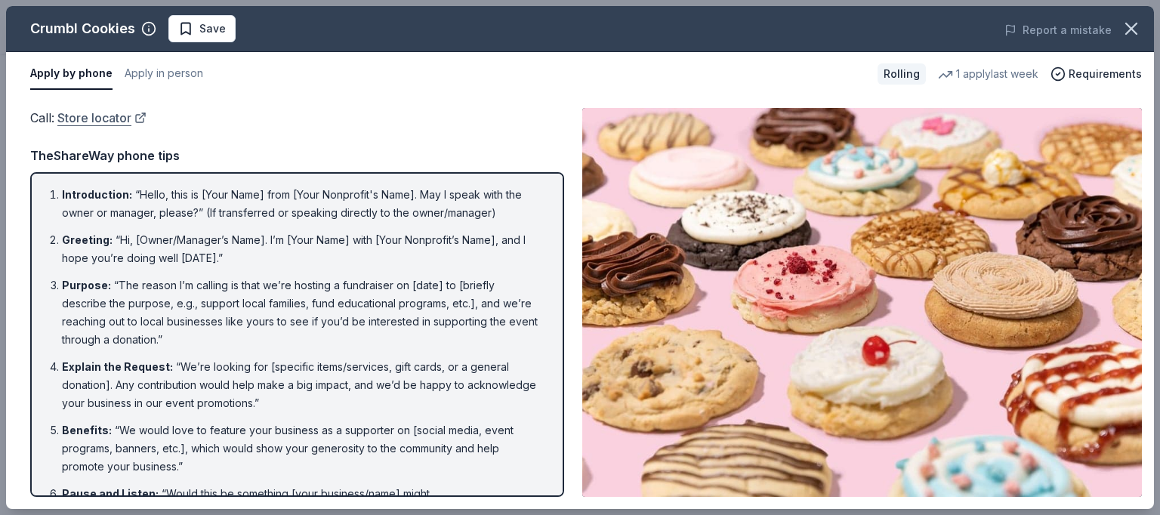
click at [109, 113] on link "Store locator" at bounding box center [101, 118] width 89 height 20
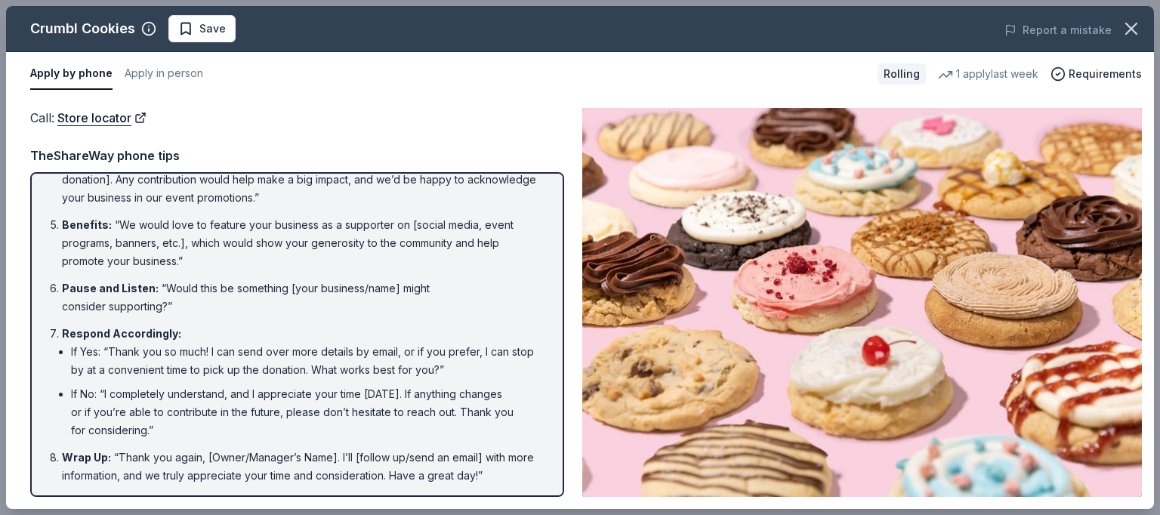
scroll to position [205, 0]
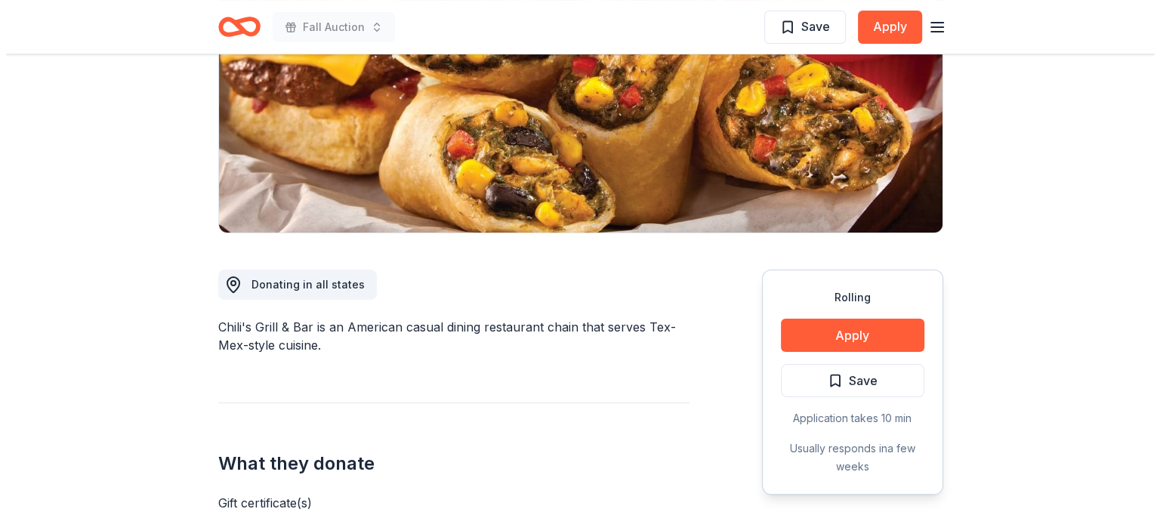
scroll to position [227, 0]
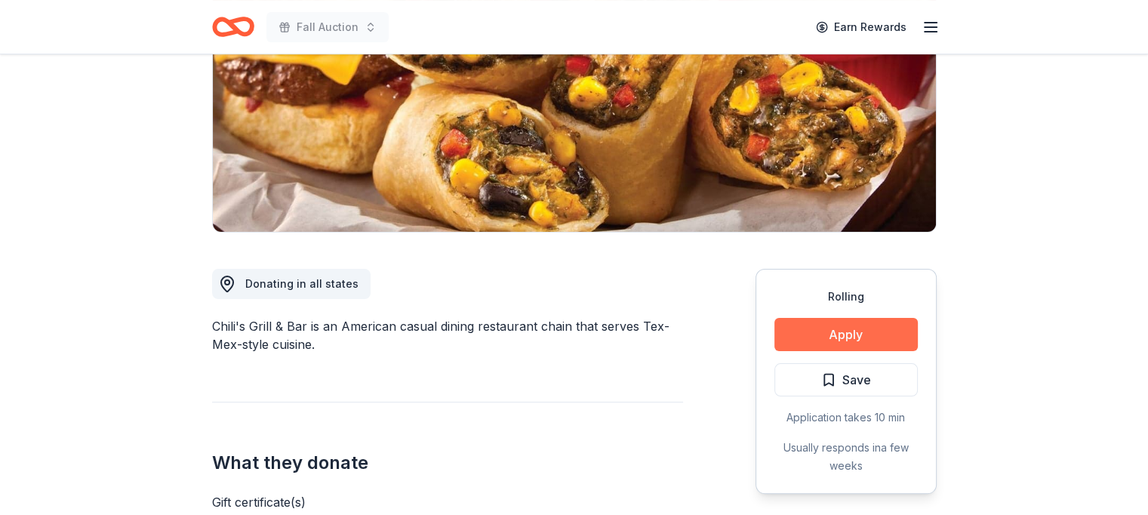
click at [836, 339] on button "Apply" at bounding box center [846, 334] width 143 height 33
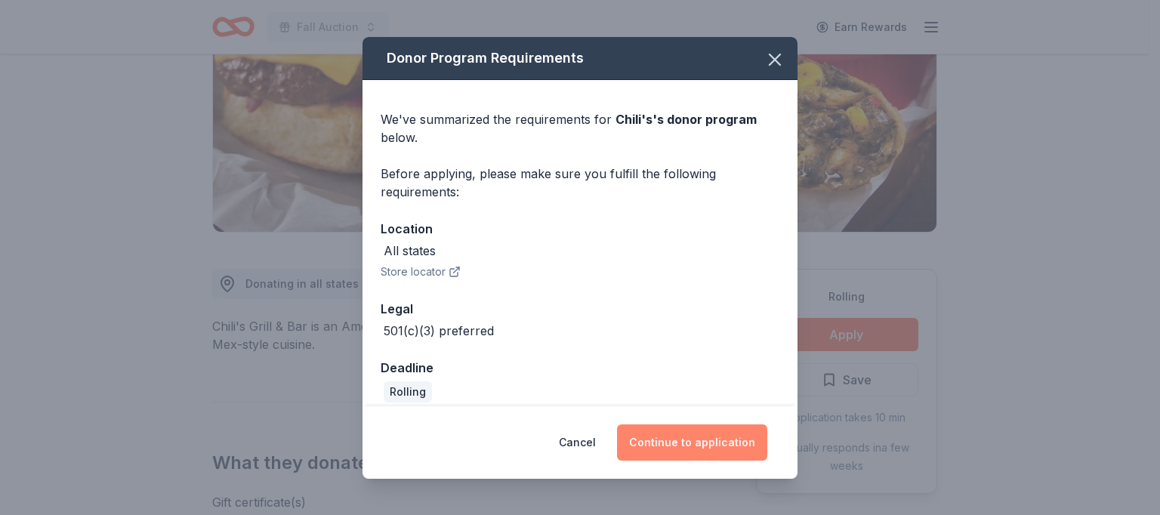
click at [692, 434] on button "Continue to application" at bounding box center [692, 442] width 150 height 36
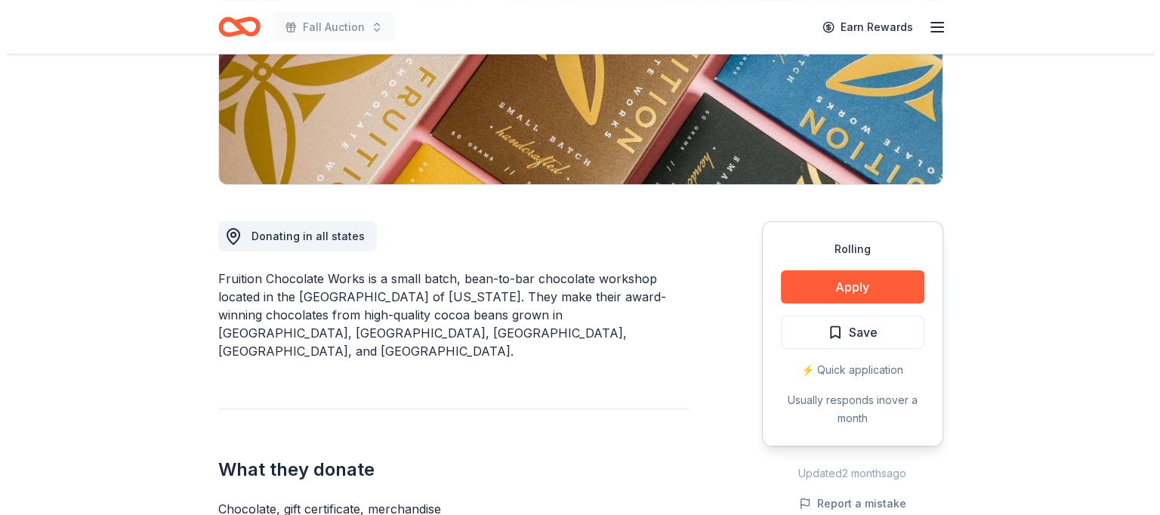
scroll to position [302, 0]
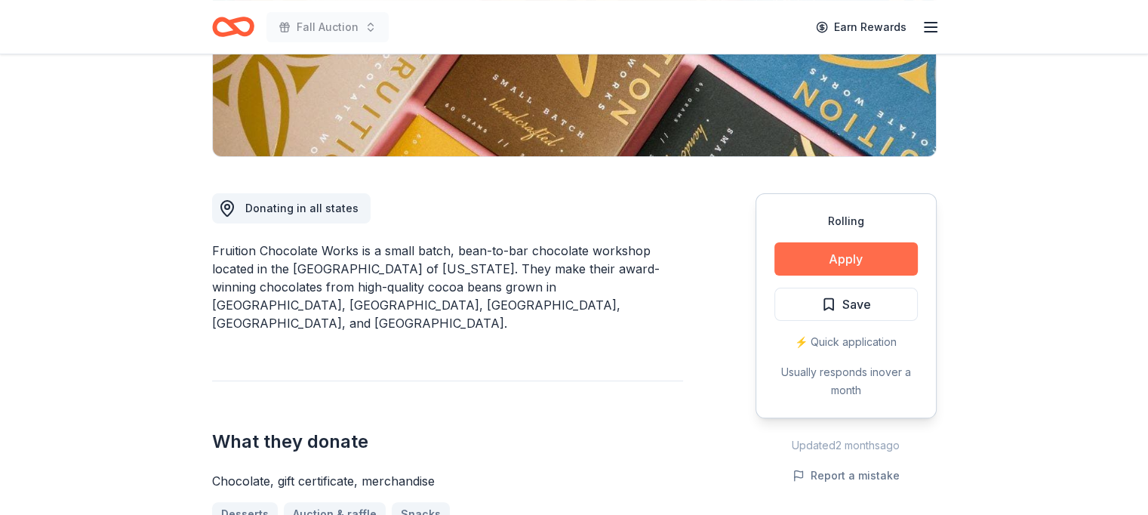
click at [842, 251] on button "Apply" at bounding box center [846, 258] width 143 height 33
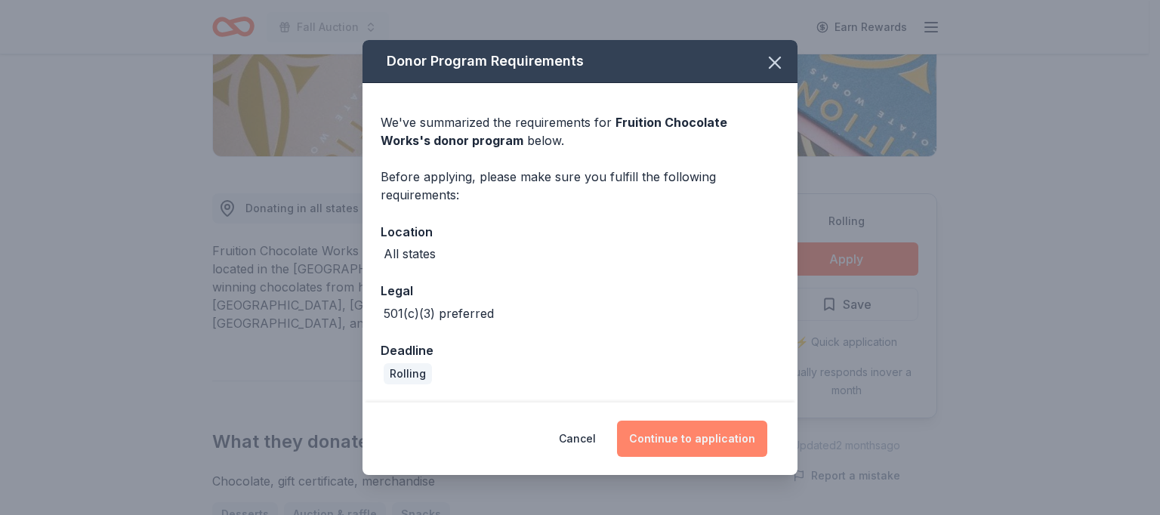
click at [697, 430] on button "Continue to application" at bounding box center [692, 439] width 150 height 36
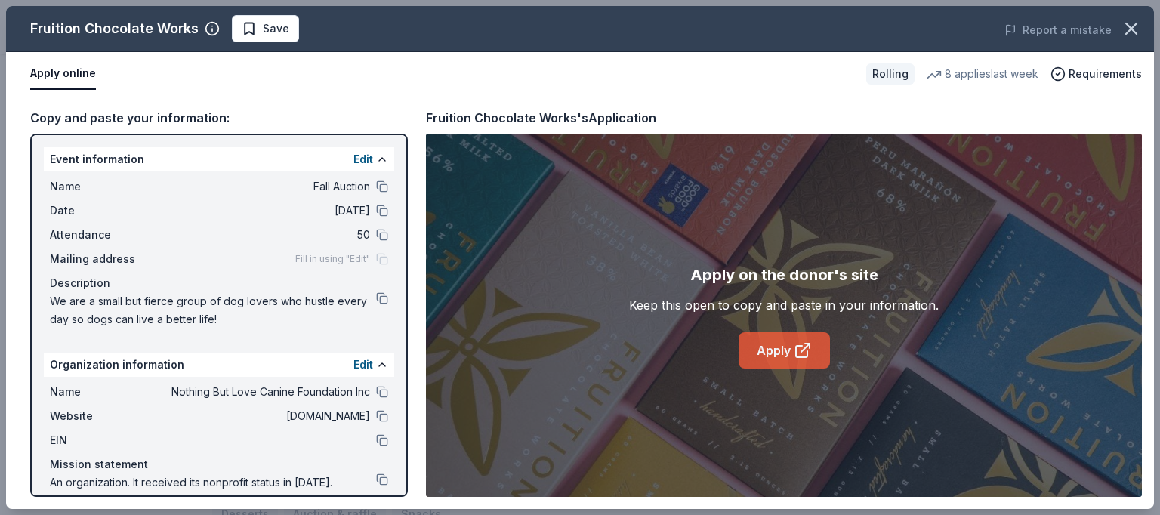
click at [762, 344] on link "Apply" at bounding box center [783, 350] width 91 height 36
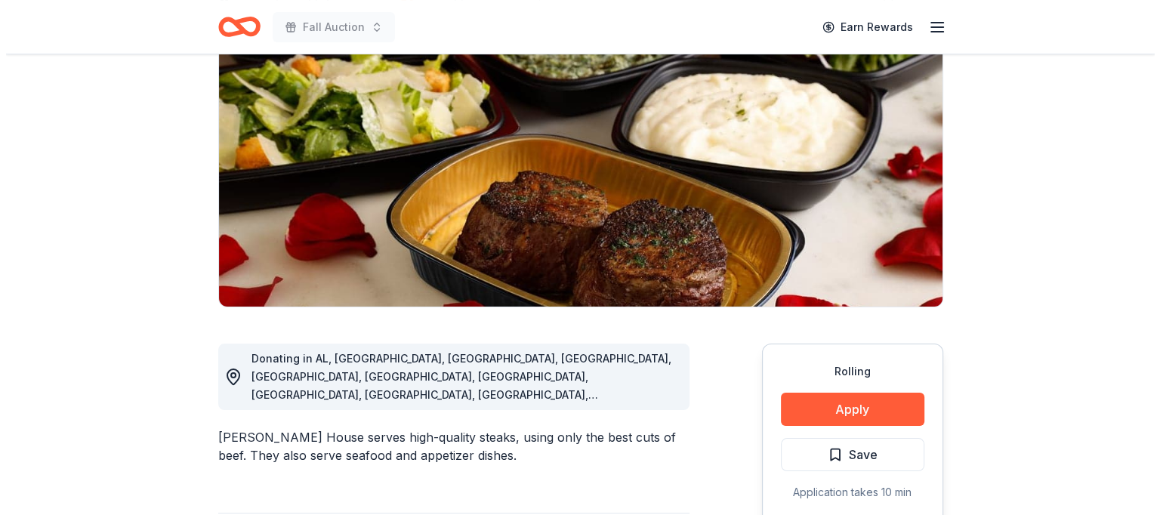
scroll to position [302, 0]
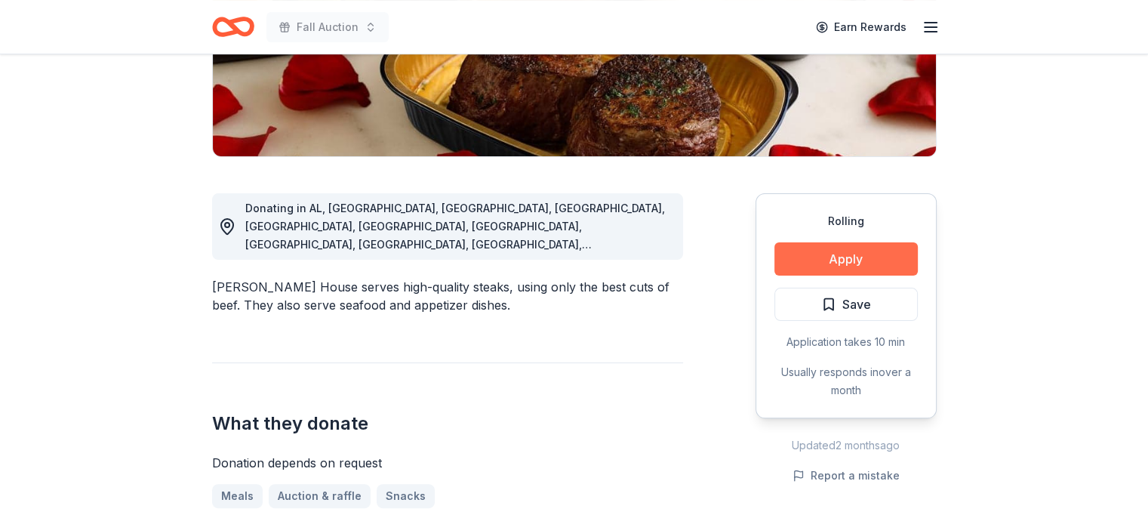
click at [803, 248] on button "Apply" at bounding box center [846, 258] width 143 height 33
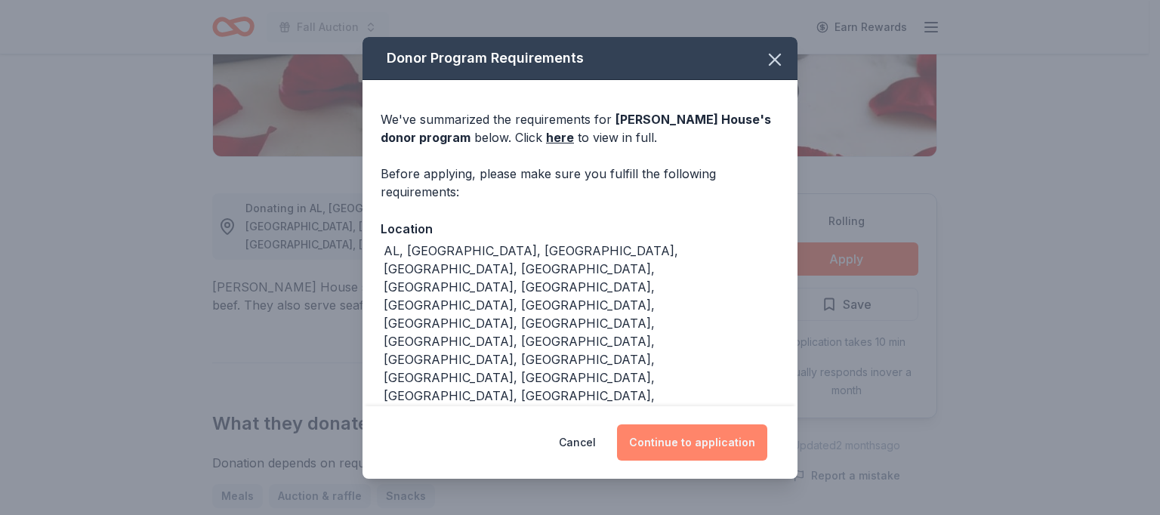
click at [724, 433] on button "Continue to application" at bounding box center [692, 442] width 150 height 36
